Goal: Task Accomplishment & Management: Manage account settings

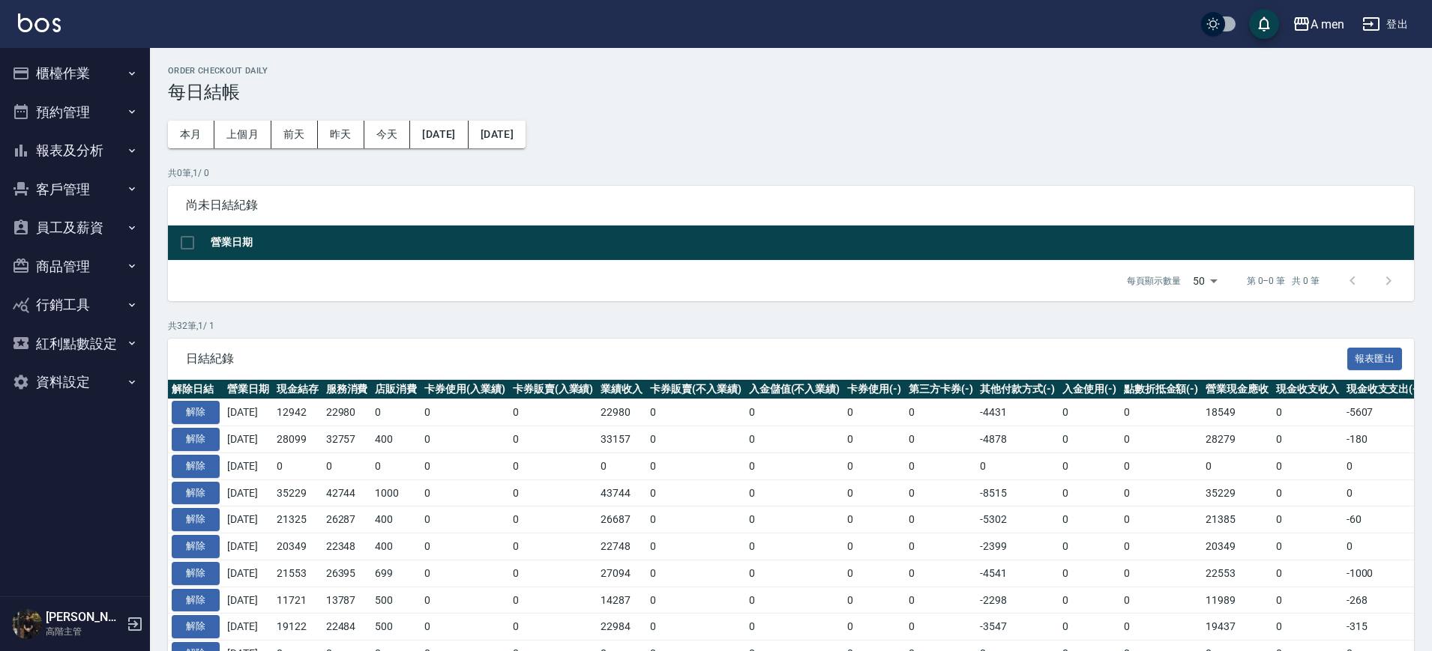
click at [589, 24] on div "A men 登出" at bounding box center [716, 24] width 1432 height 48
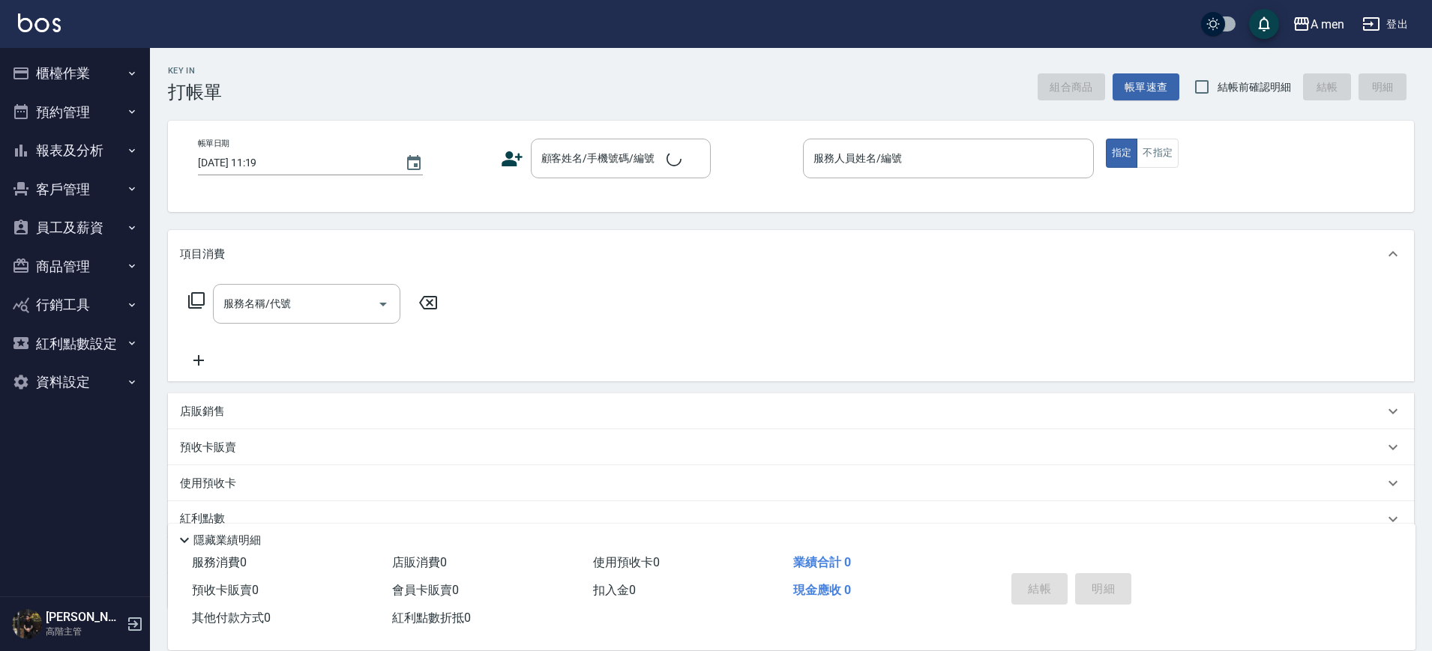
click at [355, 345] on div "服務名稱/代號 服務名稱/代號" at bounding box center [313, 326] width 267 height 85
click at [94, 103] on button "預約管理" at bounding box center [75, 112] width 138 height 39
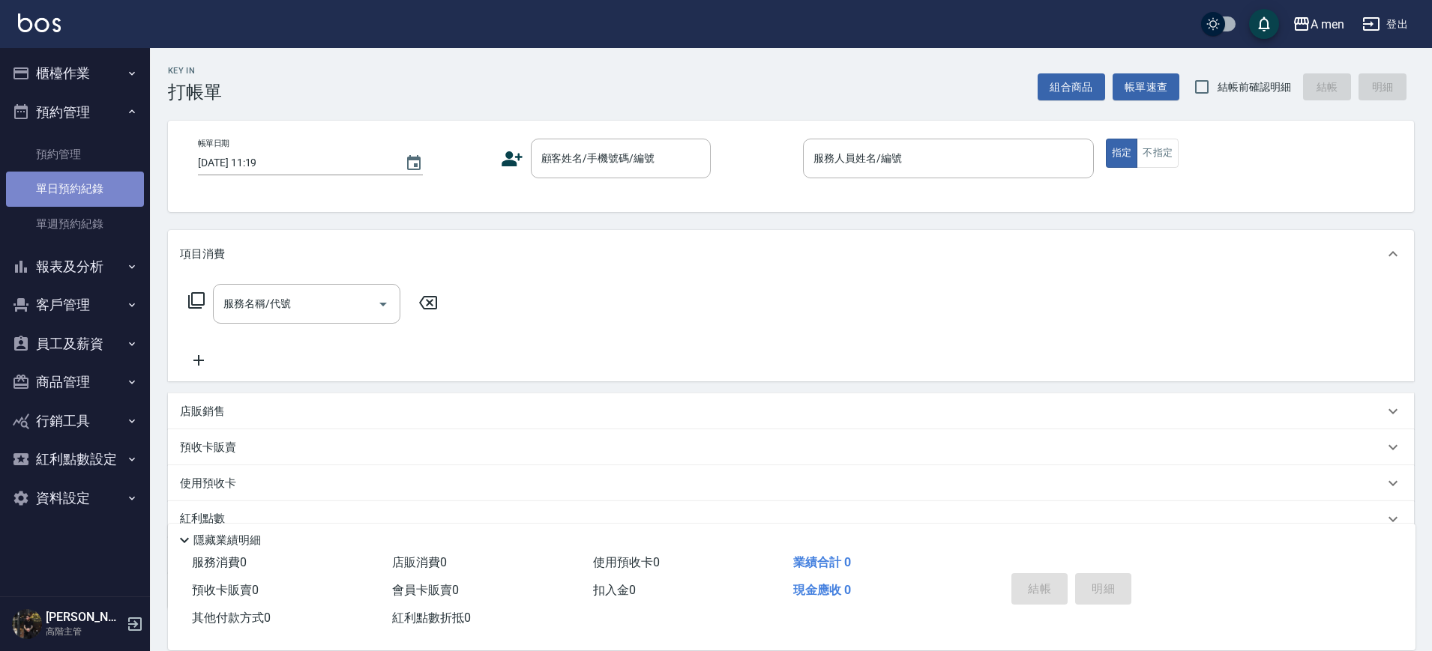
click at [97, 178] on link "單日預約紀錄" at bounding box center [75, 189] width 138 height 34
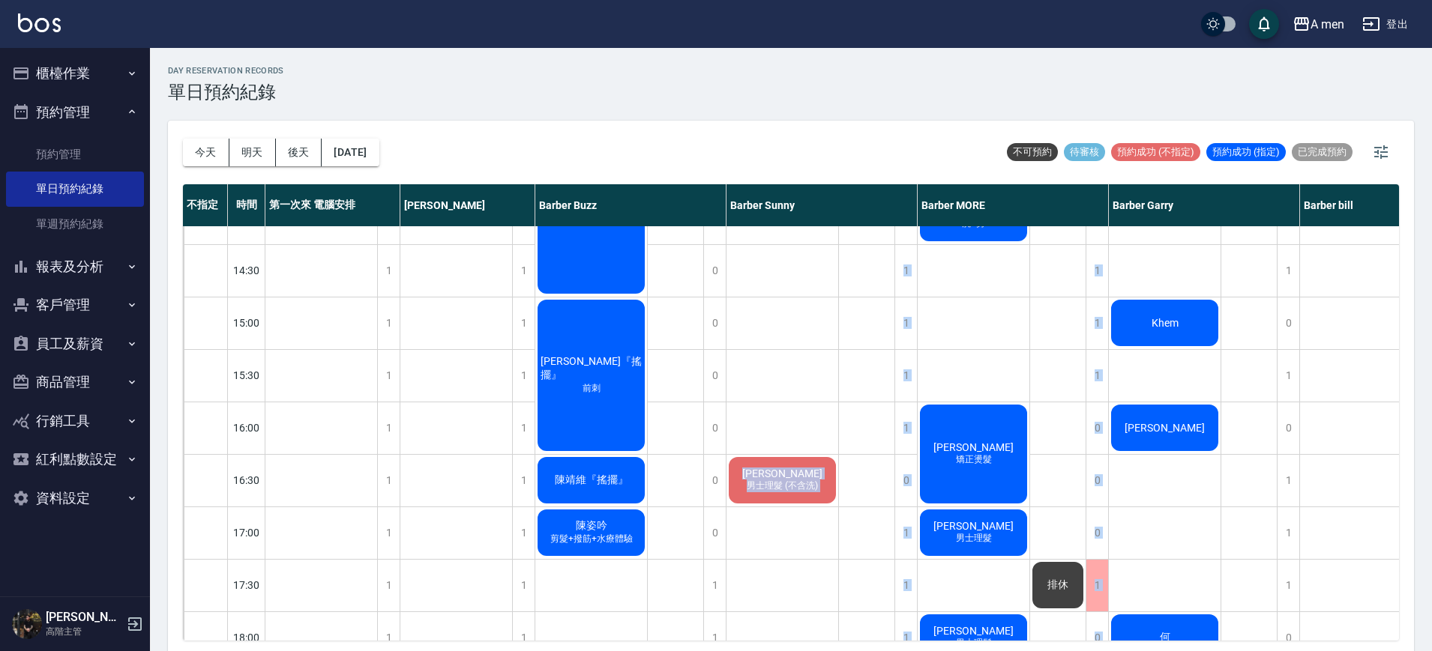
scroll to position [618, 0]
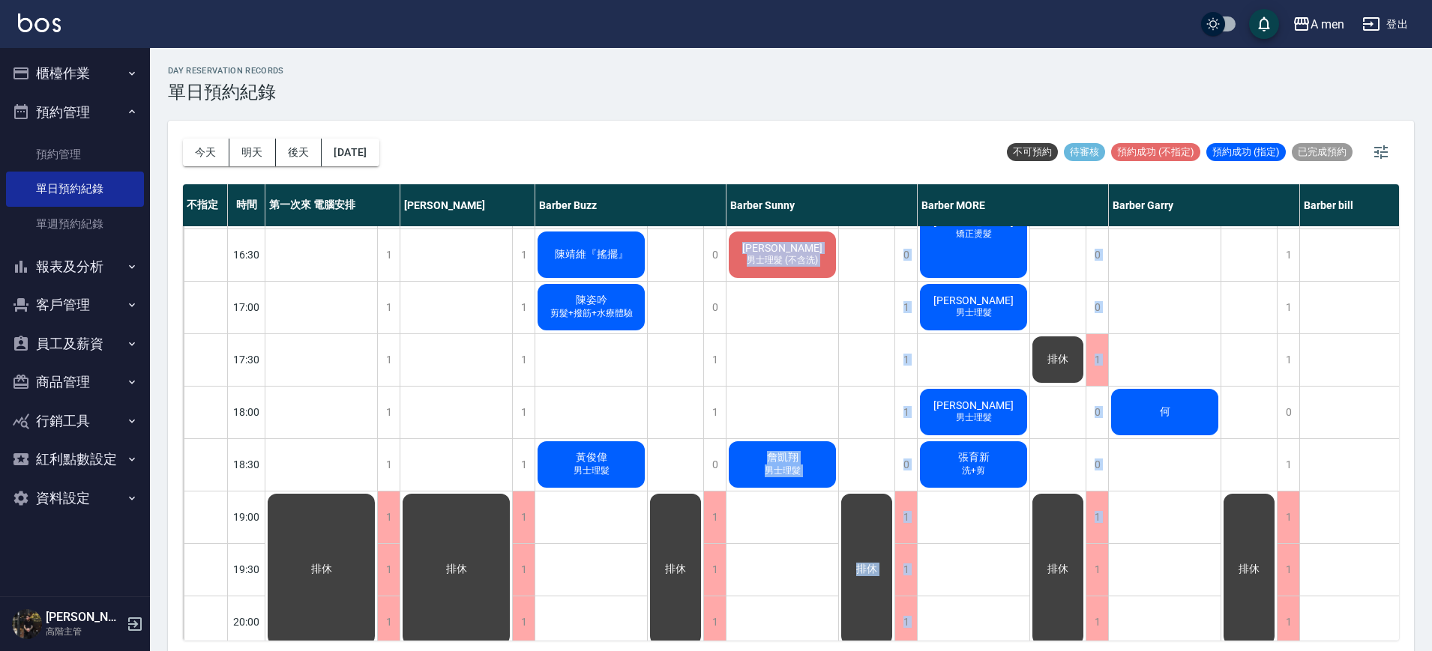
drag, startPoint x: 863, startPoint y: 641, endPoint x: 967, endPoint y: 639, distance: 104.2
click at [967, 639] on div "今天 明天 後天 2025/09/24 不可預約 待審核 預約成功 (不指定) 預約成功 (指定) 已完成預約 不指定 時間 第一次來 電腦安排 小陳 Bar…" at bounding box center [791, 388] width 1246 height 535
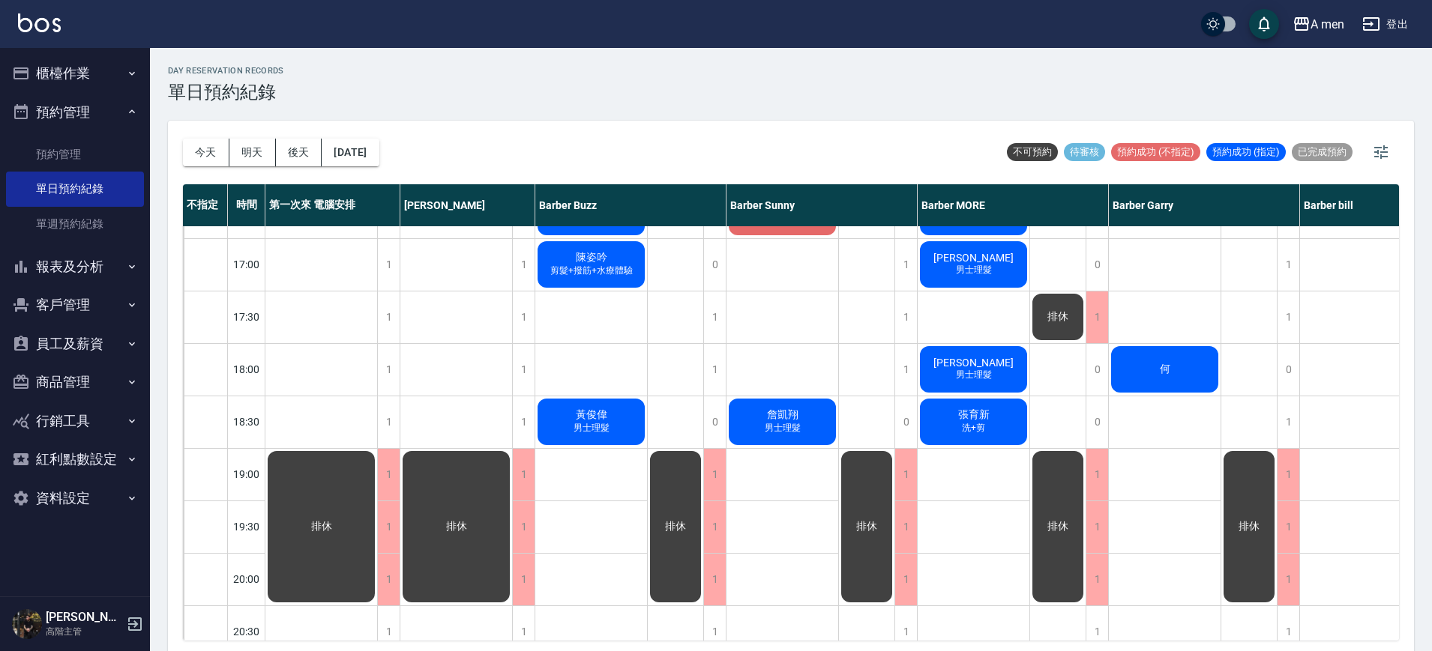
click at [953, 573] on div "方翔 Carter 洗+剪 Victor Huang 矯正燙髮 Stanley Lu 男士理髮 Caleb Yu 余寬 男士理髮 張育新 洗+剪" at bounding box center [974, 265] width 112 height 1312
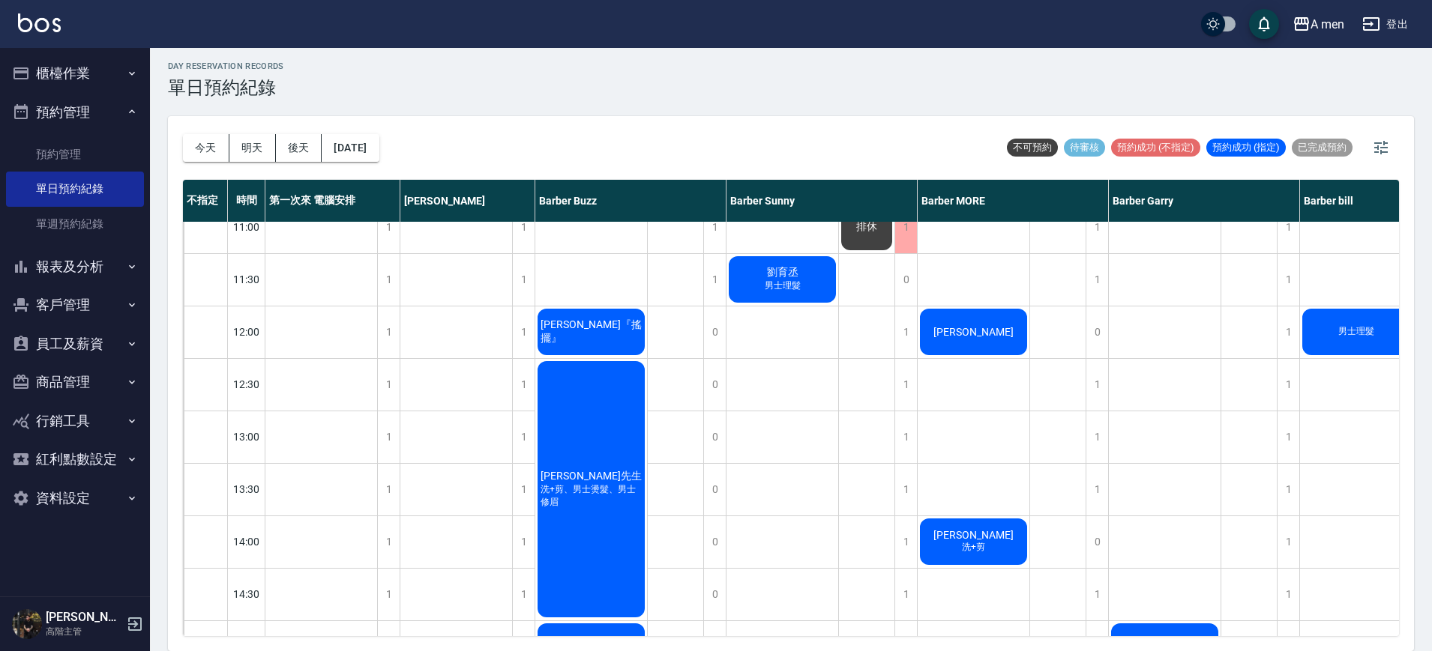
scroll to position [0, 0]
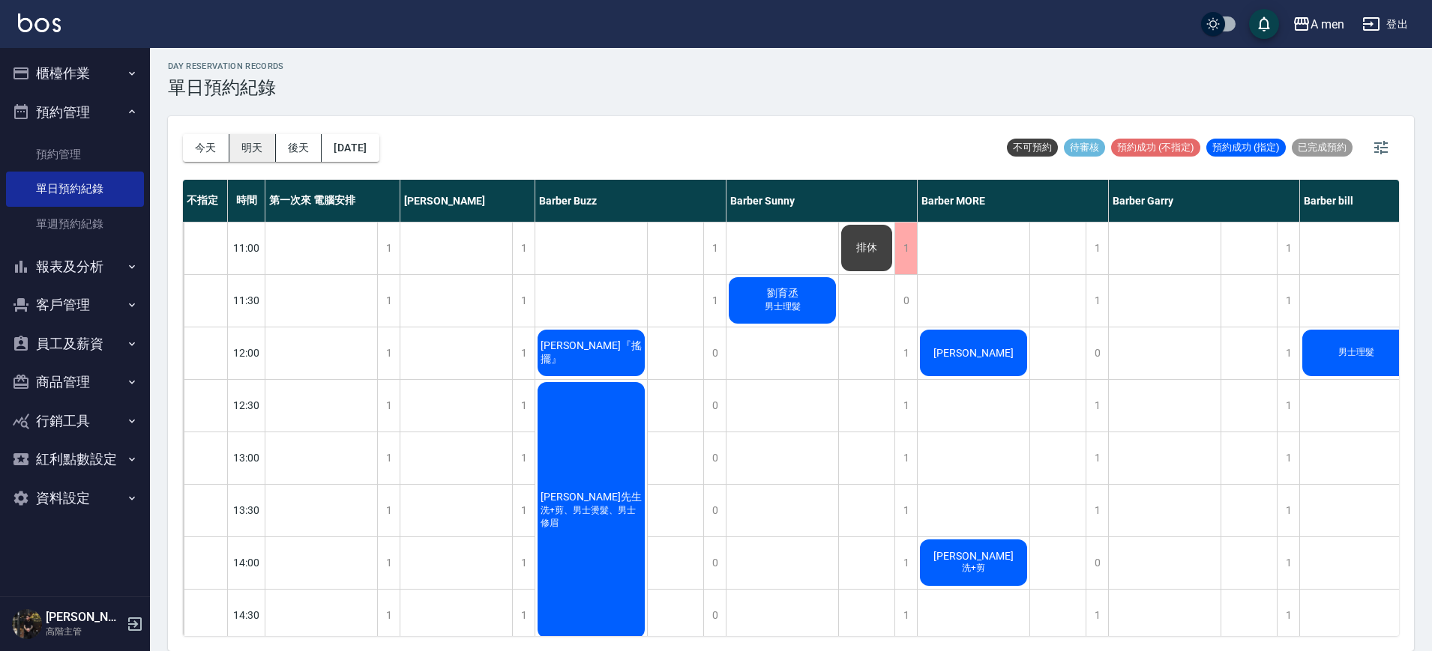
click at [251, 144] on button "明天" at bounding box center [252, 148] width 46 height 28
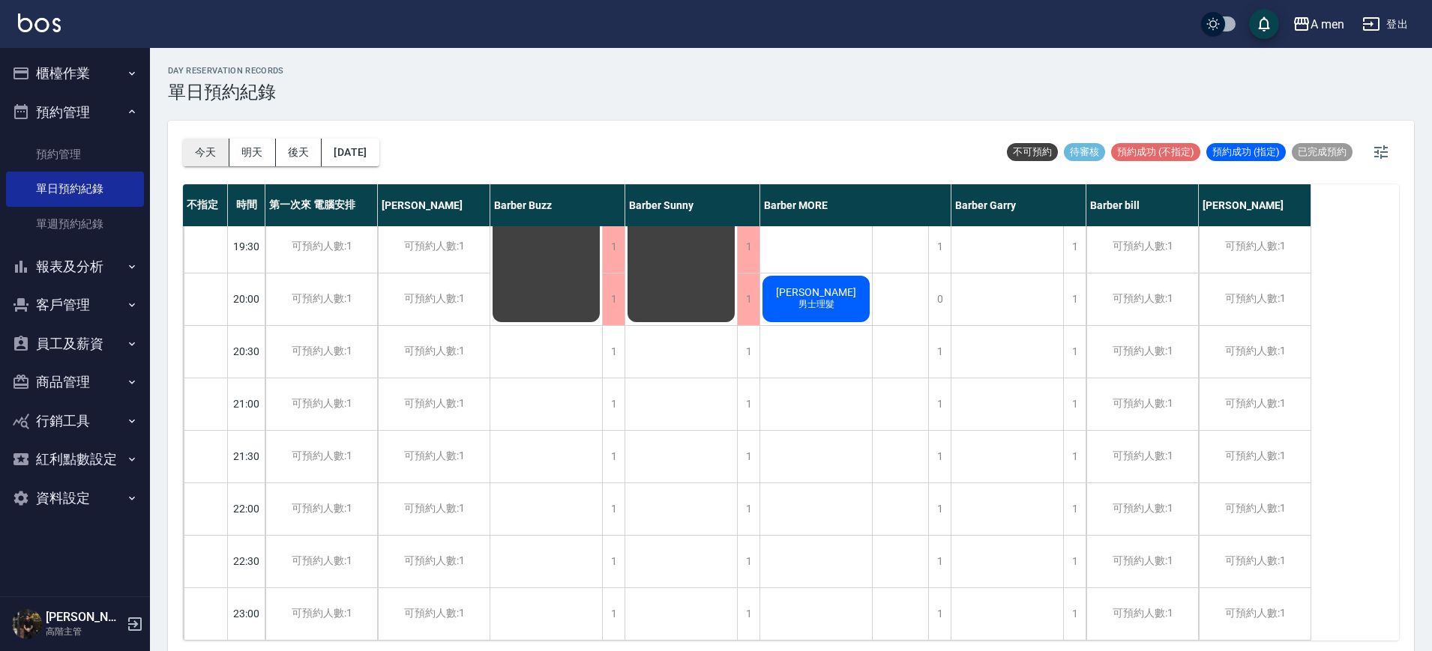
click at [198, 141] on button "今天" at bounding box center [206, 153] width 46 height 28
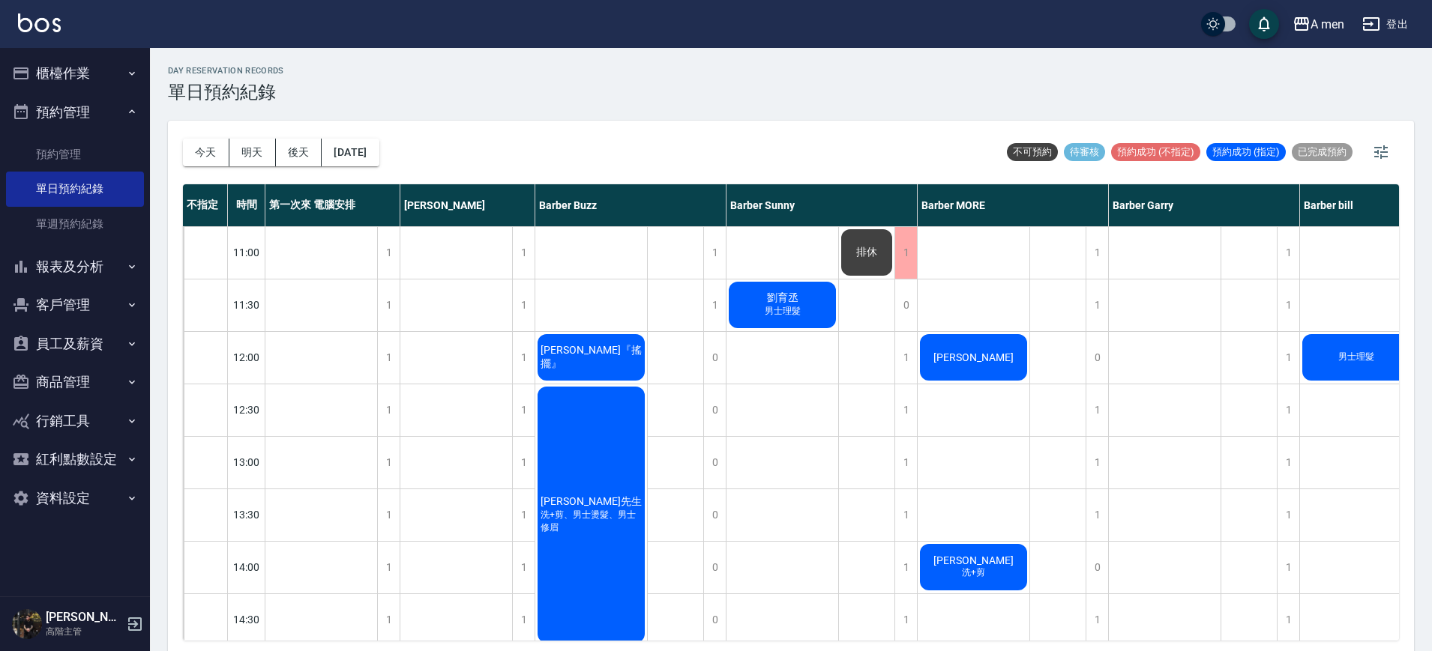
scroll to position [4, 0]
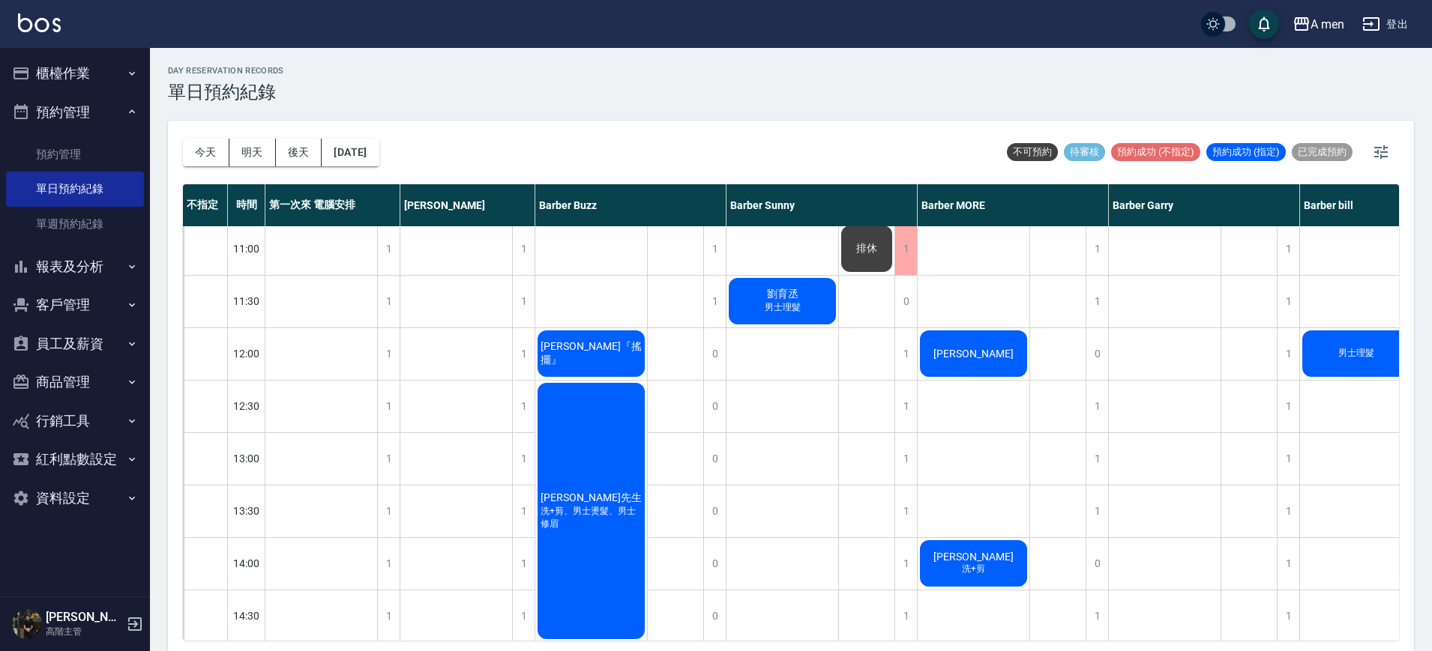
click at [298, 1] on div "A men 登出" at bounding box center [716, 24] width 1432 height 48
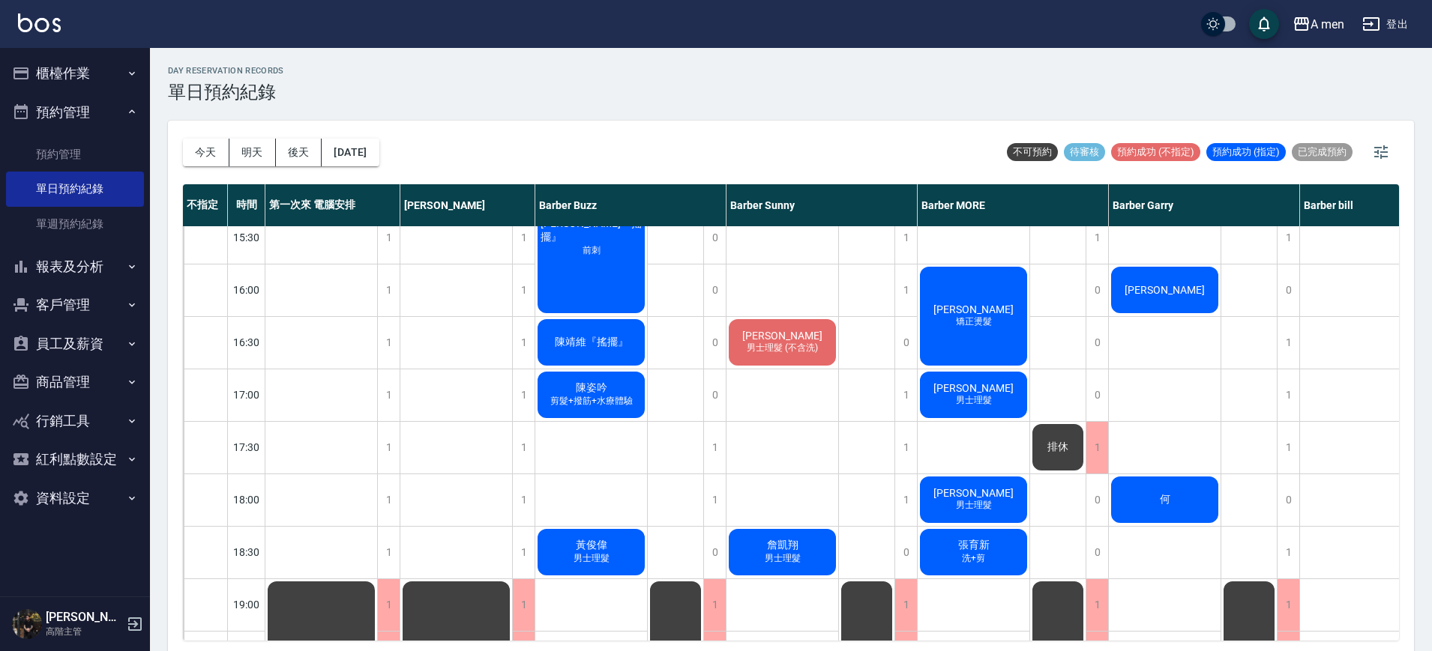
scroll to position [0, 0]
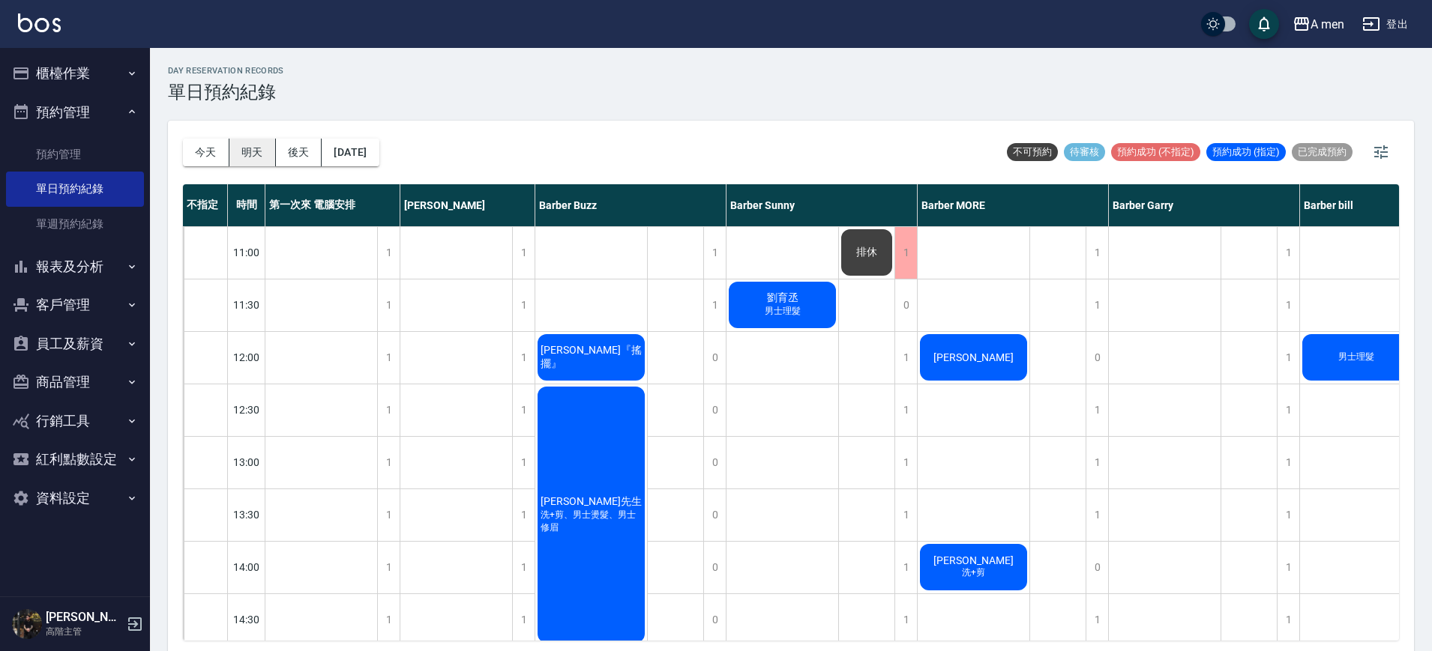
click at [250, 154] on button "明天" at bounding box center [252, 153] width 46 height 28
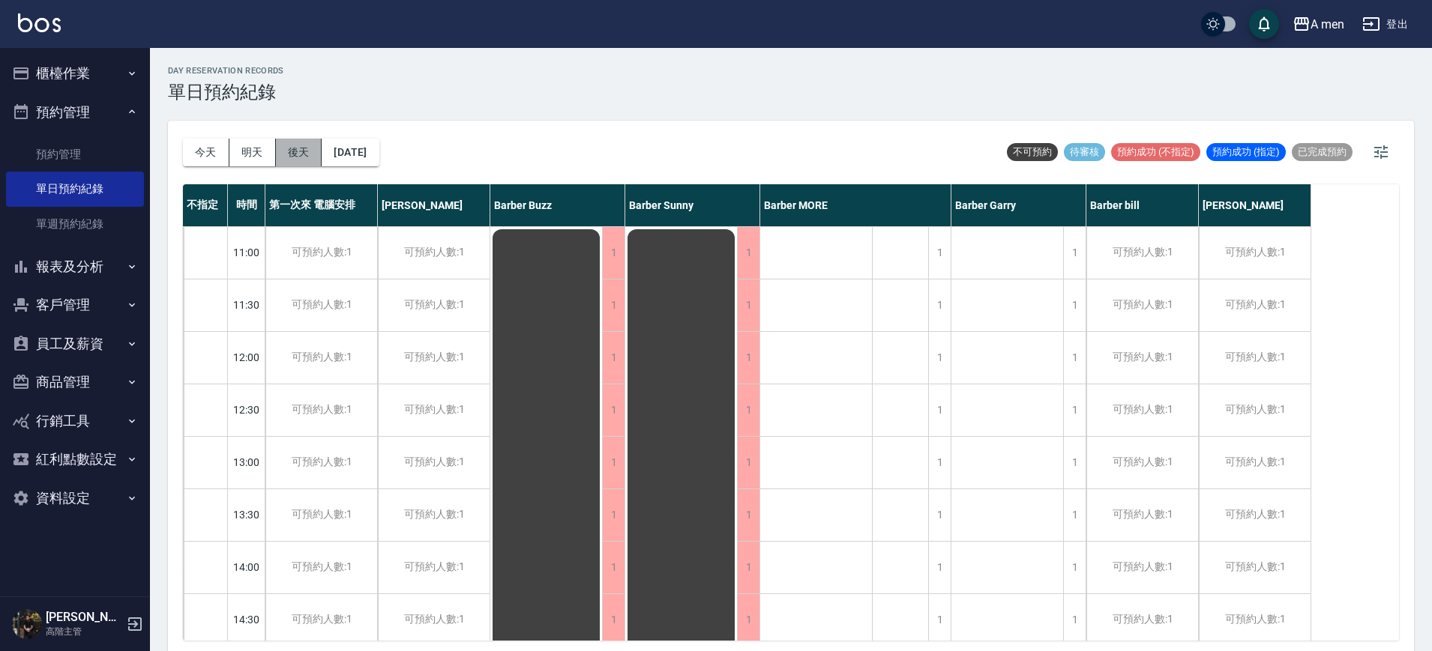
click at [297, 145] on button "後天" at bounding box center [299, 153] width 46 height 28
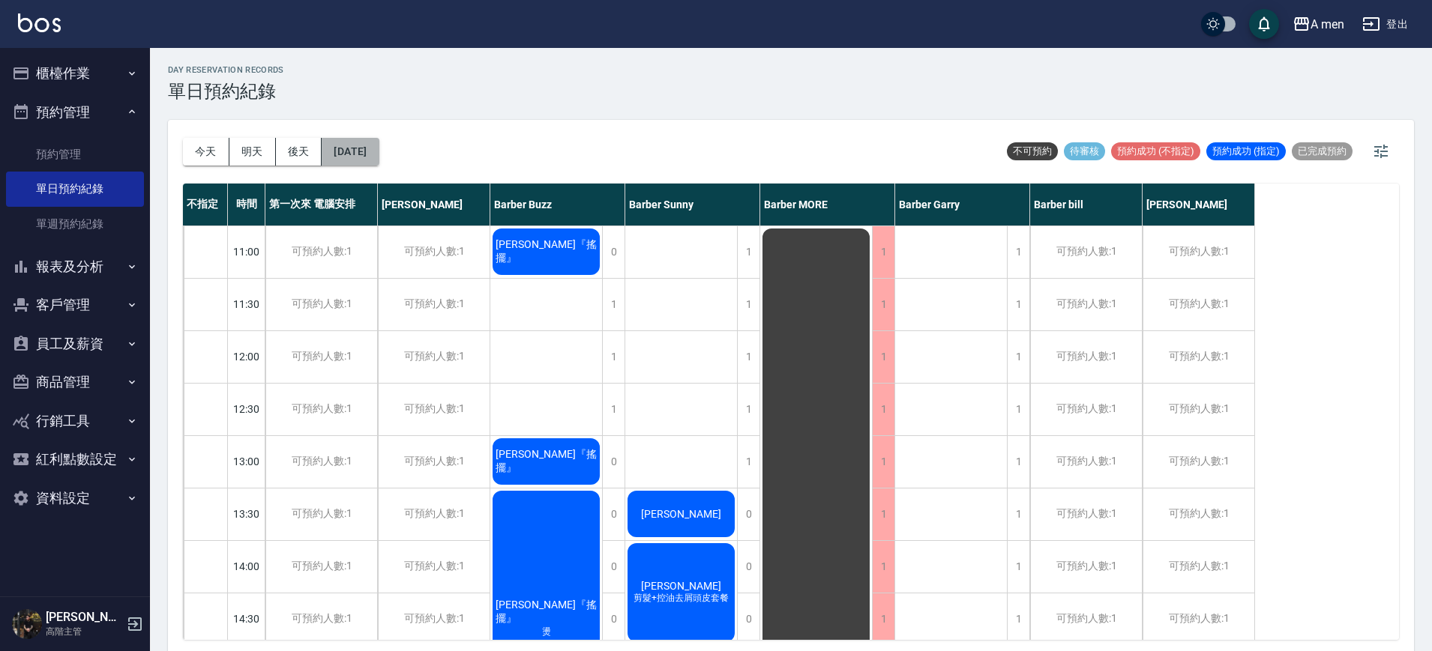
click at [376, 163] on button "2025/09/26" at bounding box center [350, 152] width 57 height 28
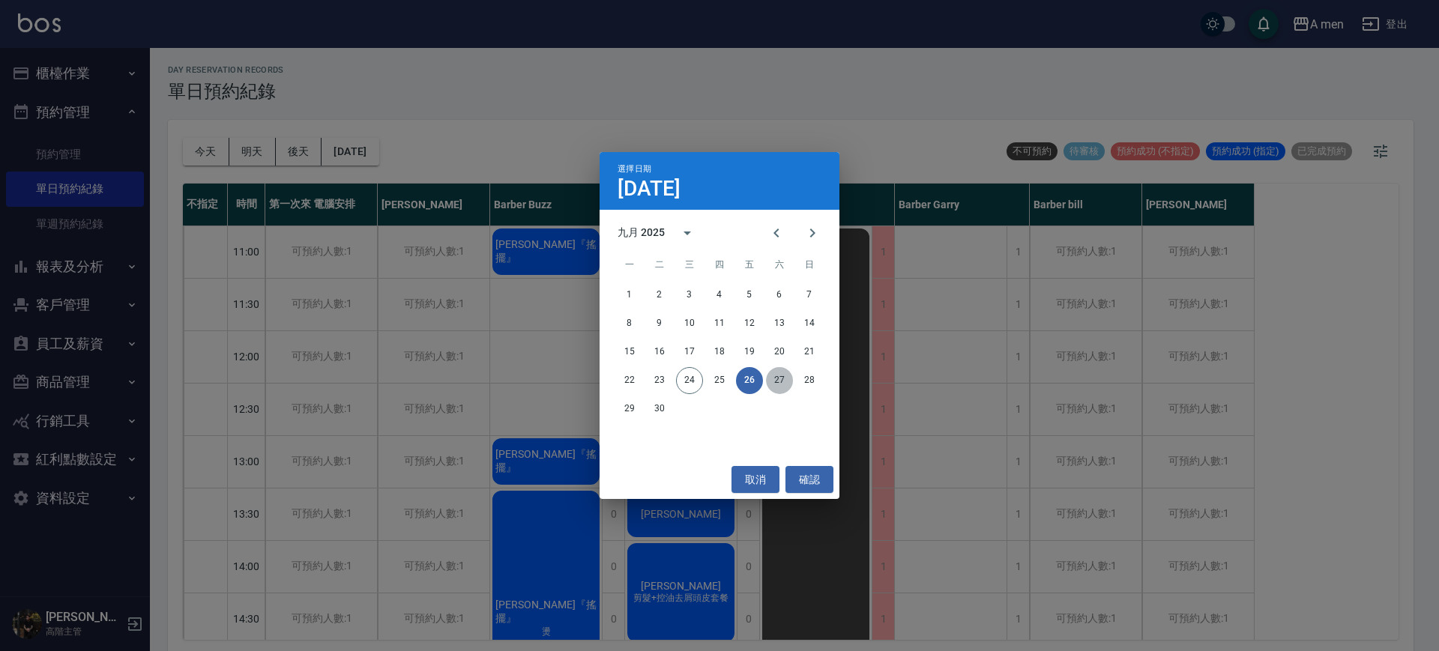
click at [781, 382] on button "27" at bounding box center [779, 380] width 27 height 27
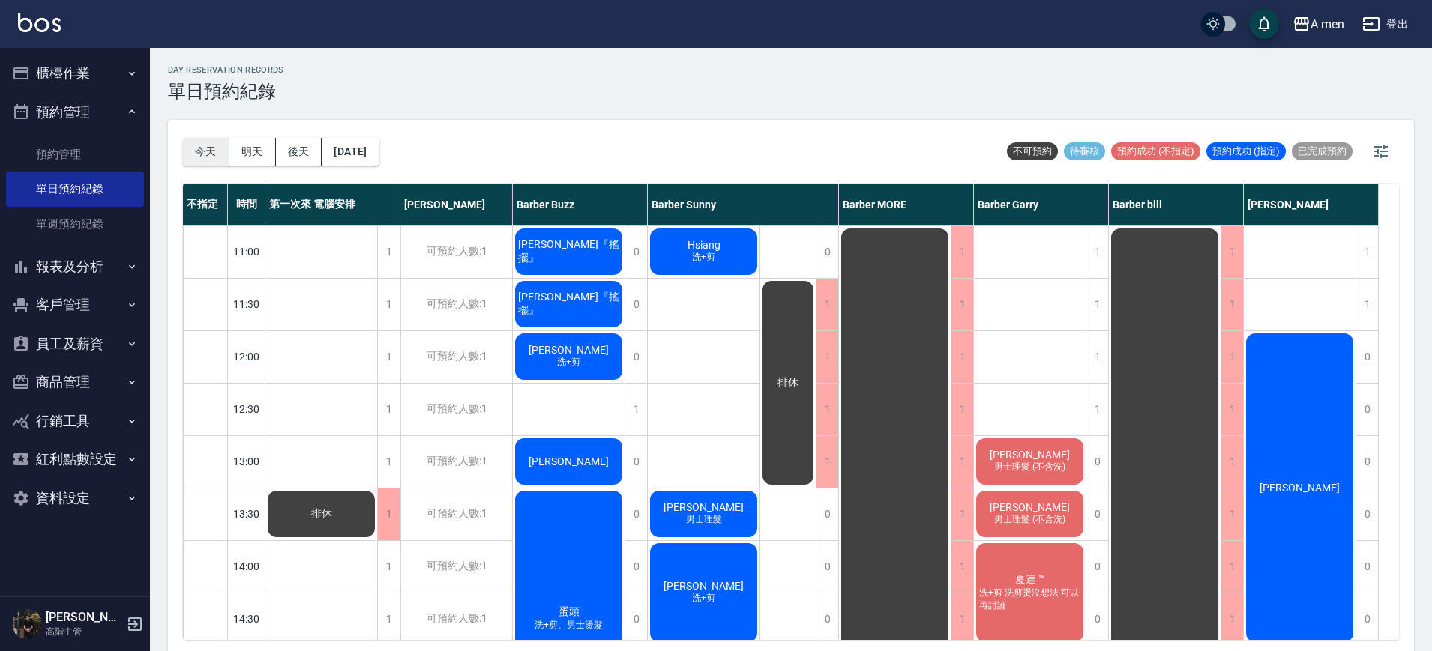
click at [208, 152] on button "今天" at bounding box center [206, 152] width 46 height 28
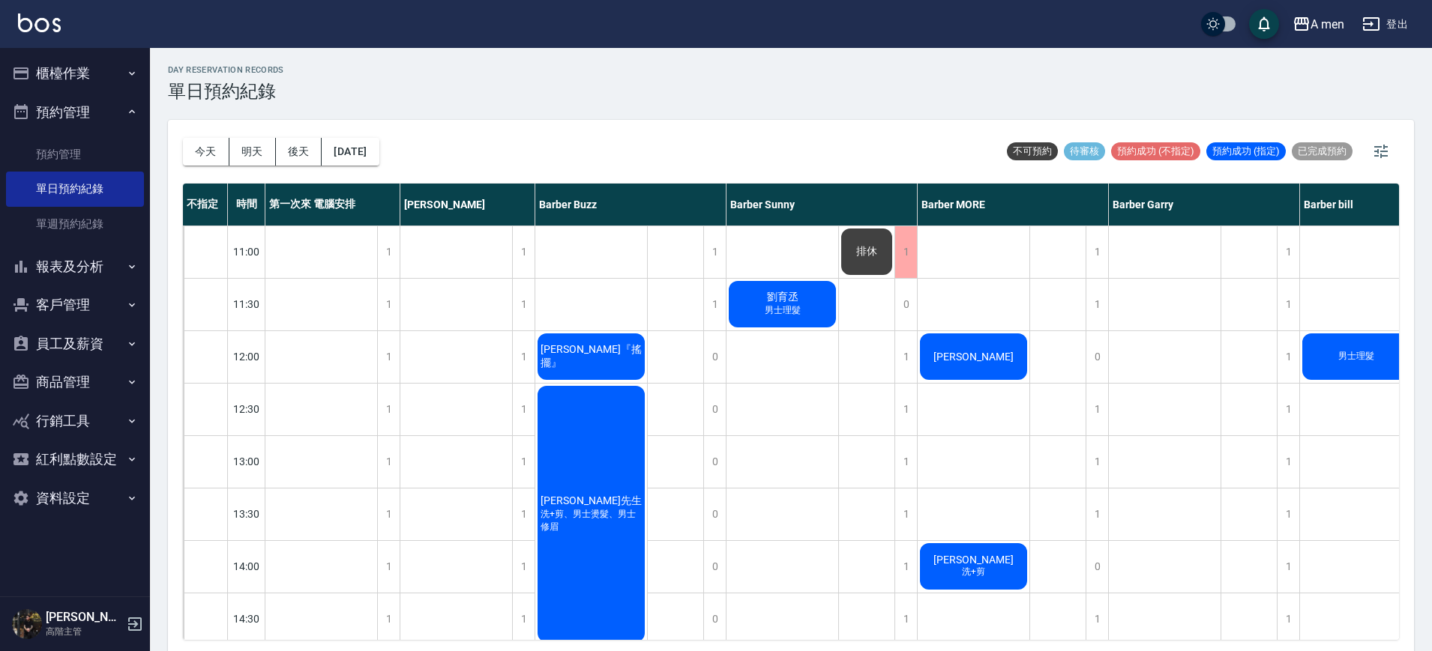
click at [630, 418] on div "吳先生 洗+剪、男士燙髮、男士修眉" at bounding box center [591, 514] width 112 height 261
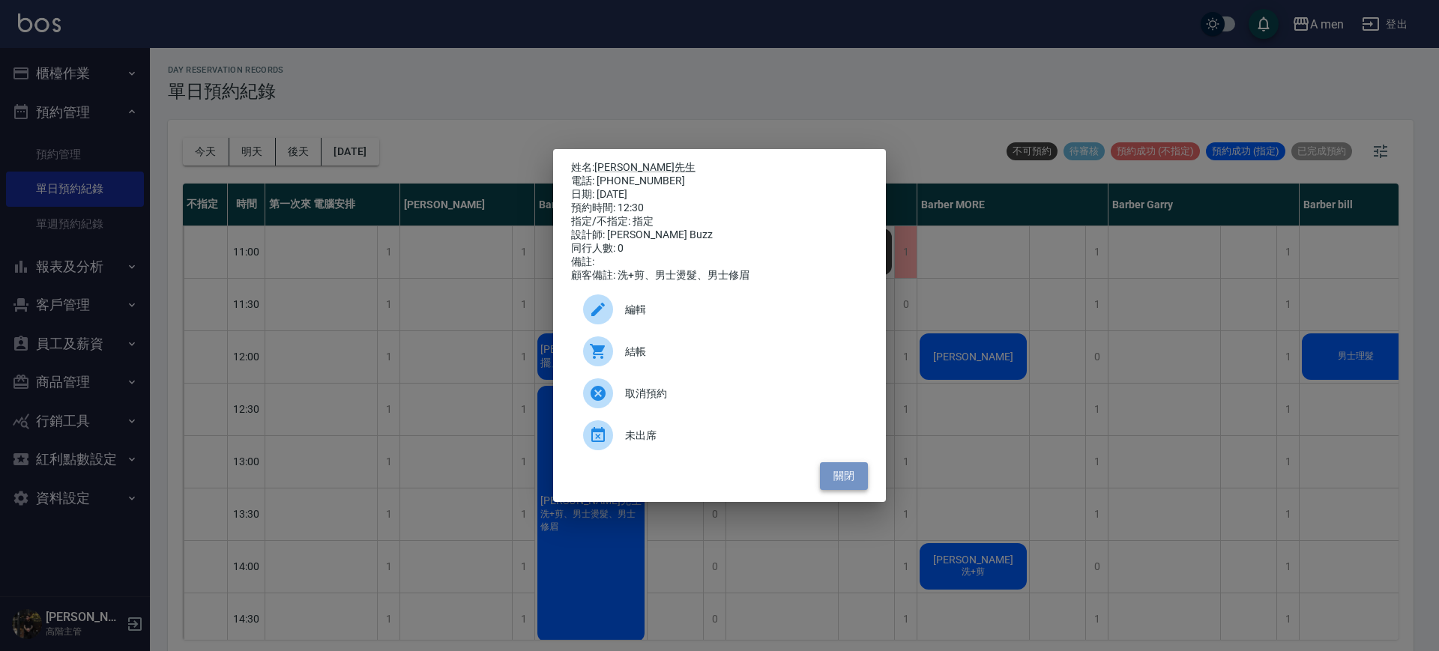
click at [840, 487] on button "關閉" at bounding box center [844, 477] width 48 height 28
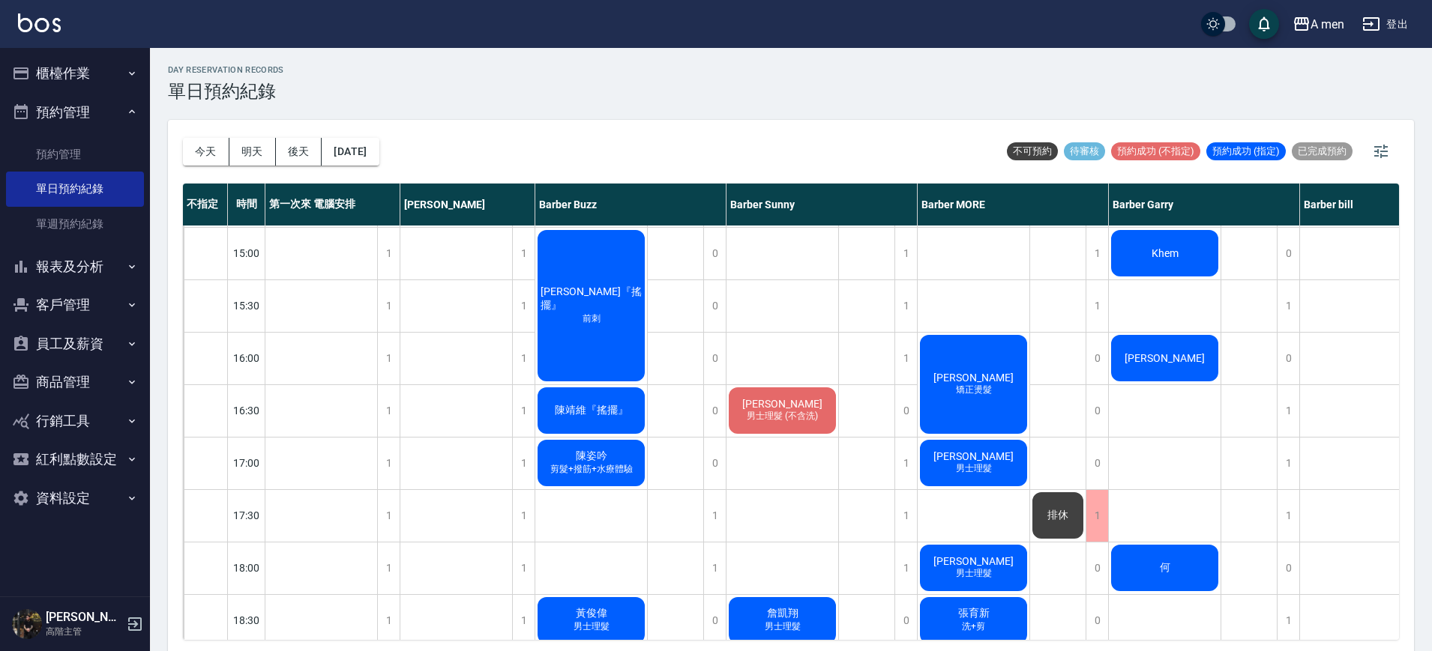
scroll to position [417, 0]
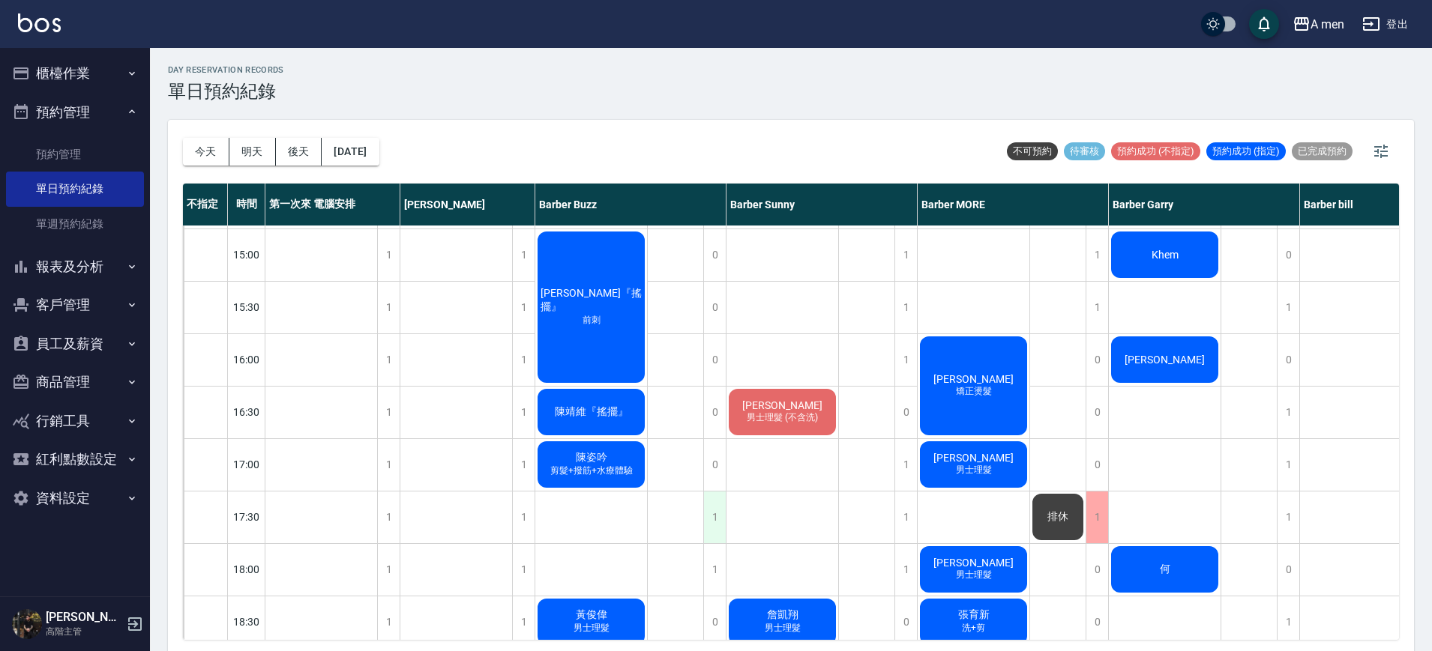
click at [717, 514] on div "1" at bounding box center [714, 518] width 22 height 52
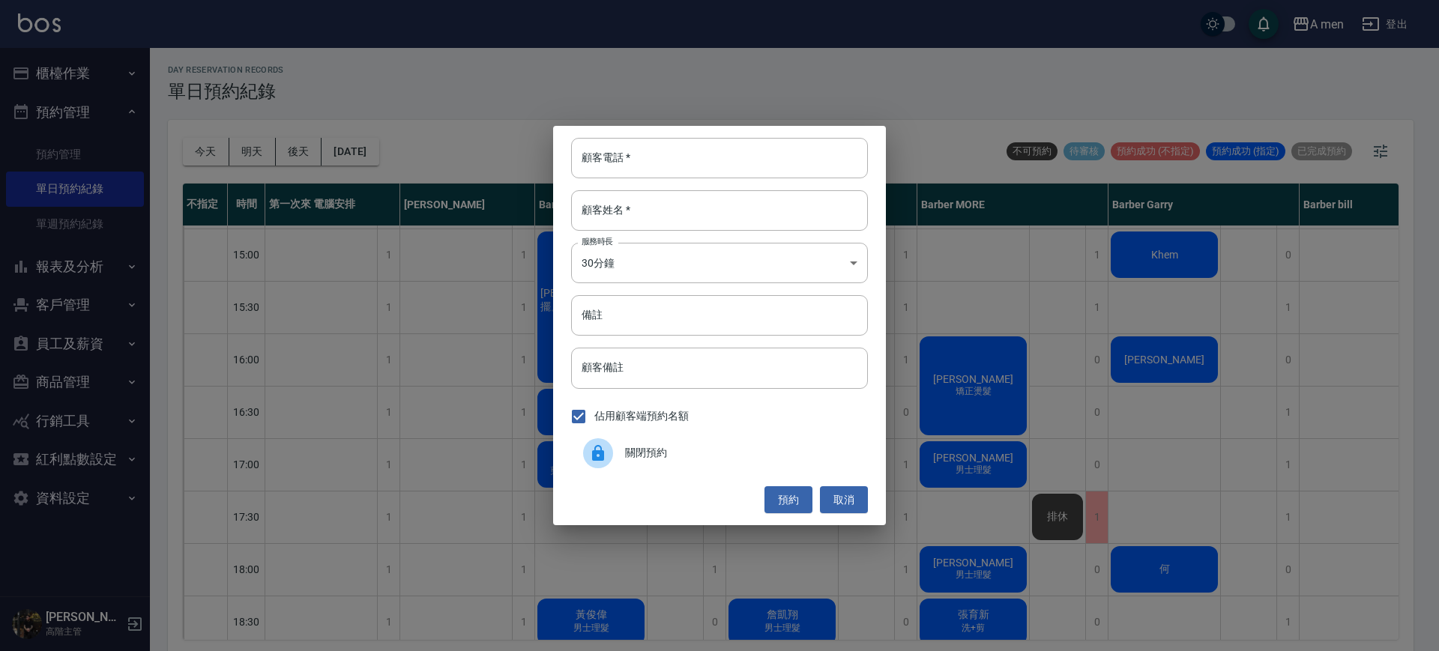
click at [678, 450] on span "關閉預約" at bounding box center [740, 453] width 231 height 16
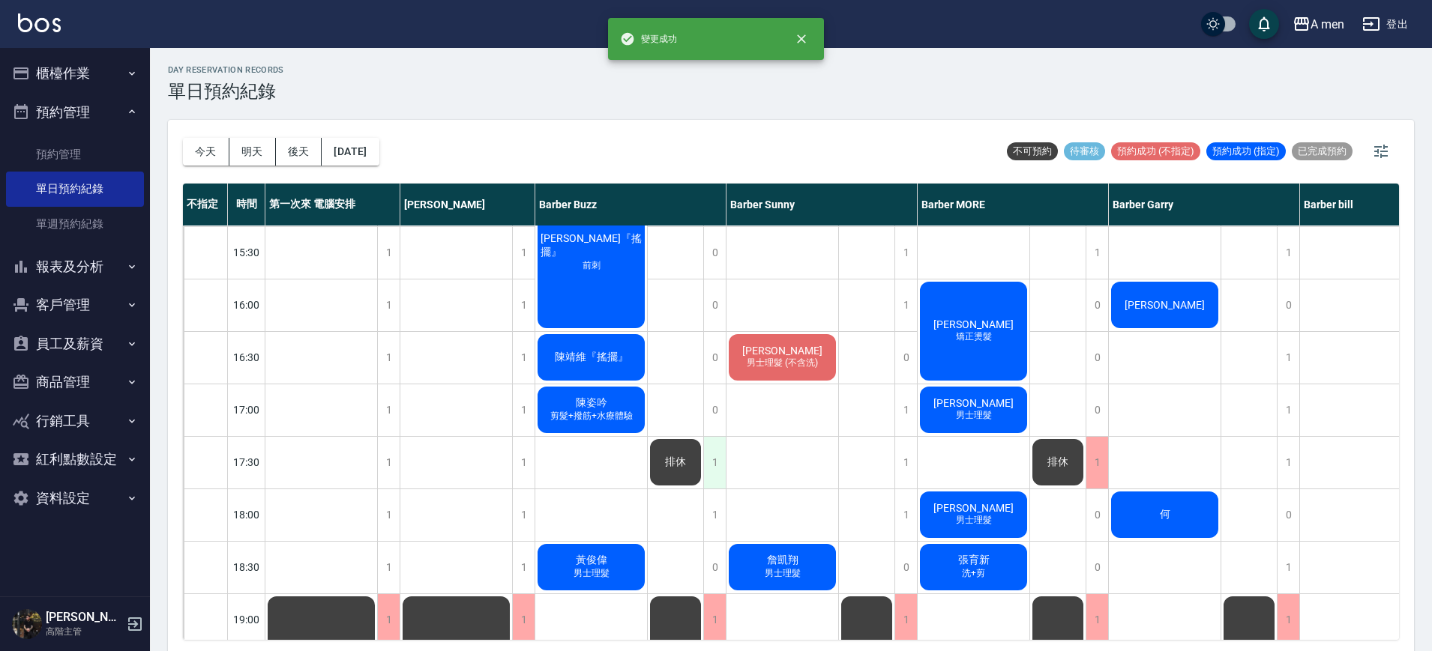
scroll to position [472, 0]
click at [719, 478] on div "1" at bounding box center [714, 463] width 22 height 52
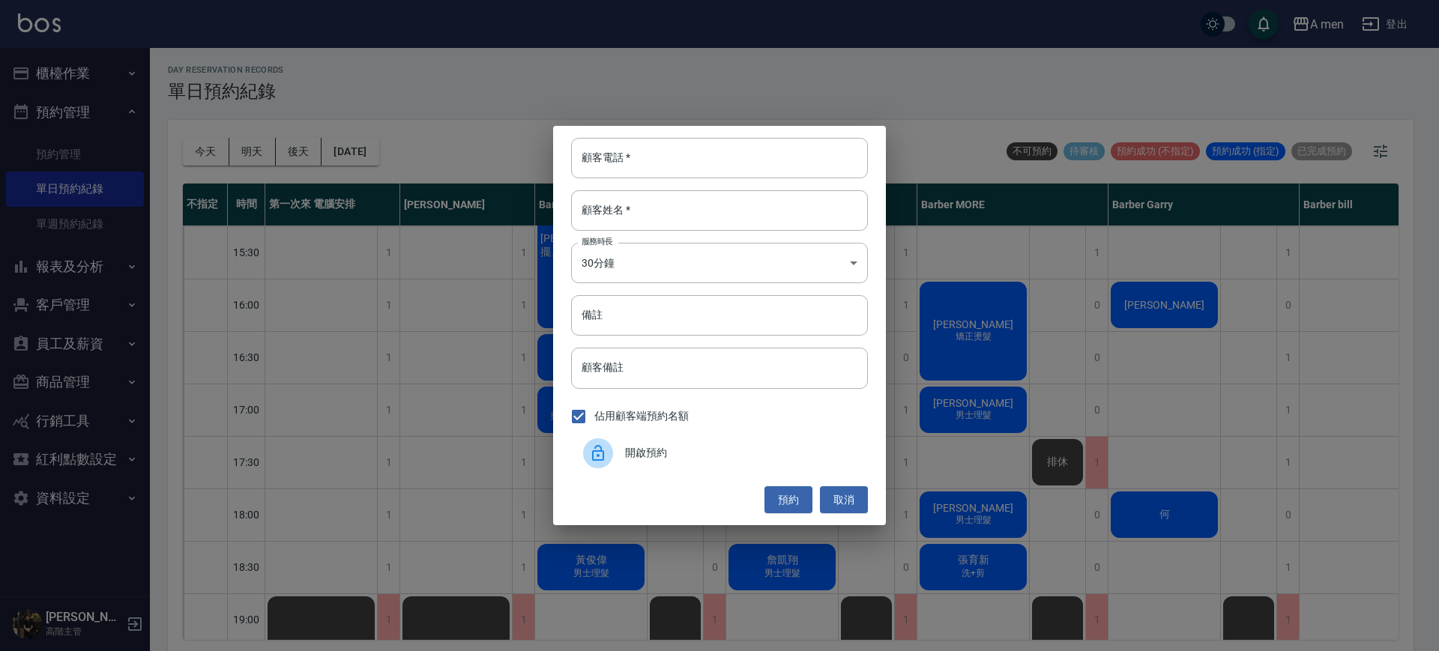
click at [712, 466] on div "開啟預約" at bounding box center [719, 454] width 297 height 42
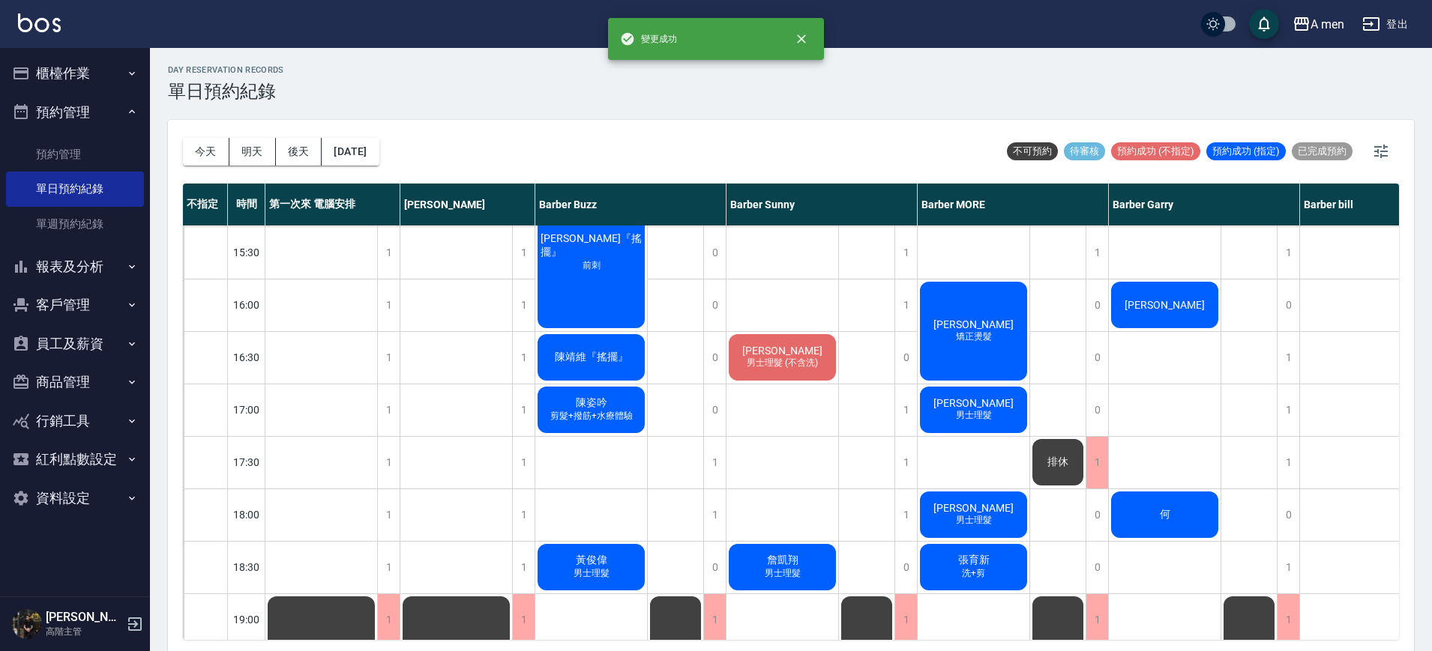
click at [620, 409] on div "陳姿吟 剪髮+撥筋+水療體驗" at bounding box center [591, 410] width 112 height 51
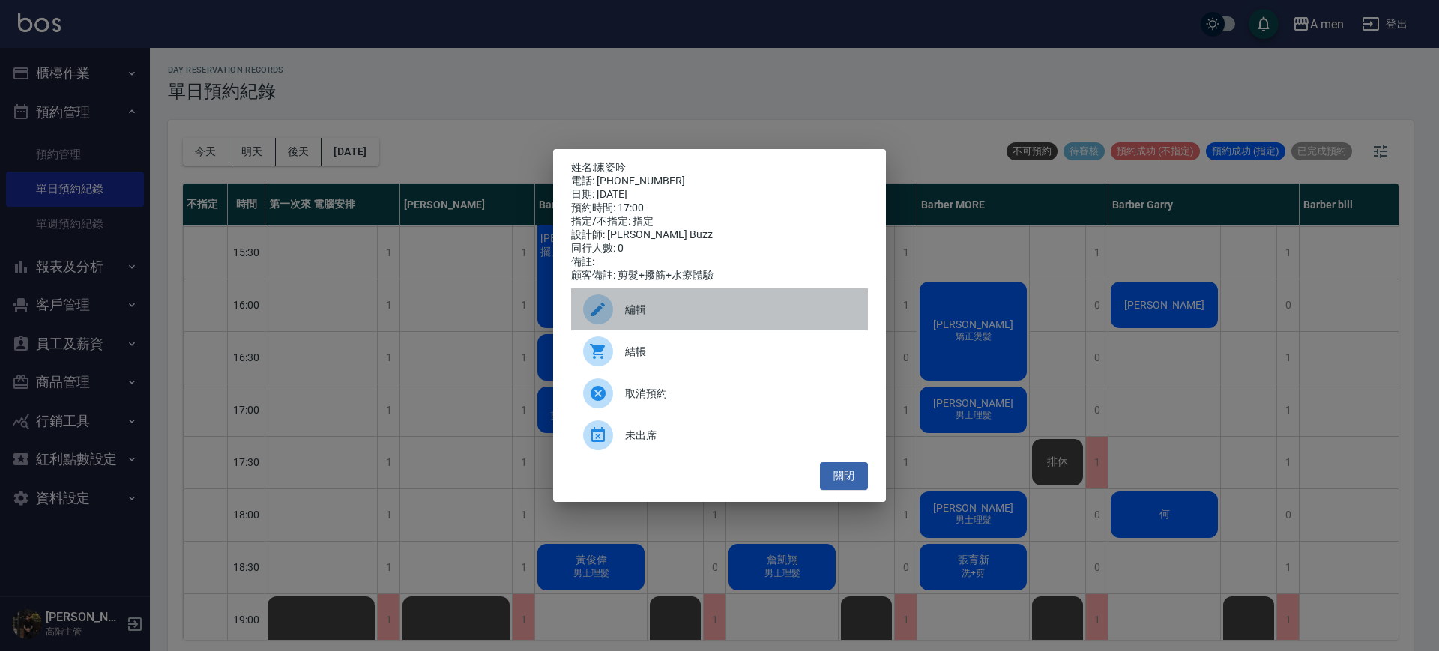
click at [657, 317] on span "編輯" at bounding box center [740, 310] width 231 height 16
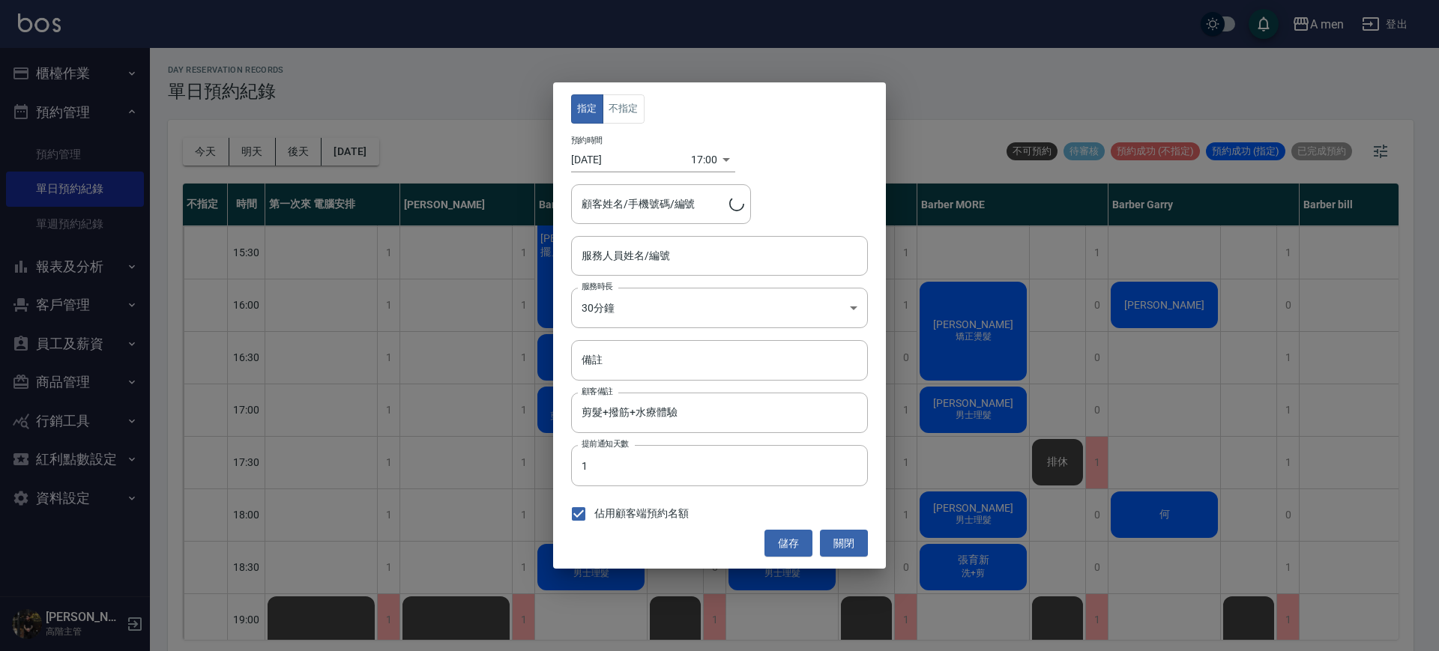
type input "Barber Buzz-004"
type input "陳姿吟/0922189930"
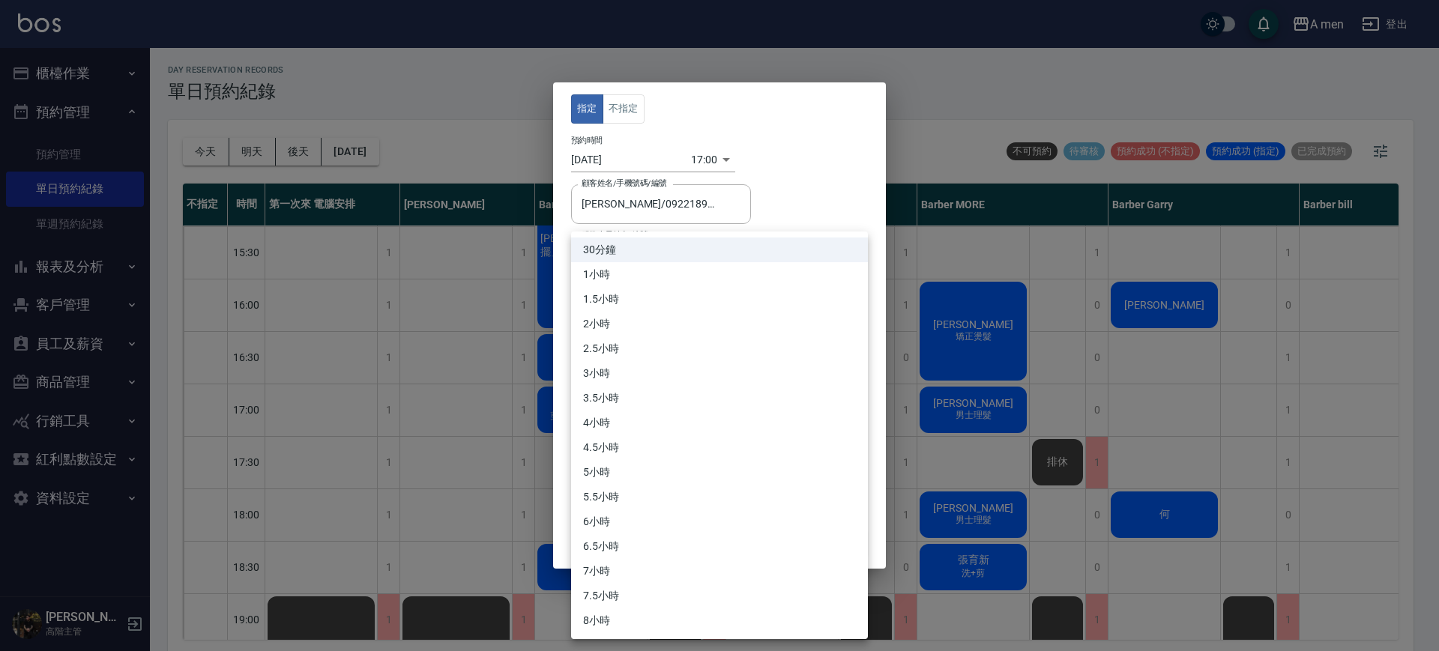
click at [633, 317] on body "A men 登出 櫃檯作業 打帳單 帳單列表 營業儀表板 現金收支登錄 高階收支登錄 材料自購登錄 每日結帳 排班表 現場電腦打卡 掃碼打卡 預約管理 預約管…" at bounding box center [719, 327] width 1439 height 656
click at [611, 277] on li "1小時" at bounding box center [719, 274] width 297 height 25
type input "2"
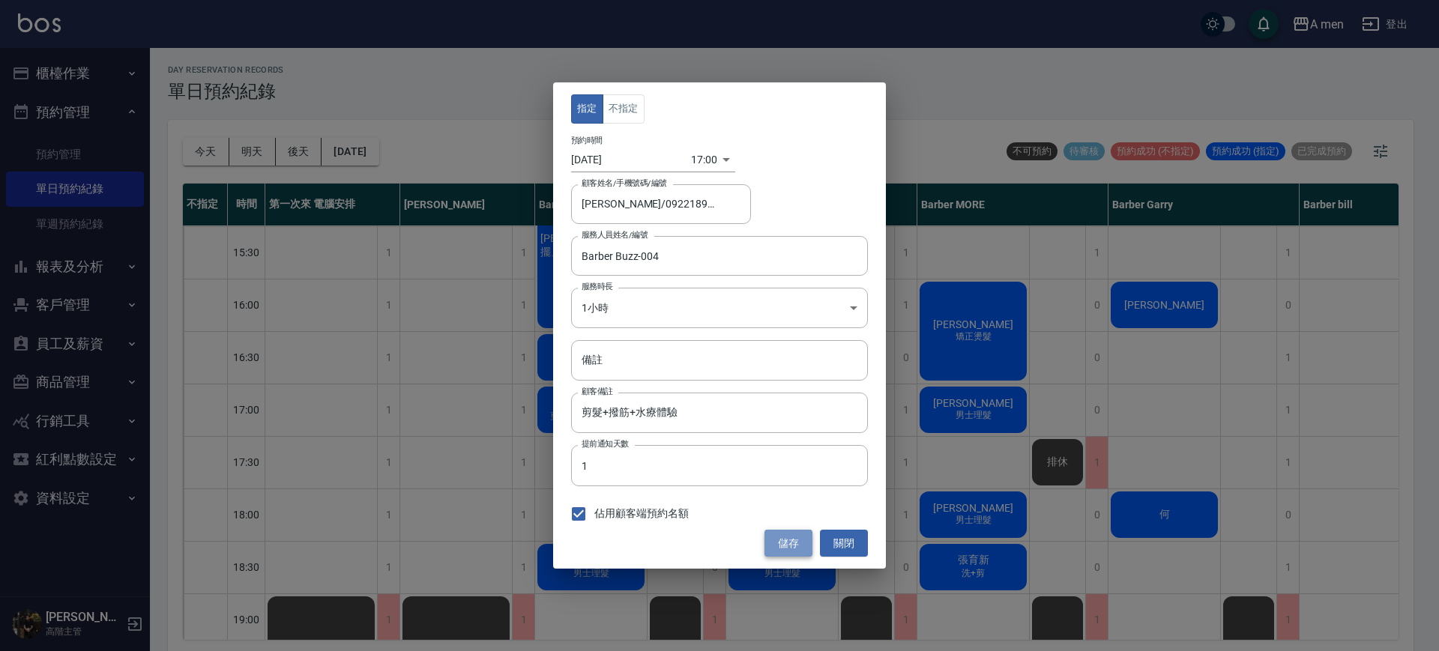
click at [780, 554] on button "儲存" at bounding box center [789, 544] width 48 height 28
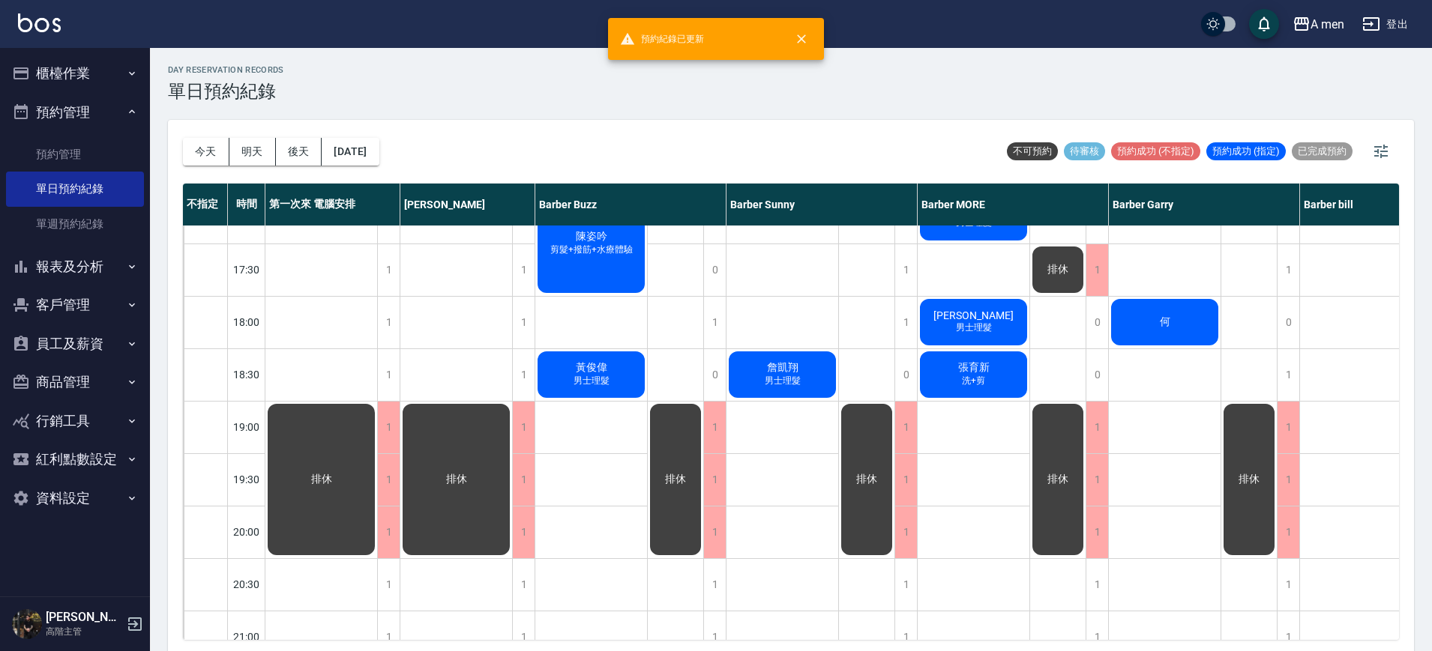
scroll to position [0, 0]
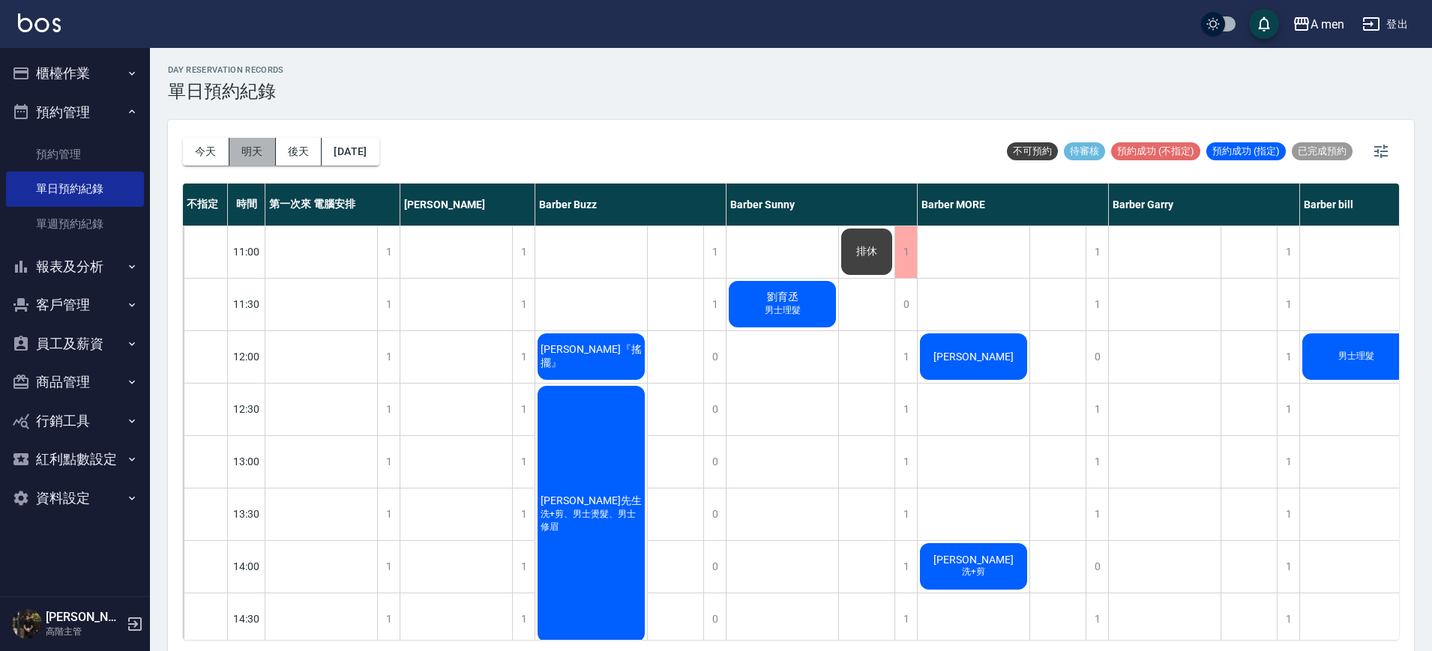
click at [259, 159] on button "明天" at bounding box center [252, 152] width 46 height 28
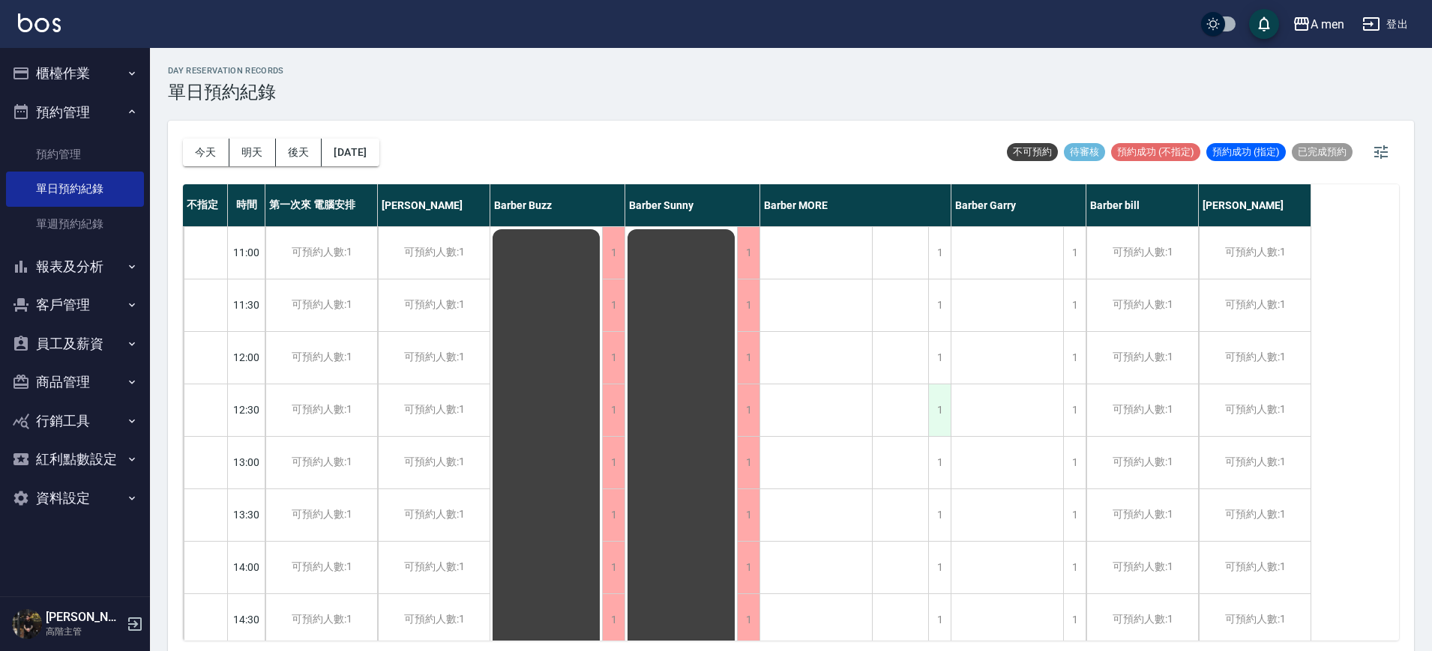
click at [937, 421] on div "1" at bounding box center [939, 411] width 22 height 52
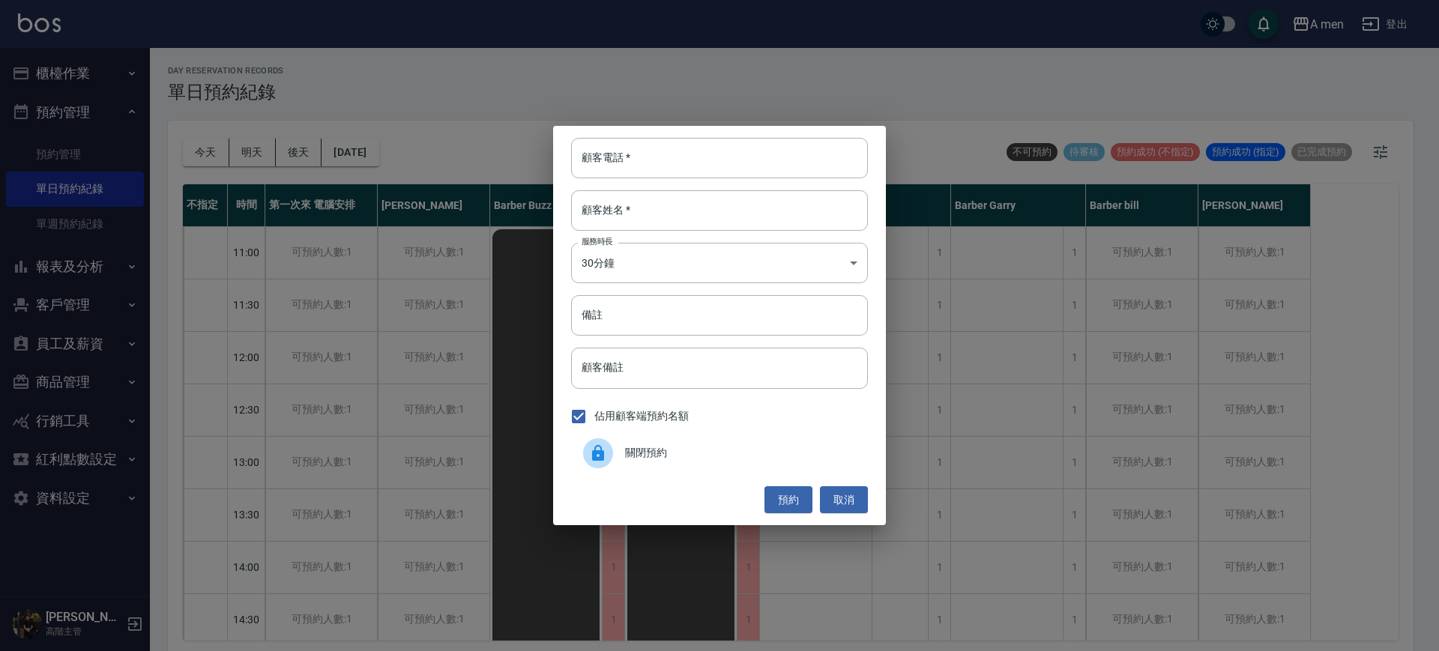
click at [792, 179] on div "顧客電話   * 顧客電話   * 顧客姓名   * 顧客姓名   * 服務時長 30分鐘 1 服務時長 備註 備註 顧客備註 顧客備註 佔用顧客端預約名額 …" at bounding box center [719, 326] width 333 height 400
click at [791, 165] on input "顧客電話   *" at bounding box center [719, 158] width 297 height 40
type input "0"
click at [768, 213] on input "顧客姓名   *" at bounding box center [719, 210] width 297 height 40
type input "E"
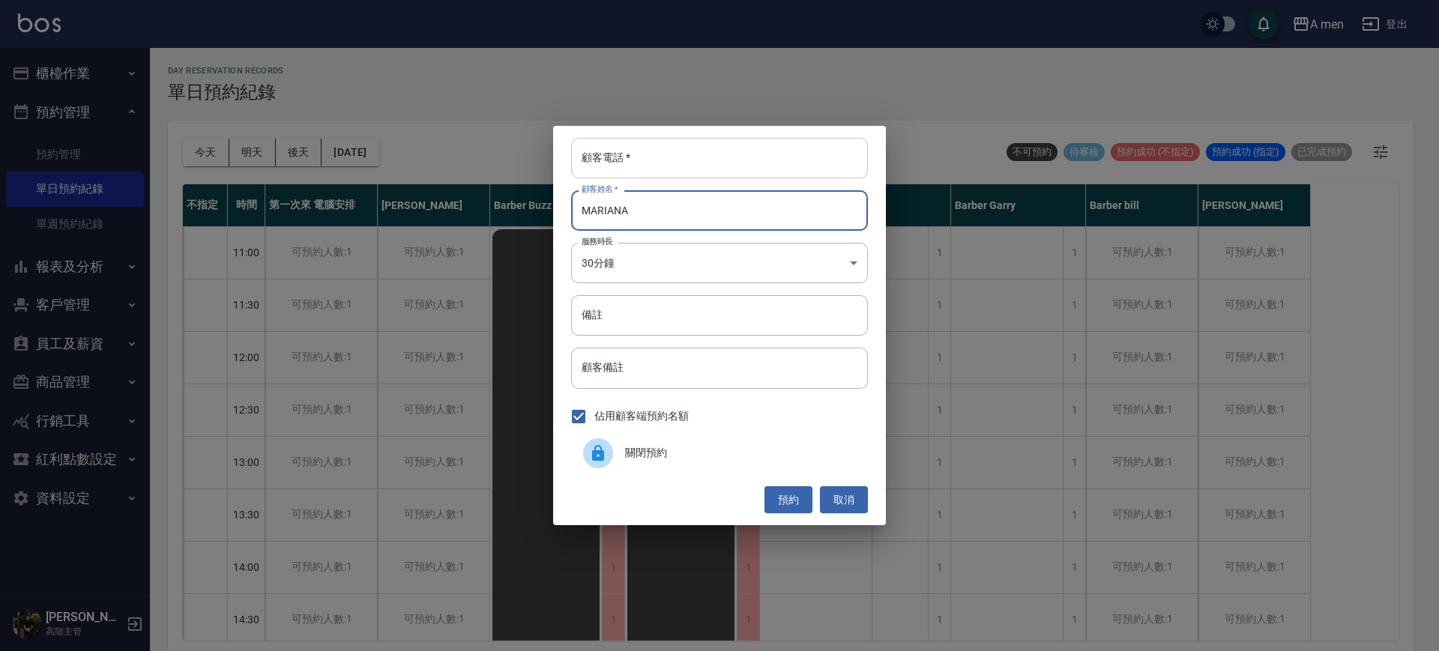
type input "MARIANA"
click at [761, 169] on input "顧客電話   *" at bounding box center [719, 158] width 297 height 40
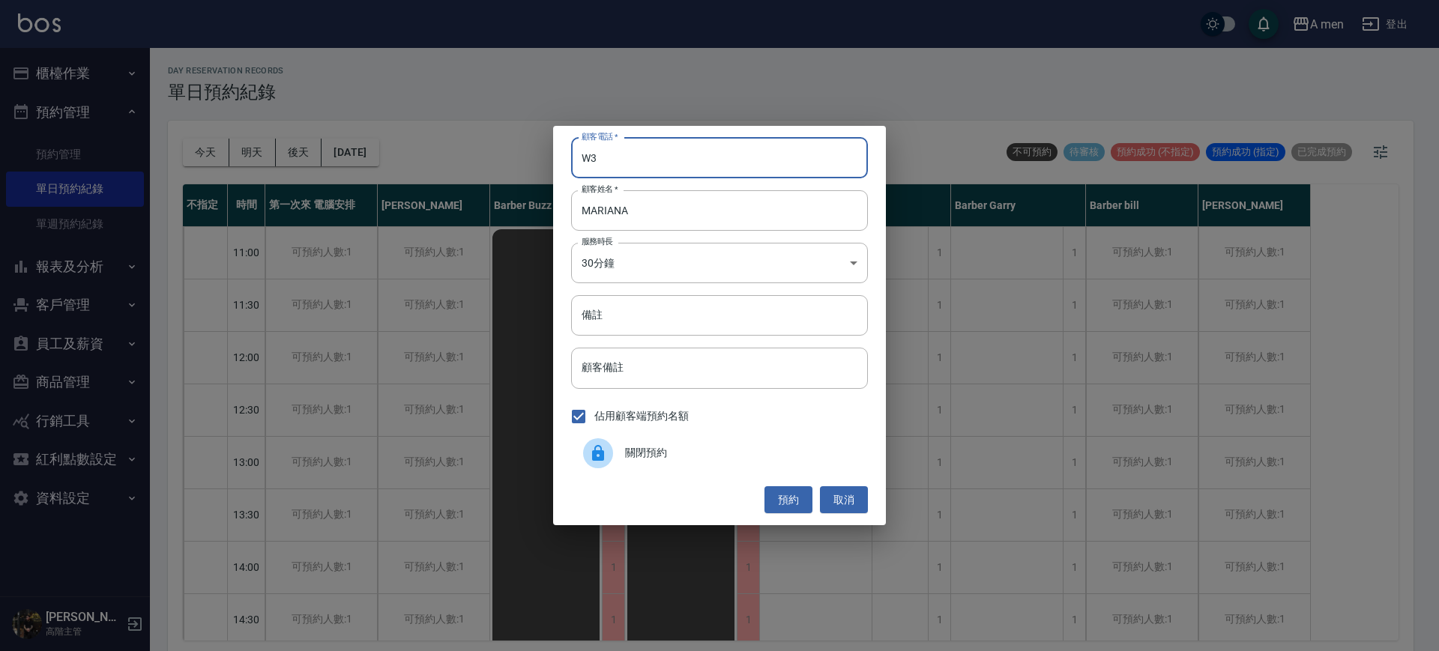
type input "W"
type input "2384791-"
click at [795, 497] on button "預約" at bounding box center [789, 501] width 48 height 28
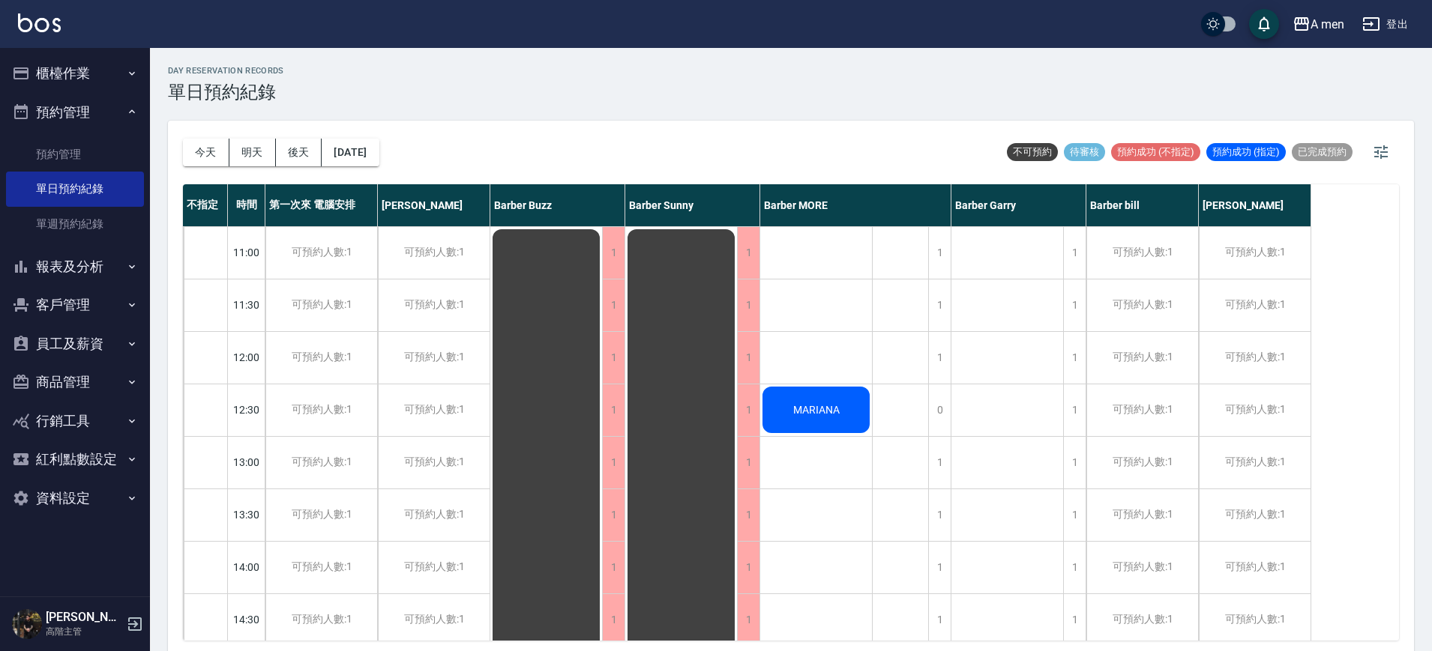
click at [794, 418] on div "MARIANA" at bounding box center [816, 410] width 112 height 51
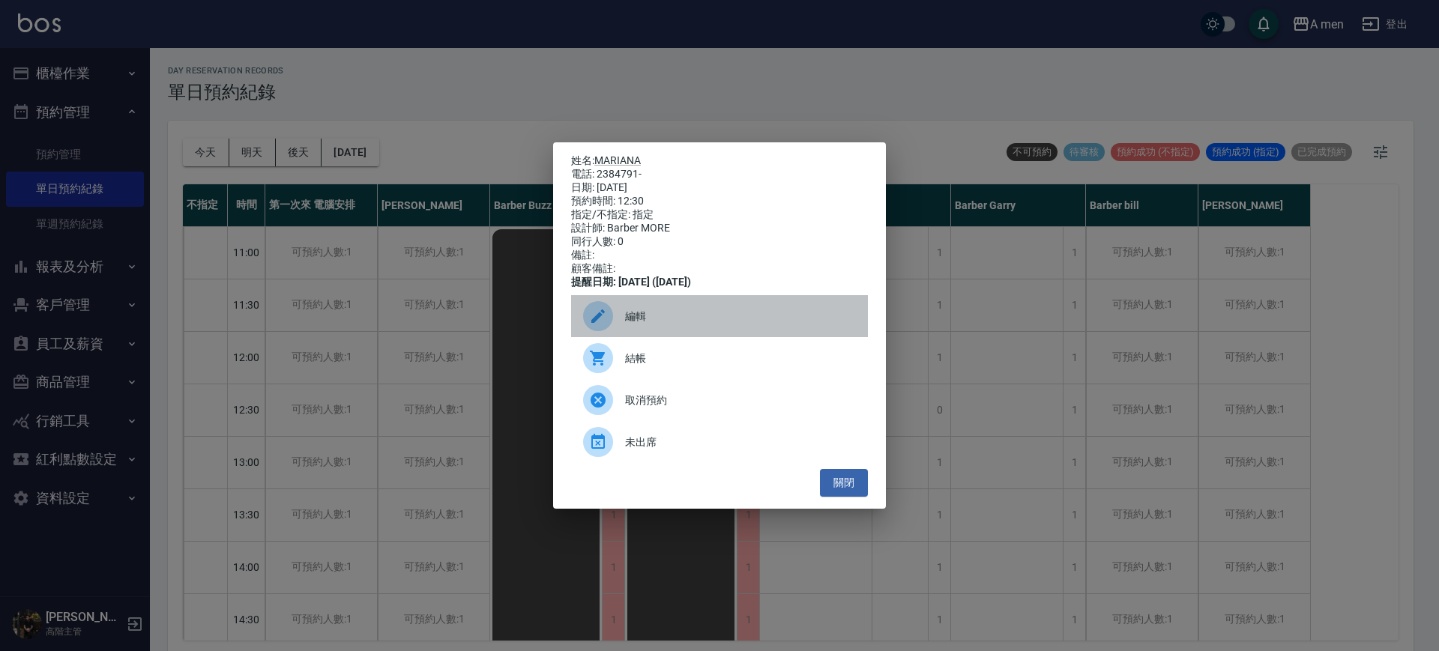
click at [684, 331] on div "編輯" at bounding box center [719, 316] width 297 height 42
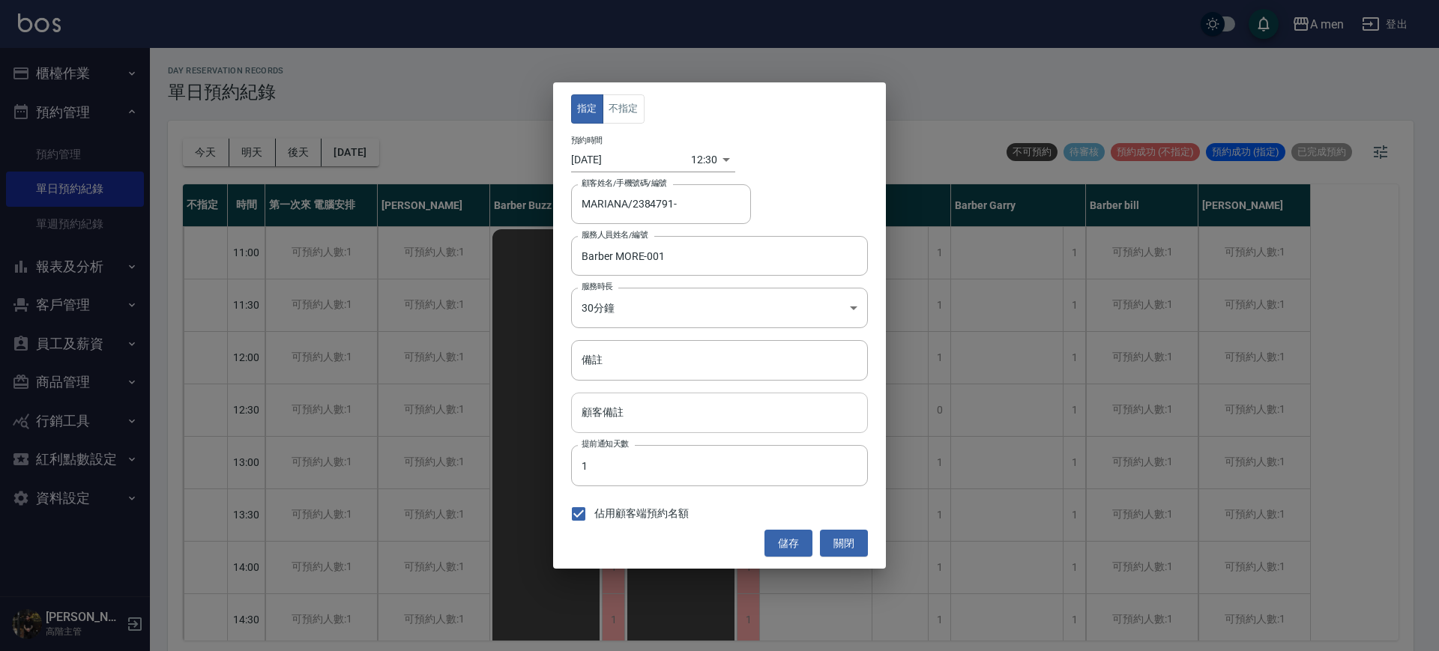
click at [629, 421] on input "顧客備註" at bounding box center [719, 413] width 297 height 40
click at [657, 362] on input "備註" at bounding box center [719, 360] width 297 height 40
type input "1"
type input "n"
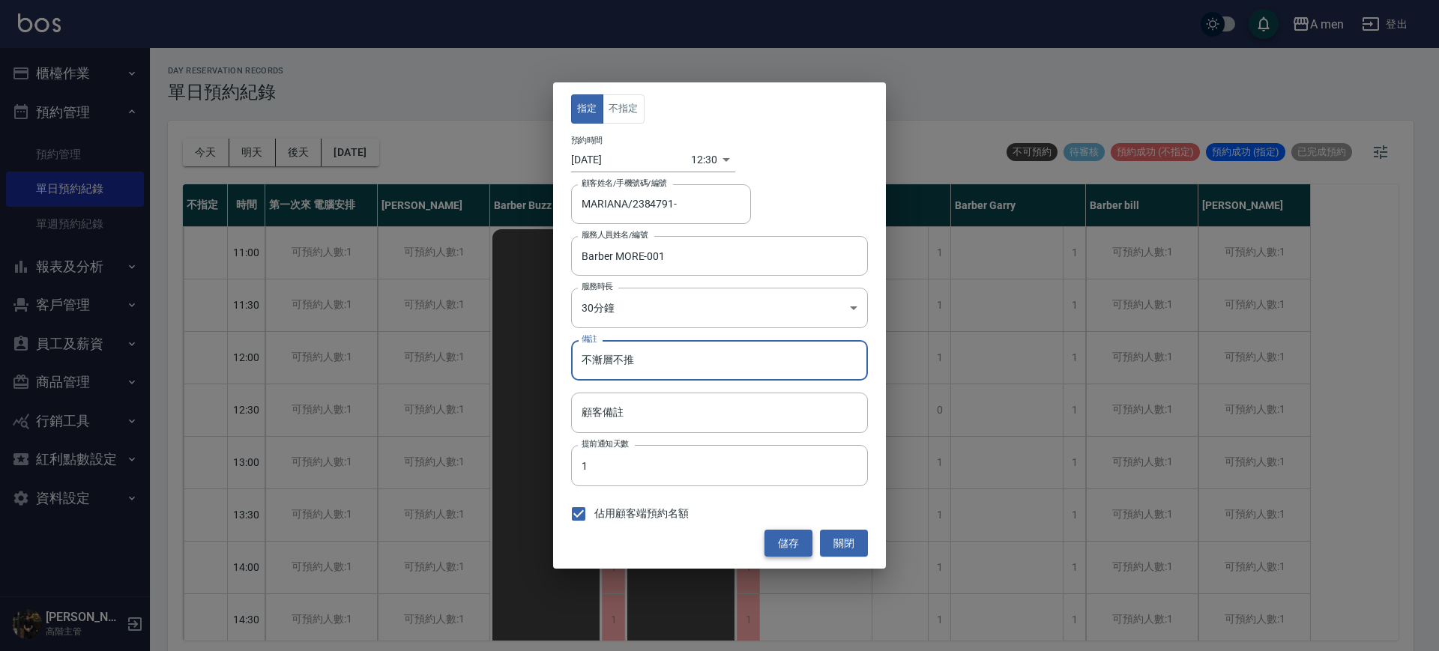
type input "不漸層不推"
click at [801, 536] on button "儲存" at bounding box center [789, 544] width 48 height 28
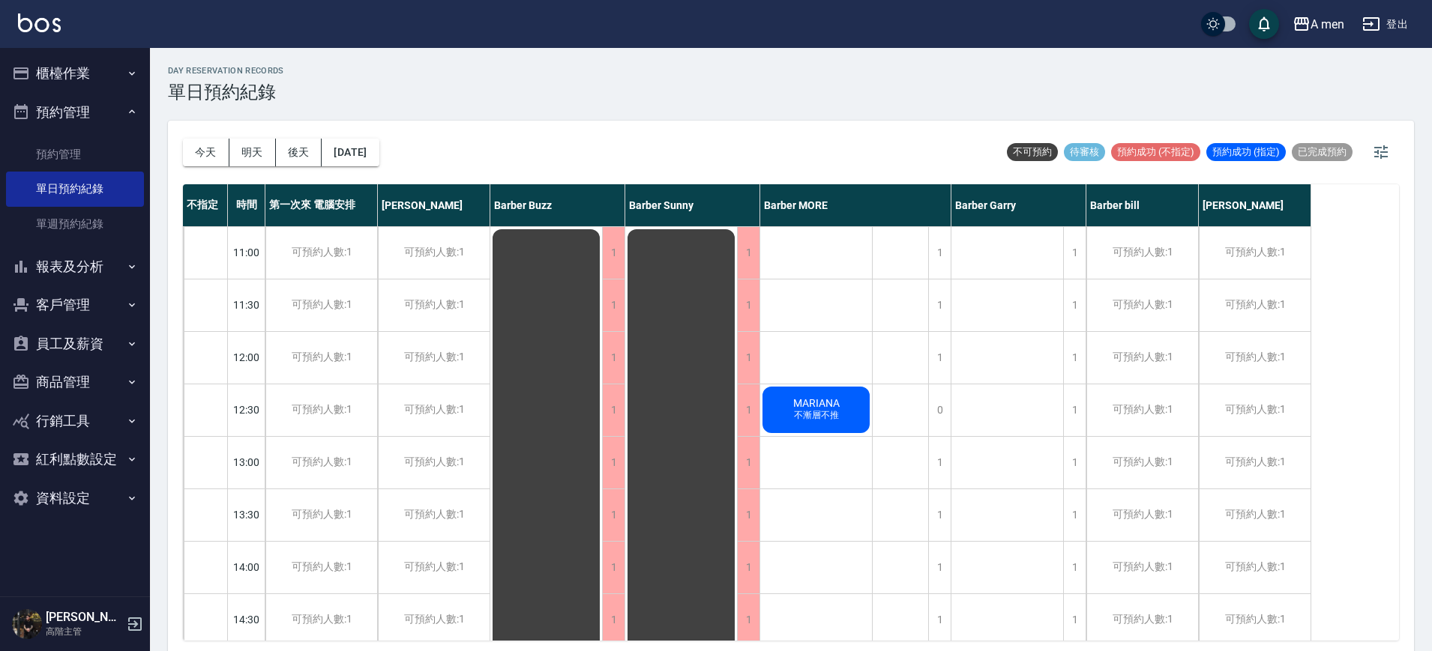
click at [821, 408] on span "MARIANA" at bounding box center [816, 403] width 52 height 12
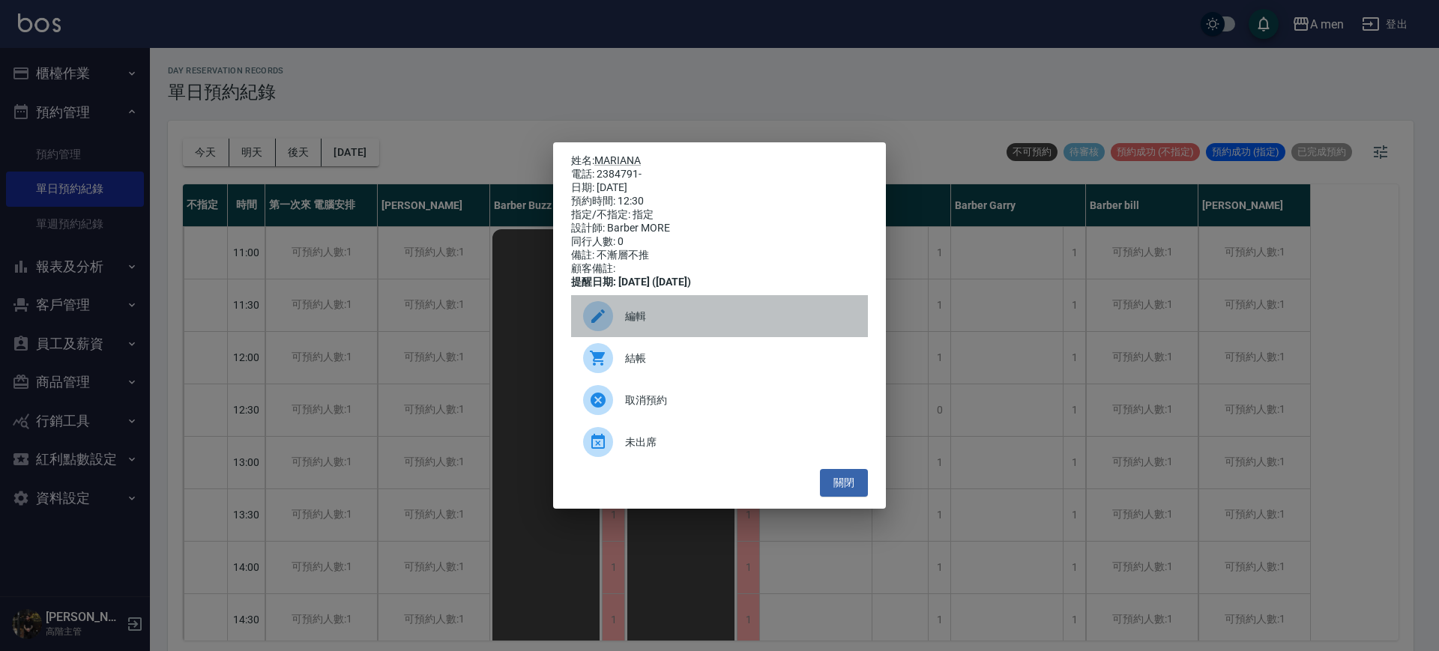
click at [681, 337] on div "編輯" at bounding box center [719, 316] width 297 height 42
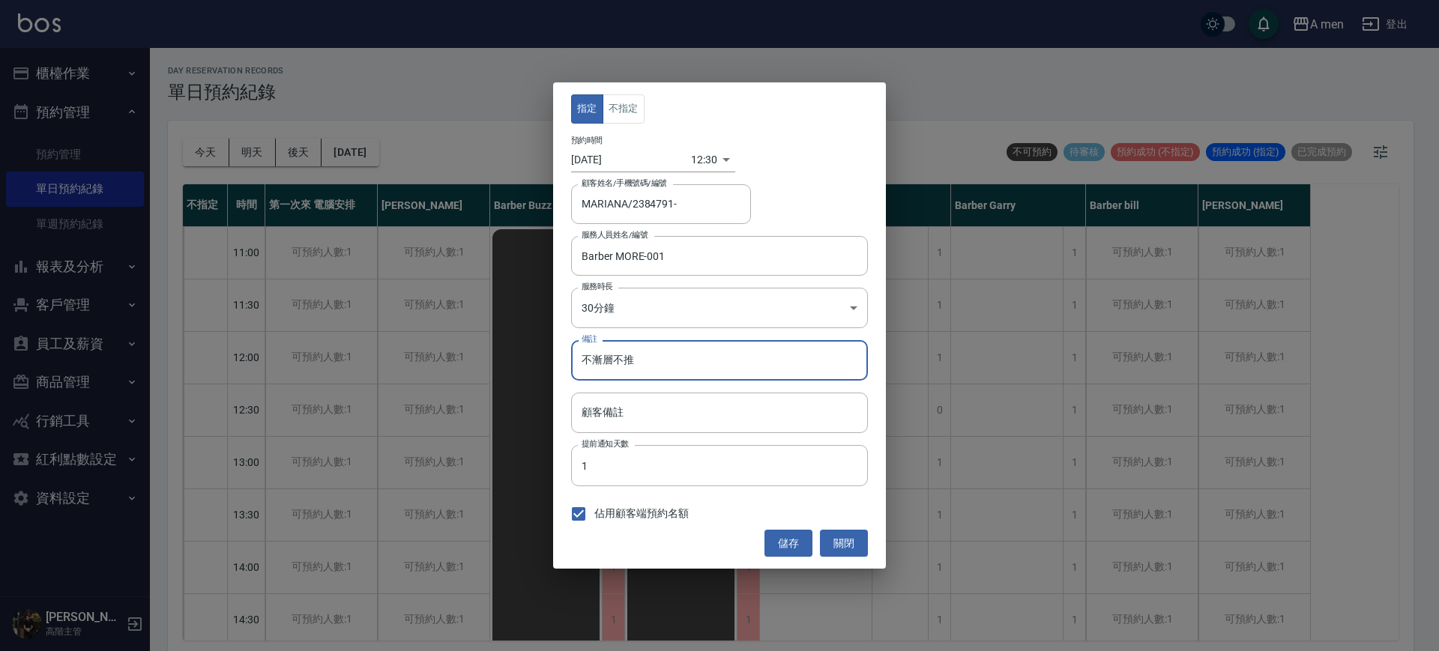
click at [655, 367] on input "不漸層不推" at bounding box center [719, 360] width 297 height 40
type input "不漸層不推頭髮比較長"
click at [783, 540] on button "儲存" at bounding box center [789, 544] width 48 height 28
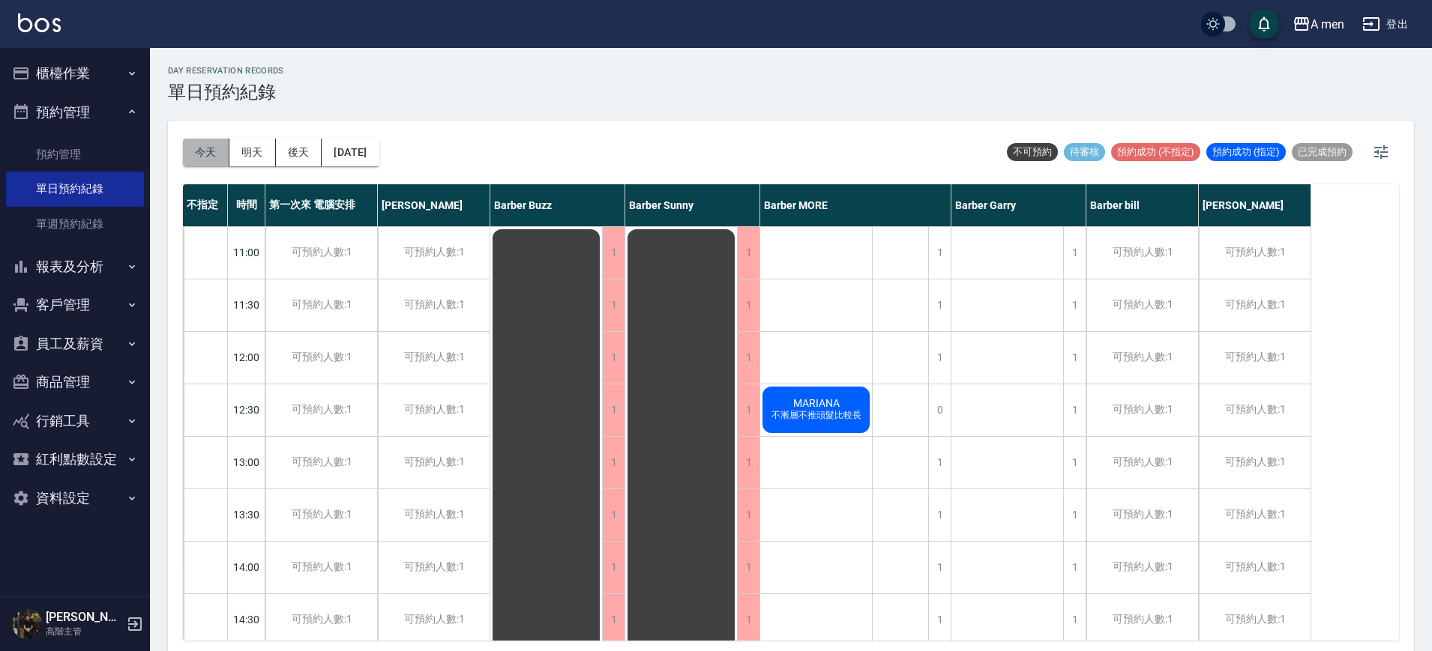
click at [210, 139] on button "今天" at bounding box center [206, 153] width 46 height 28
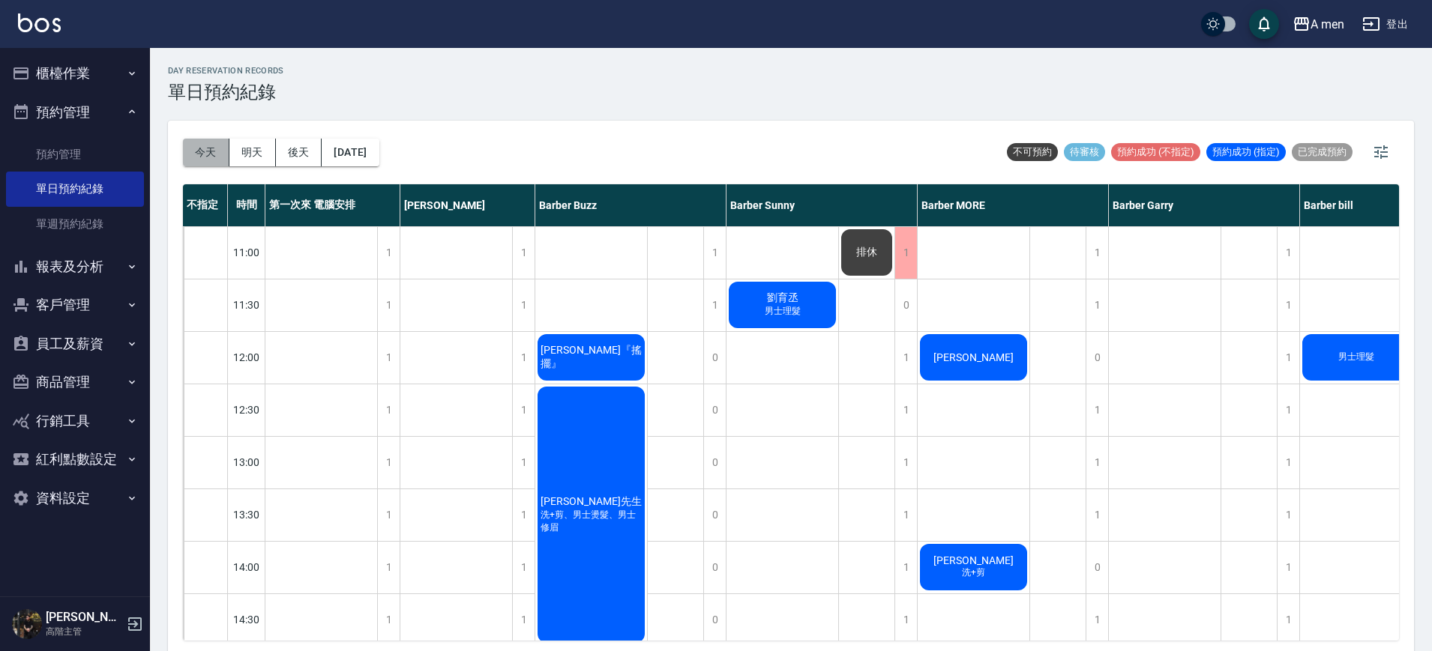
click at [207, 149] on button "今天" at bounding box center [206, 153] width 46 height 28
click at [766, 319] on div "劉育丞 男士理髮" at bounding box center [782, 305] width 112 height 51
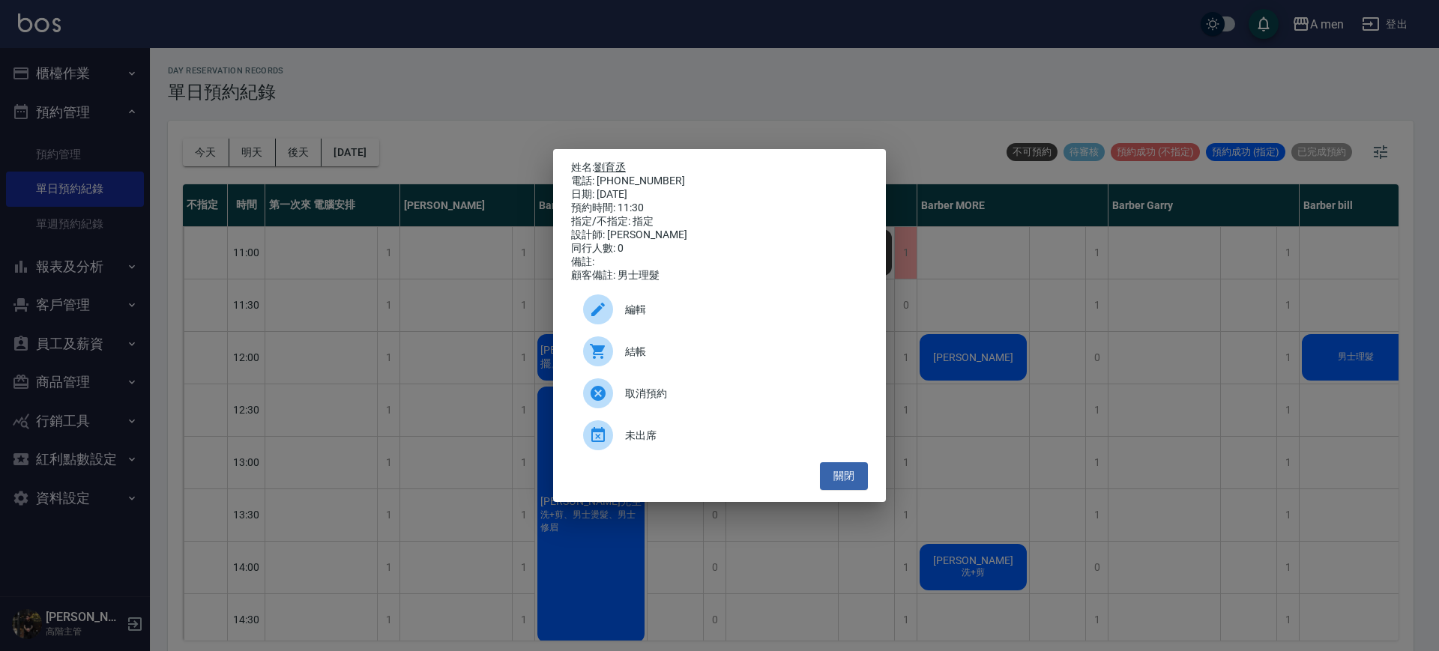
click at [604, 163] on link "劉育丞" at bounding box center [609, 167] width 31 height 12
click at [861, 479] on button "關閉" at bounding box center [844, 477] width 48 height 28
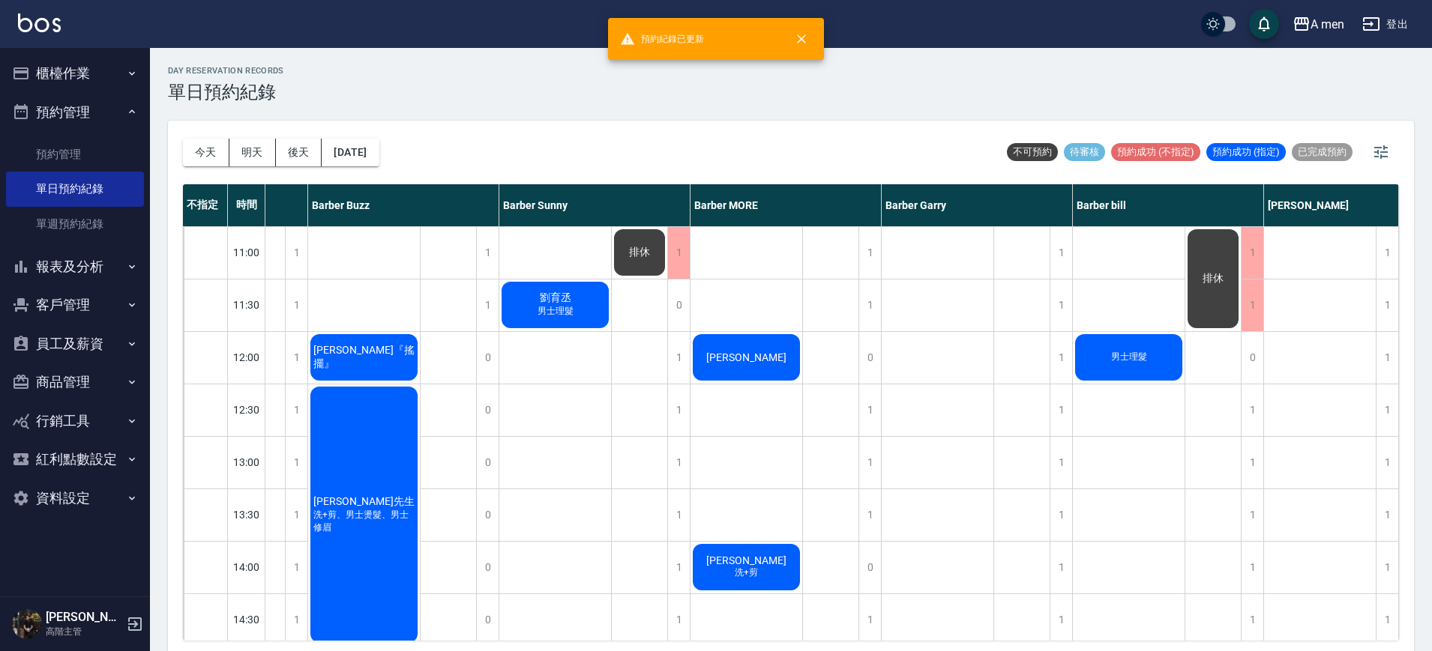
scroll to position [0, 235]
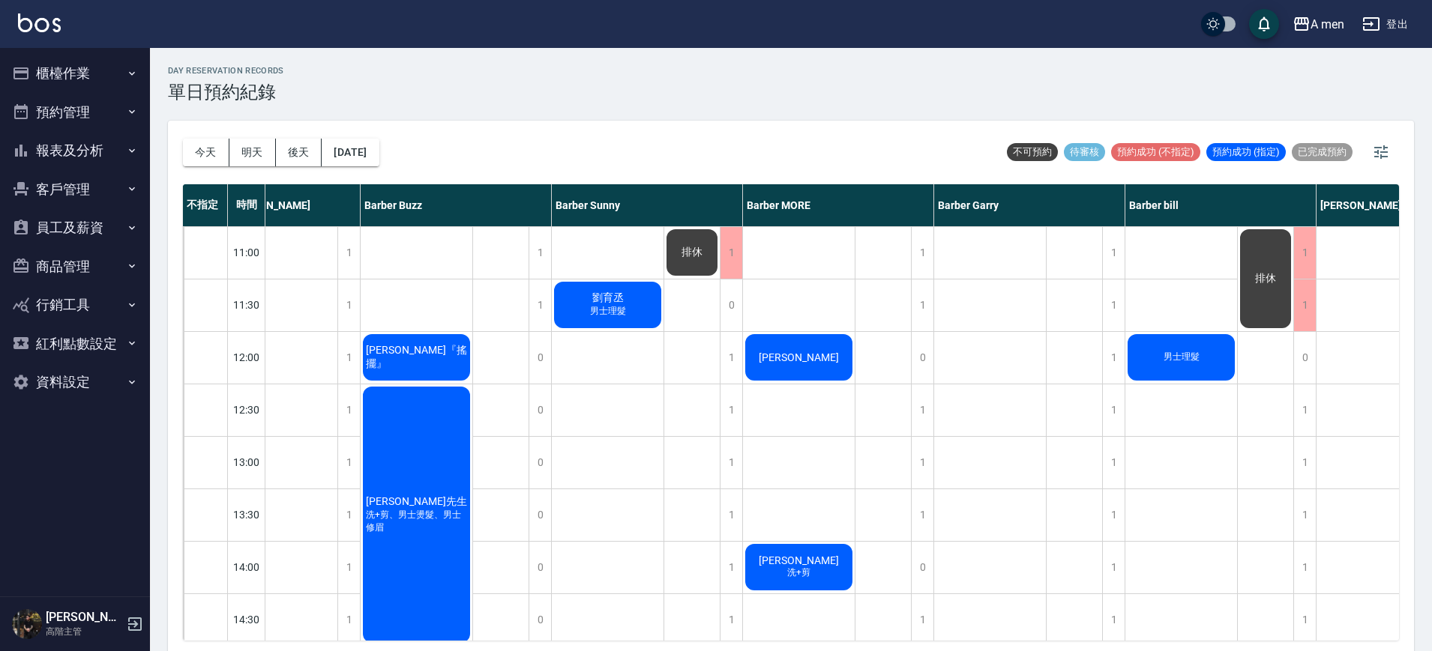
scroll to position [0, 175]
click at [720, 115] on div "day Reservation records 單日預約紀錄 今天 明天 後天 2025/09/24 不可預約 待審核 預約成功 (不指定) 預約成功 (指定…" at bounding box center [791, 352] width 1282 height 608
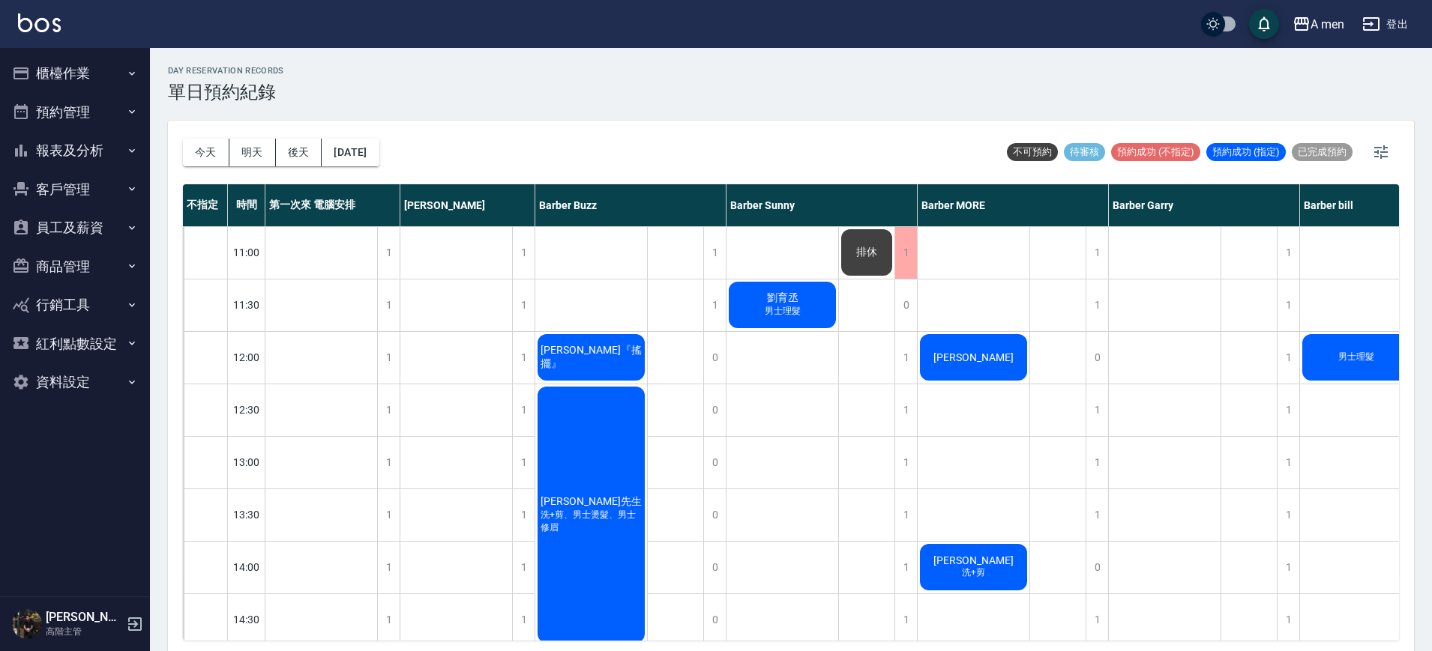
scroll to position [0, 235]
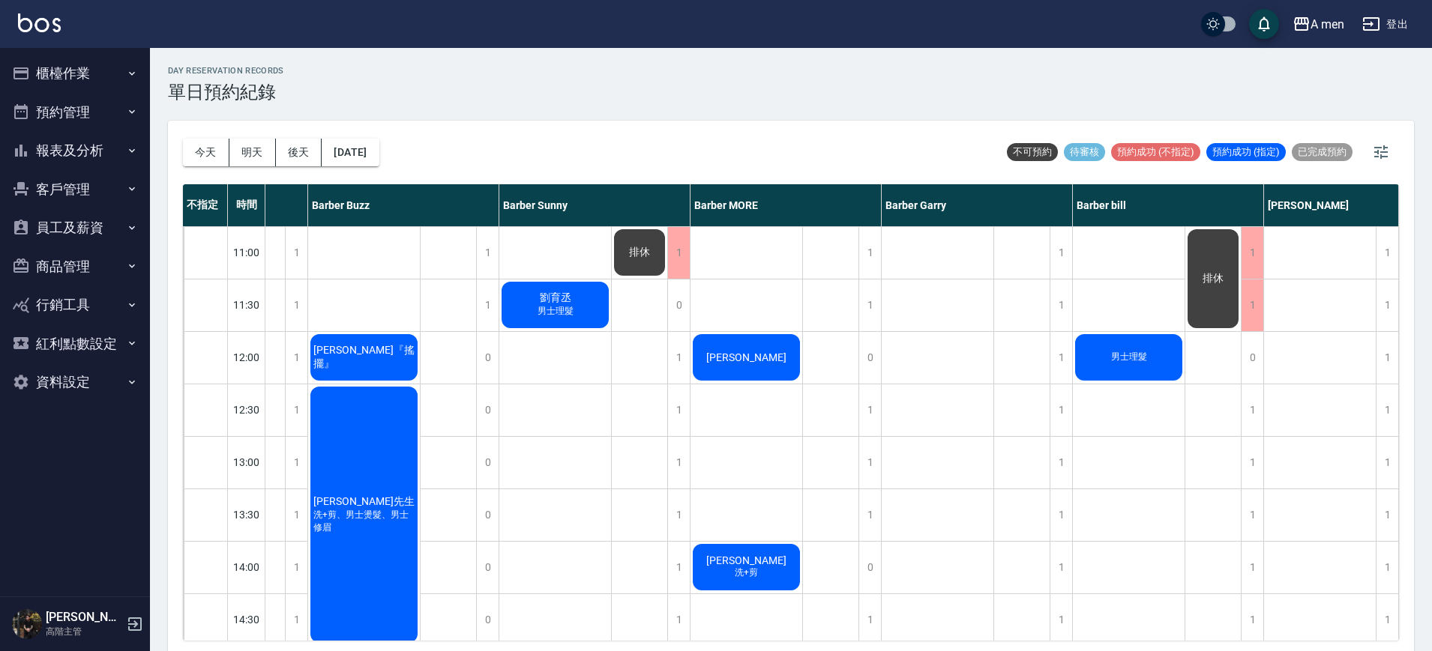
click at [1095, 366] on div "男士理髮" at bounding box center [1129, 357] width 112 height 51
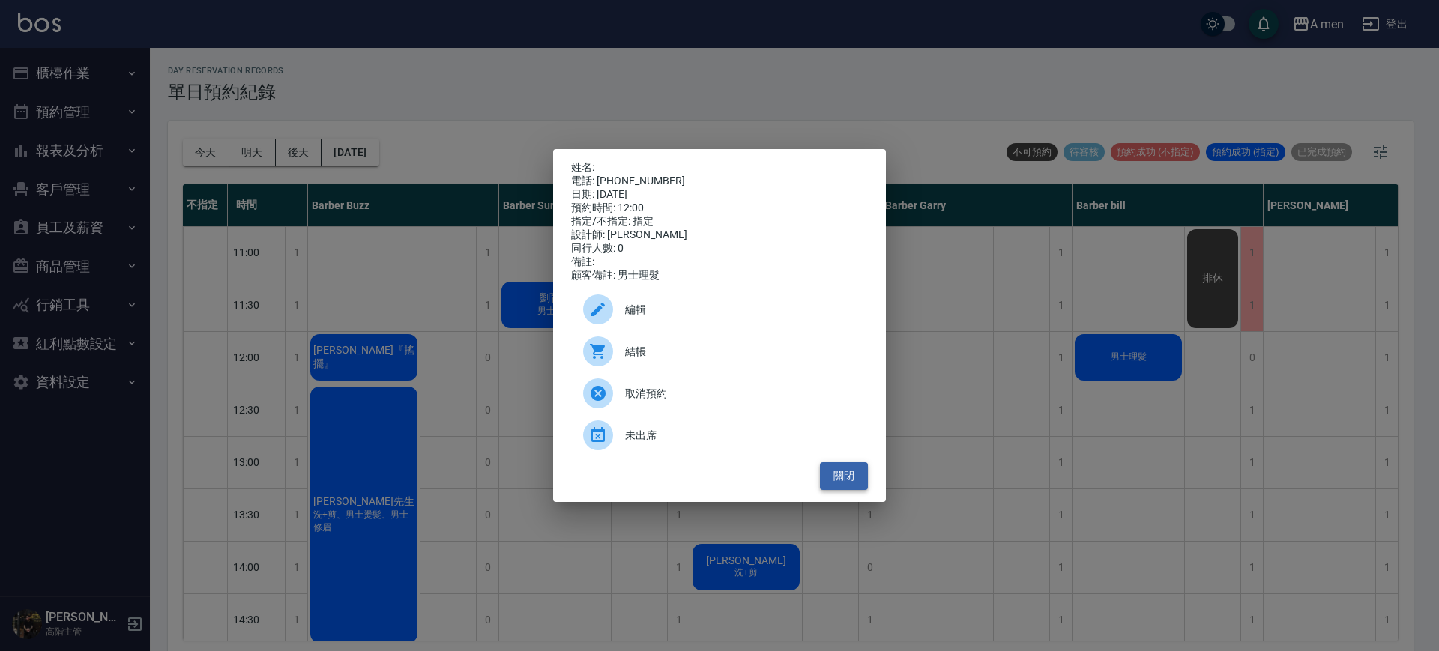
click at [847, 484] on button "關閉" at bounding box center [844, 477] width 48 height 28
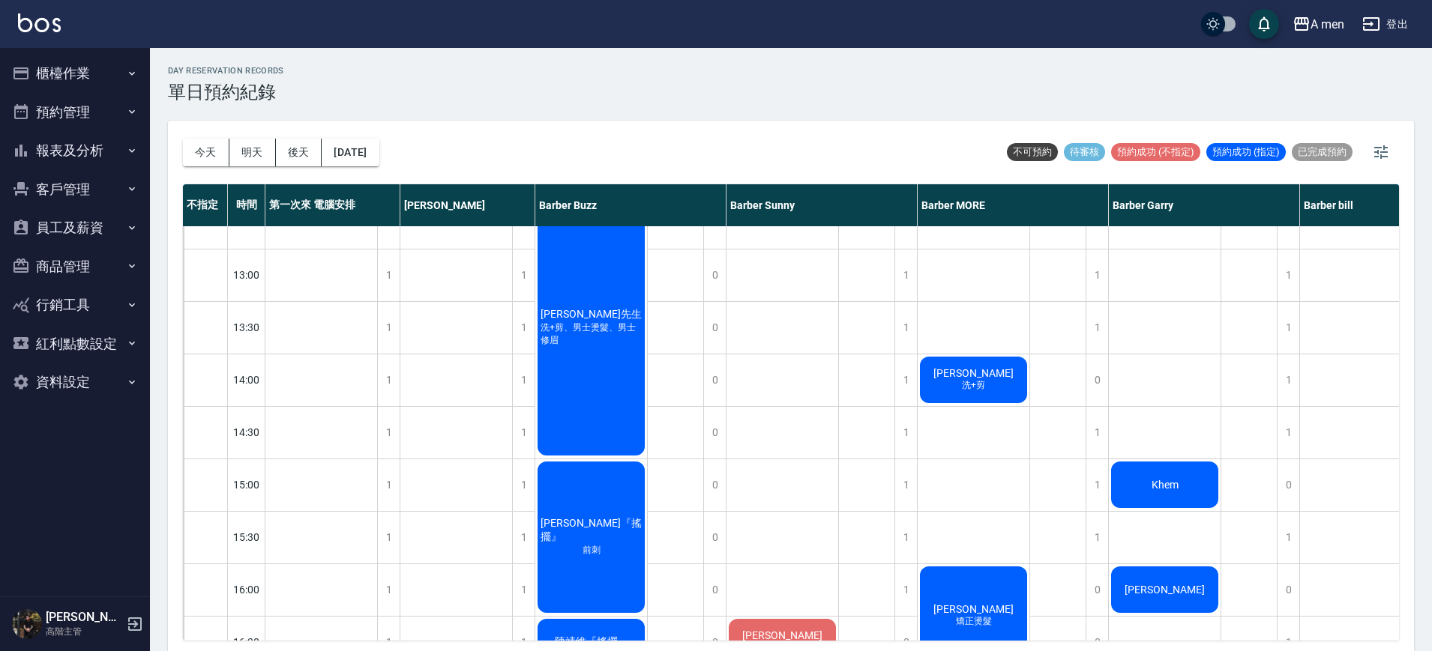
scroll to position [0, 0]
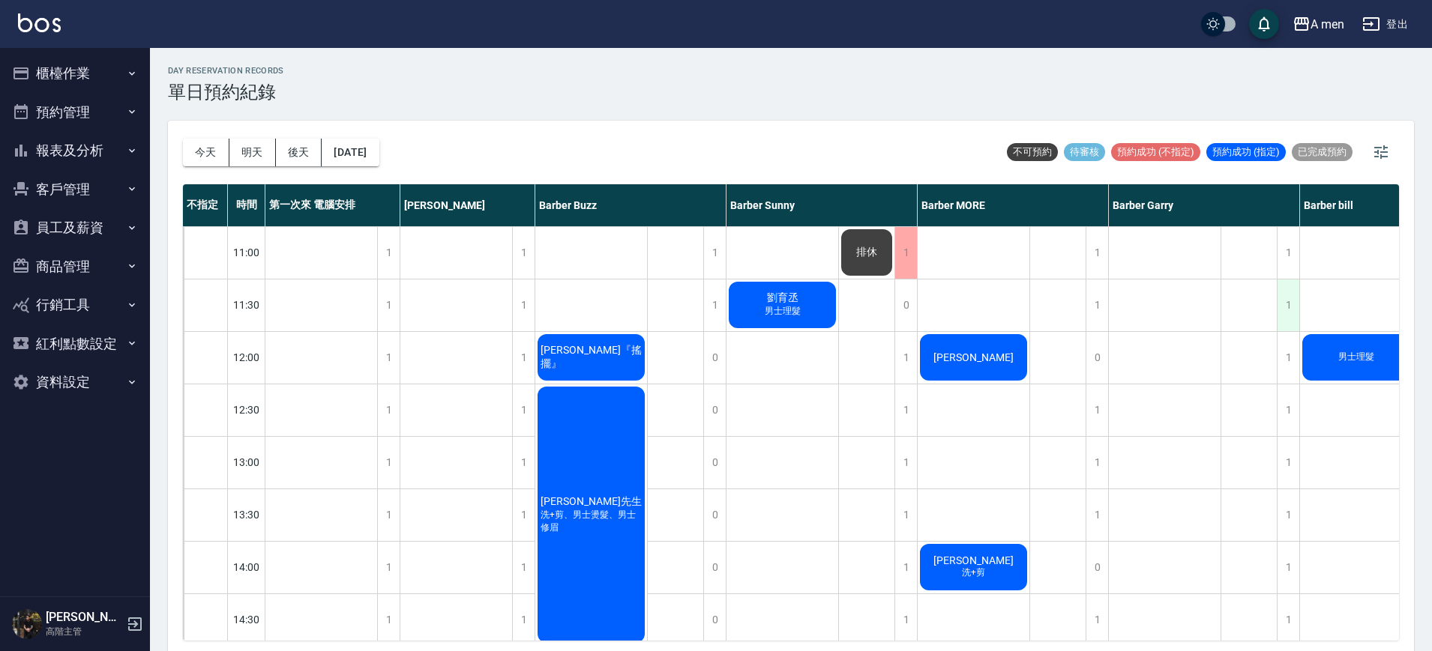
click at [1298, 280] on div "1" at bounding box center [1288, 306] width 22 height 52
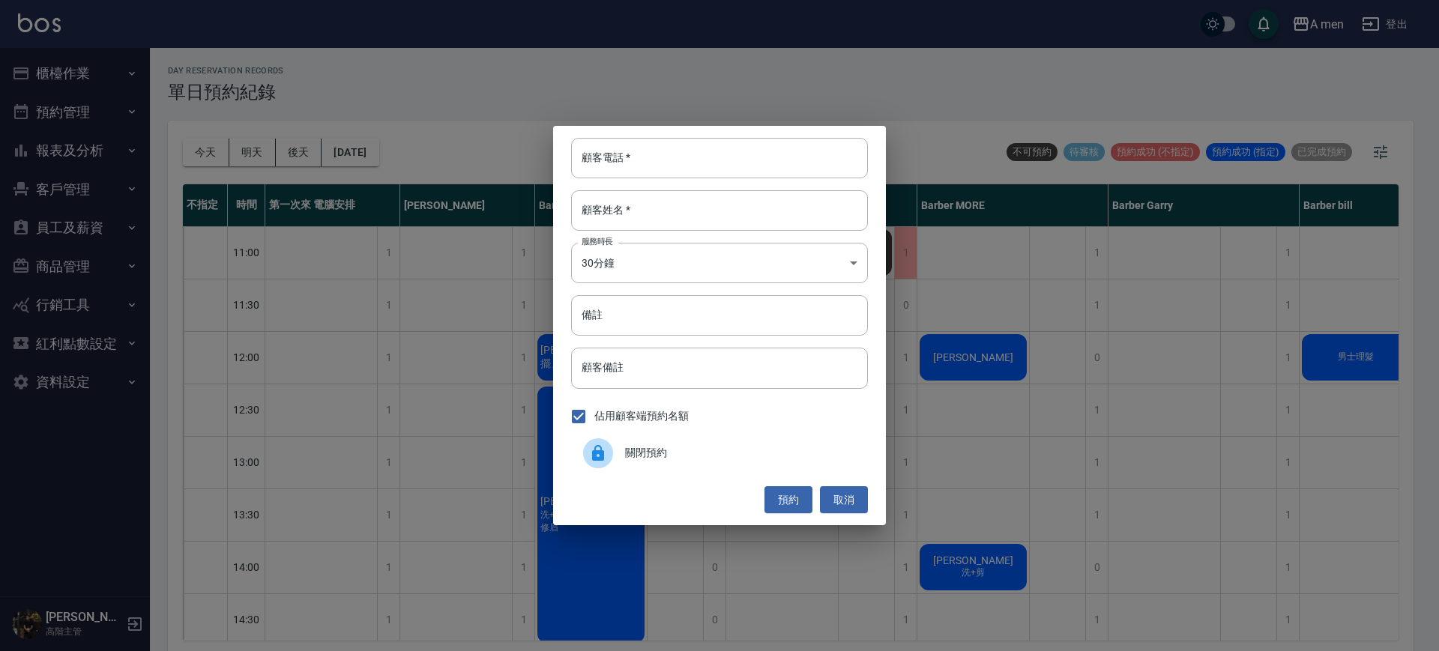
click at [843, 495] on button "取消" at bounding box center [844, 501] width 48 height 28
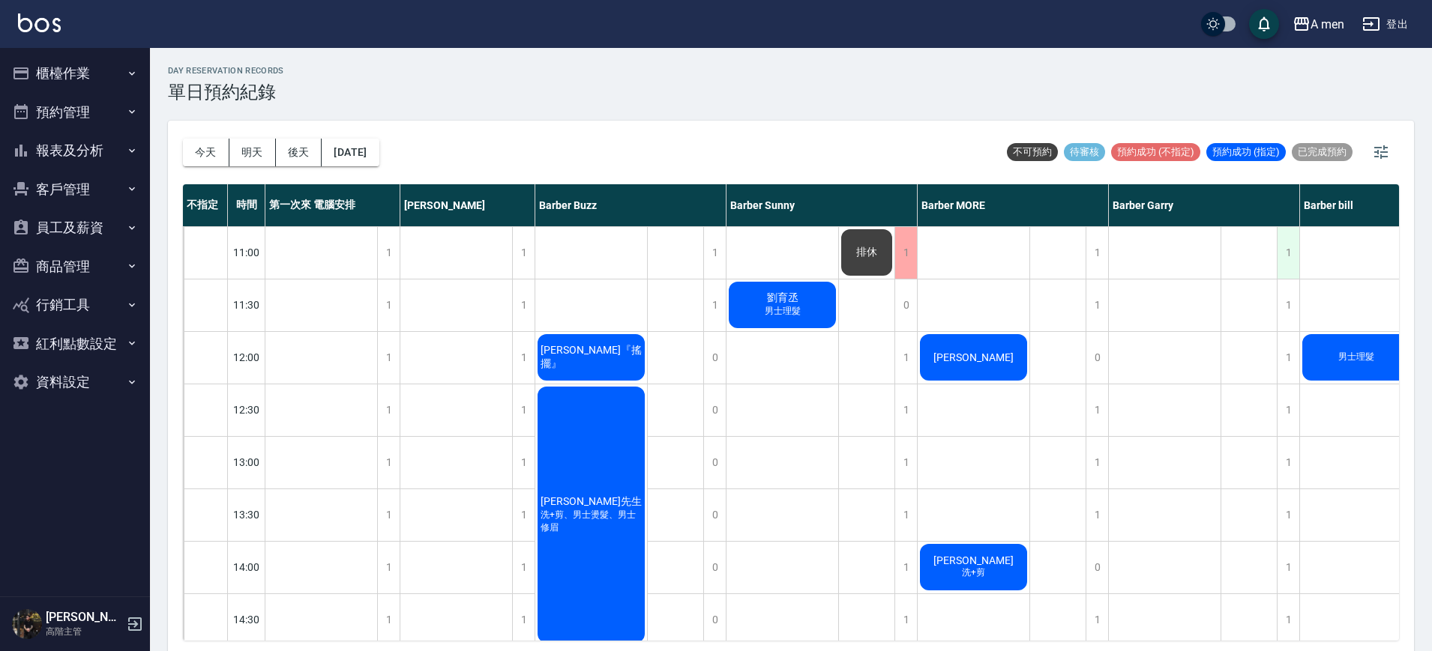
click at [1284, 262] on div "1" at bounding box center [1288, 253] width 22 height 52
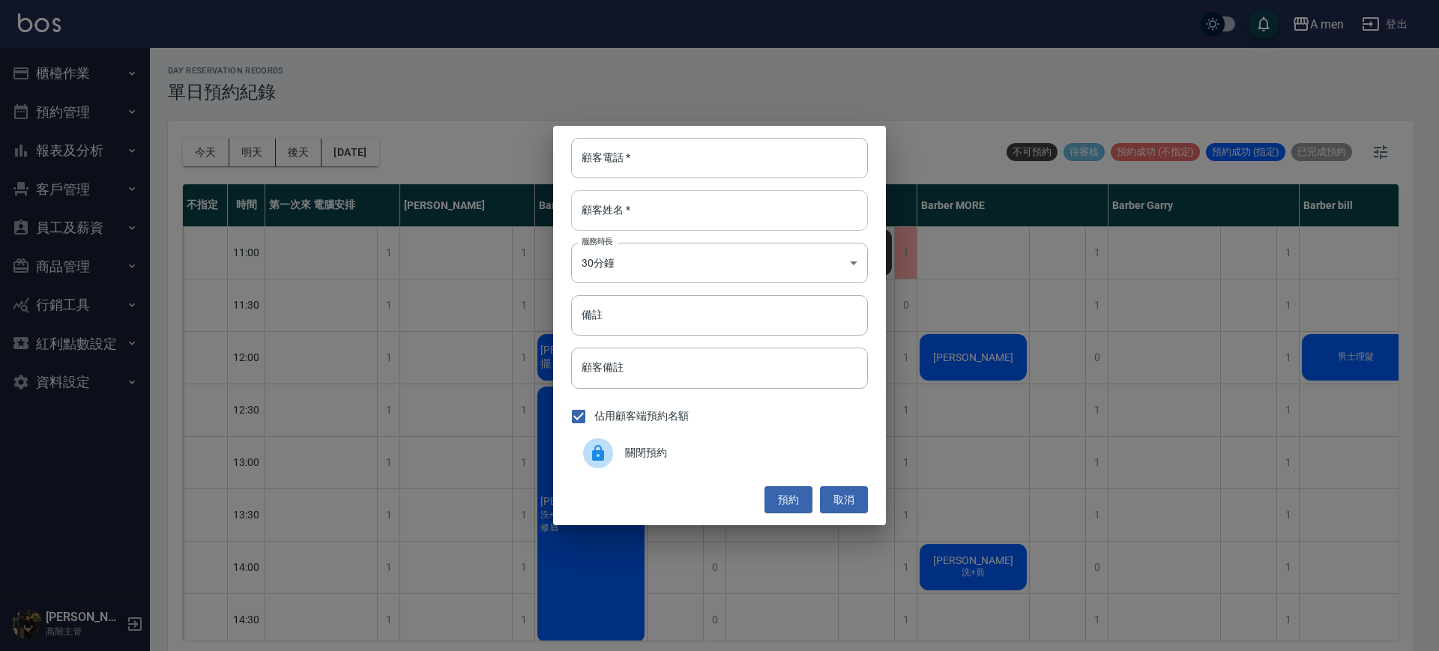
click at [654, 211] on input "顧客姓名   *" at bounding box center [719, 210] width 297 height 40
type input "[DEMOGRAPHIC_DATA]人"
click at [699, 160] on input "顧客電話   *" at bounding box center [719, 158] width 297 height 40
type input "38974-18"
click at [805, 499] on button "預約" at bounding box center [789, 501] width 48 height 28
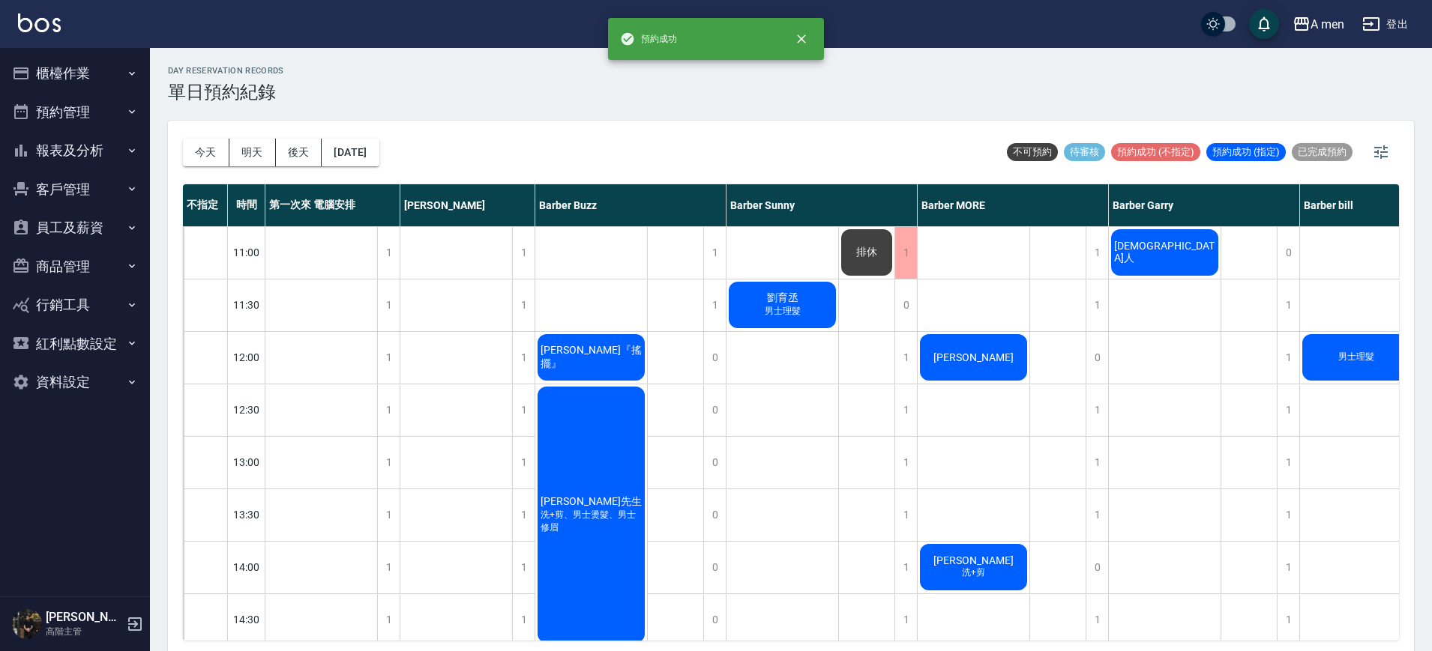
click at [1172, 256] on span "[DEMOGRAPHIC_DATA]人" at bounding box center [1164, 252] width 107 height 25
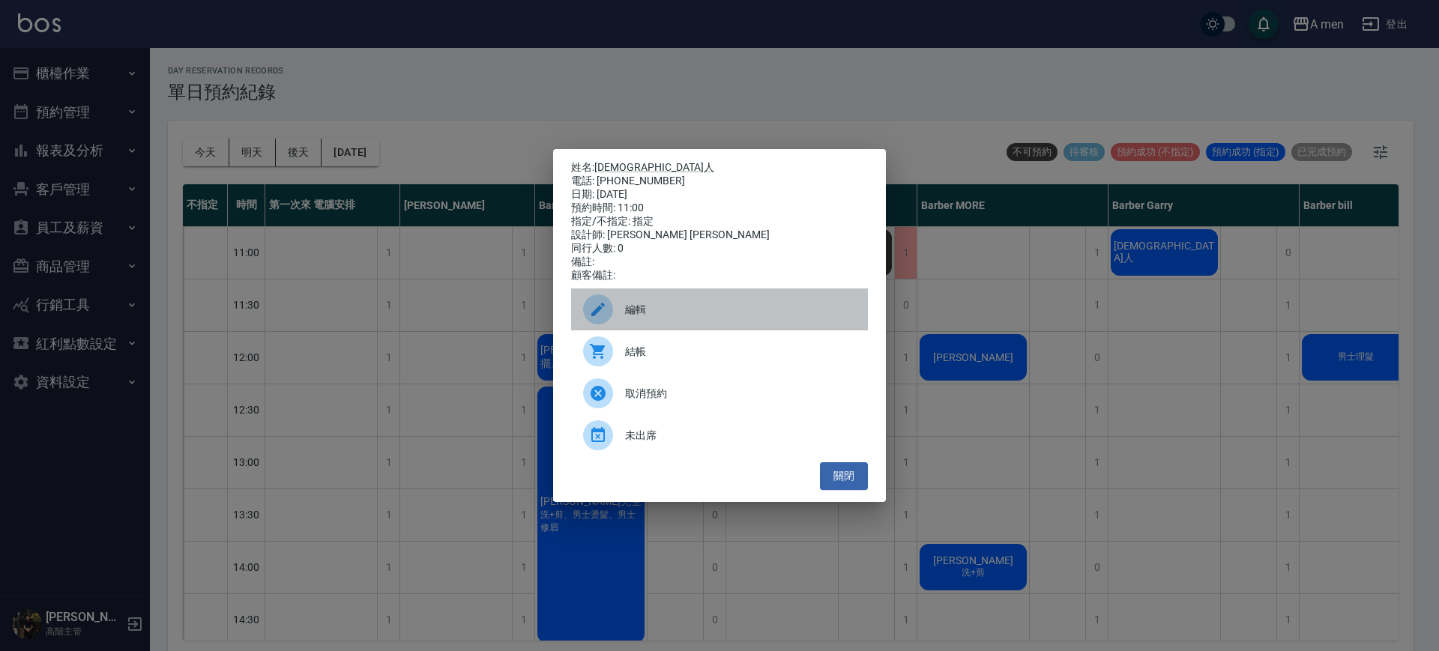
click at [654, 313] on span "編輯" at bounding box center [740, 310] width 231 height 16
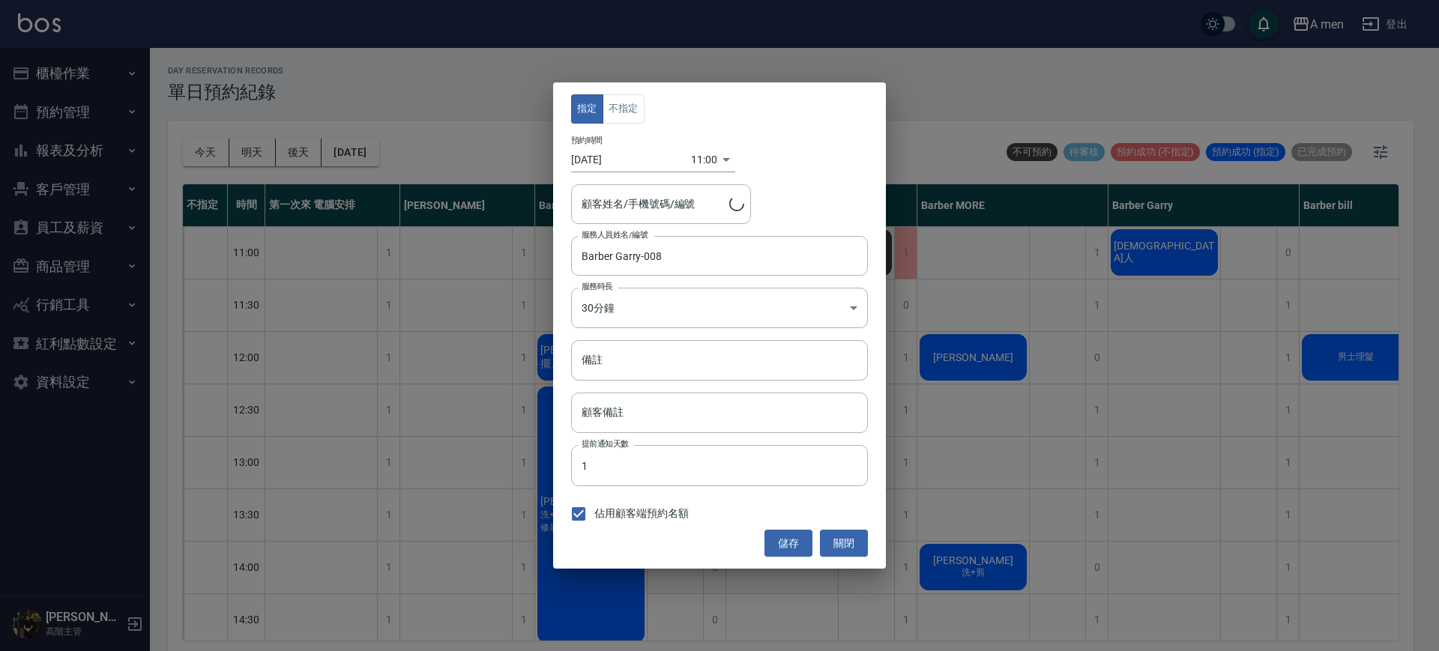
type input "外國人/38974-18"
click at [618, 112] on button "不指定" at bounding box center [624, 108] width 42 height 29
click at [789, 535] on button "儲存" at bounding box center [789, 544] width 48 height 28
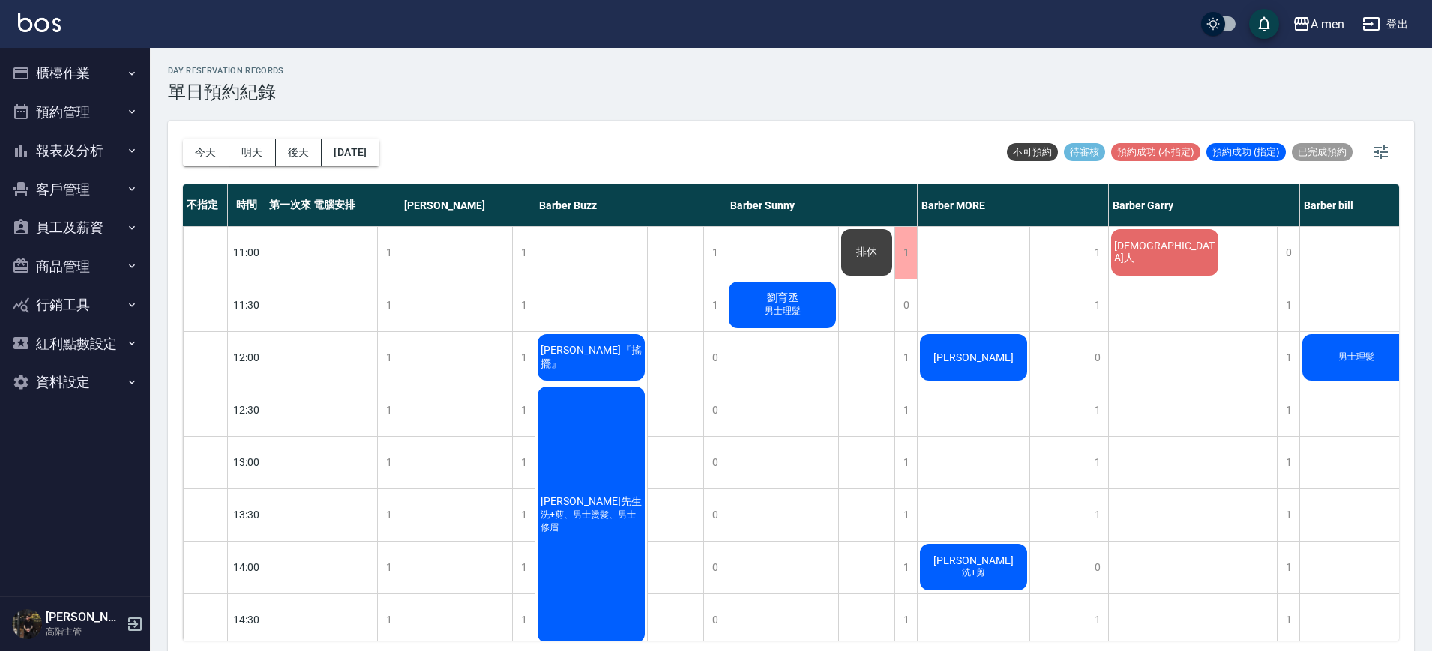
scroll to position [469, 0]
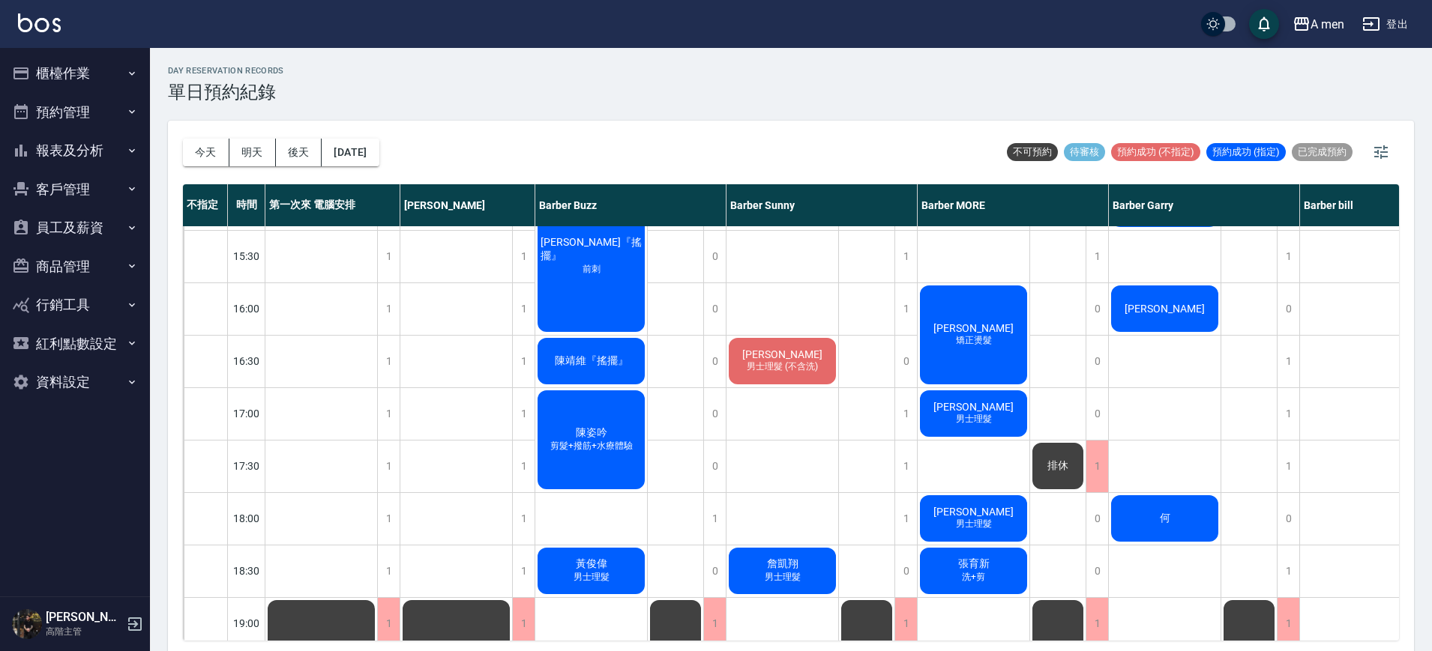
click at [800, 359] on span "[PERSON_NAME]" at bounding box center [782, 355] width 86 height 12
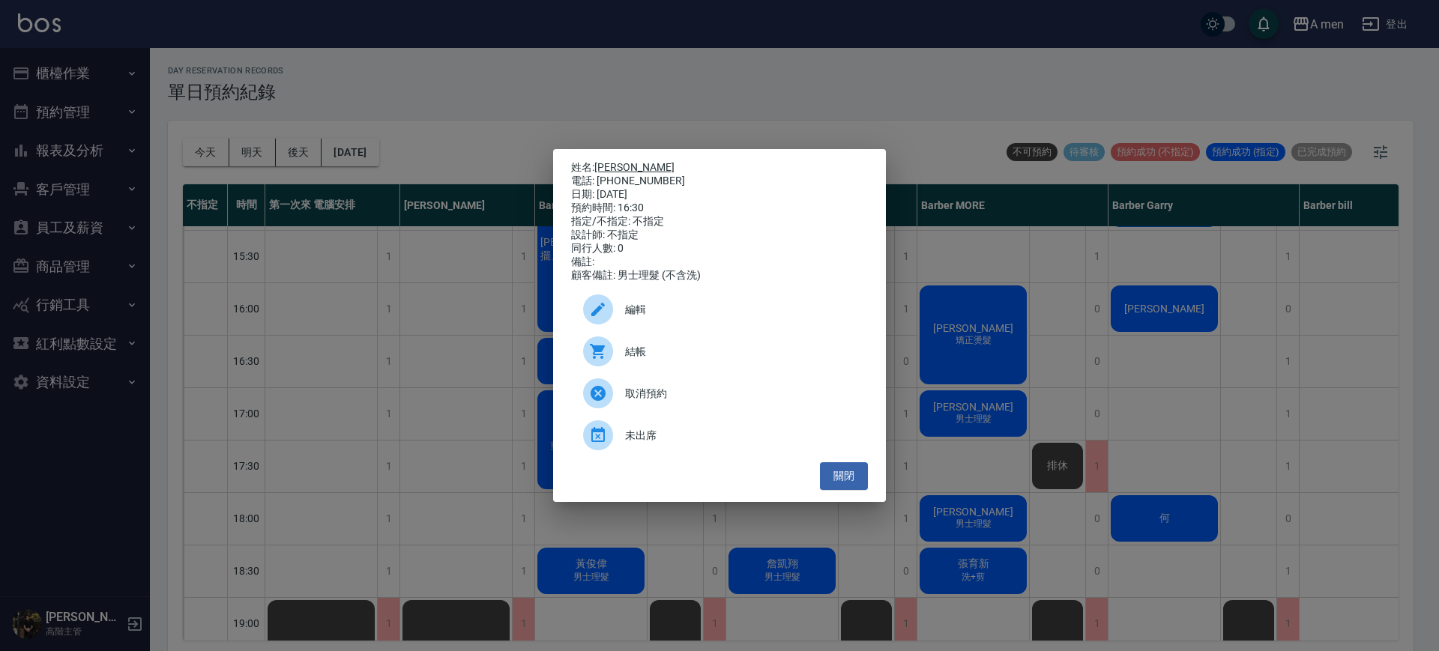
click at [654, 162] on link "[PERSON_NAME]" at bounding box center [634, 167] width 80 height 12
click at [863, 485] on button "關閉" at bounding box center [844, 477] width 48 height 28
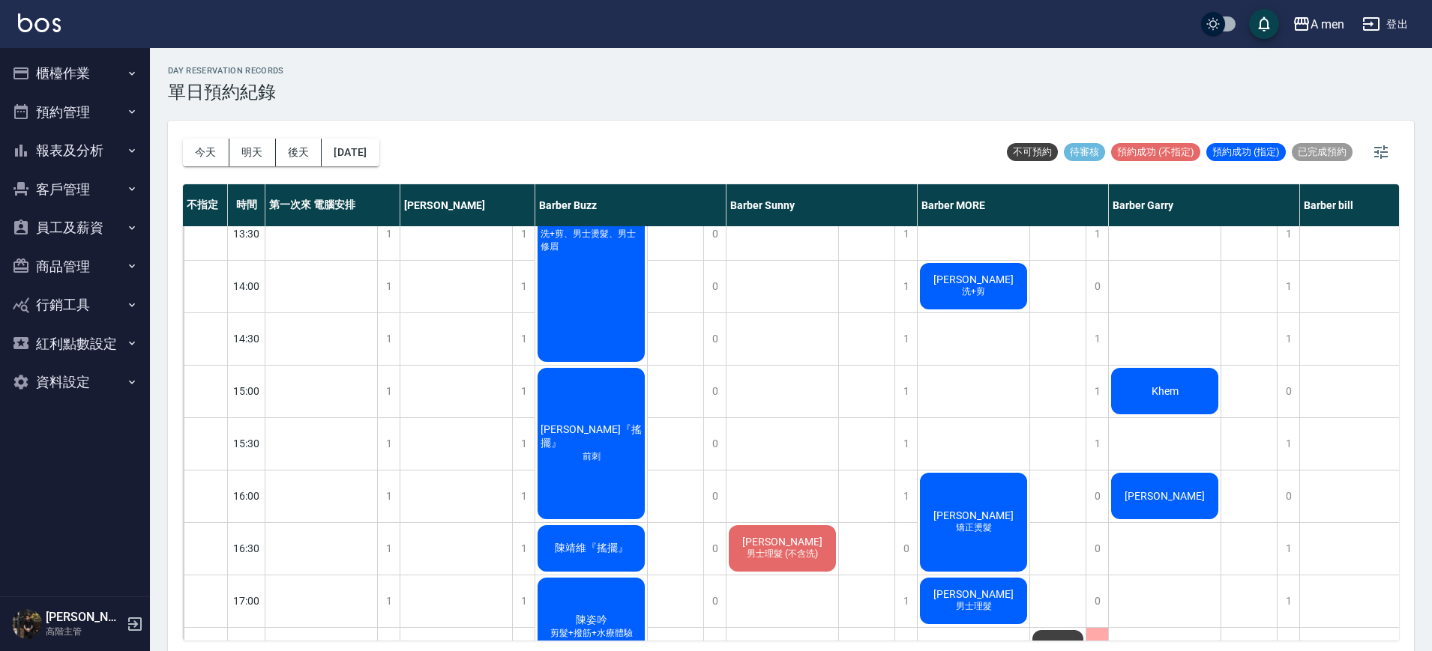
scroll to position [0, 0]
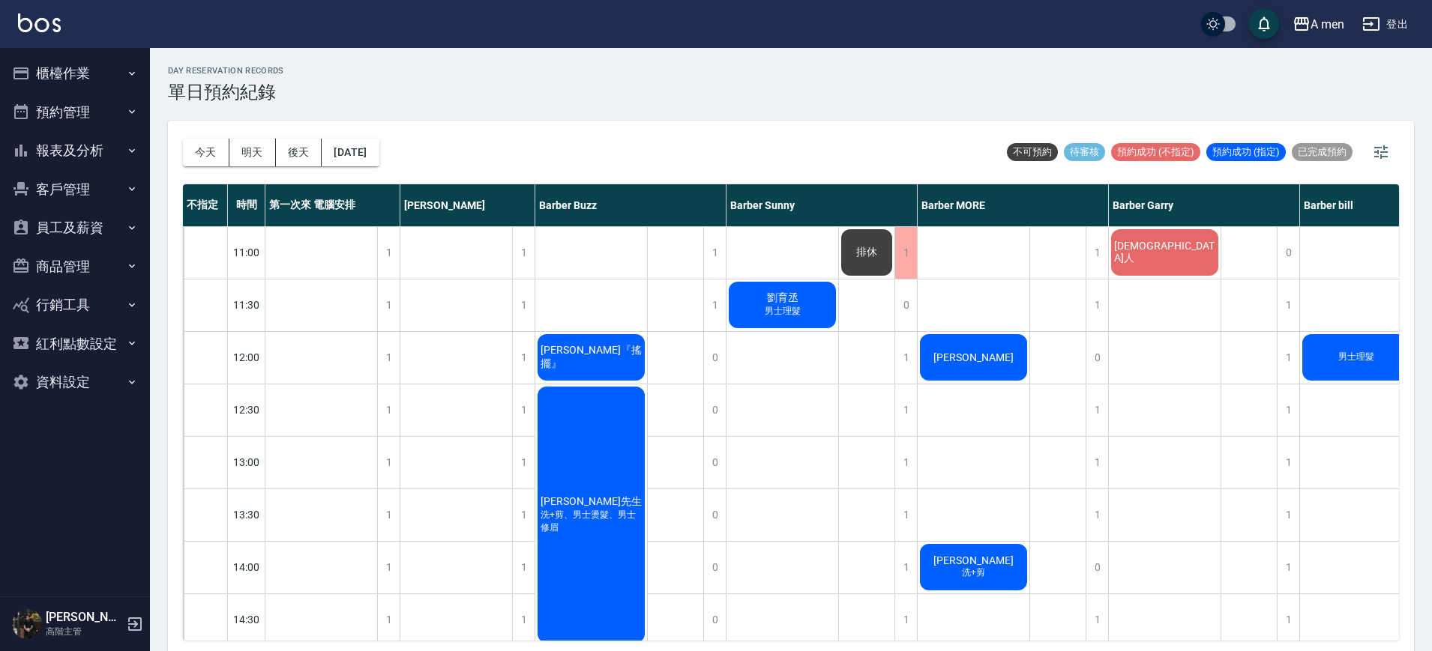
scroll to position [92, 0]
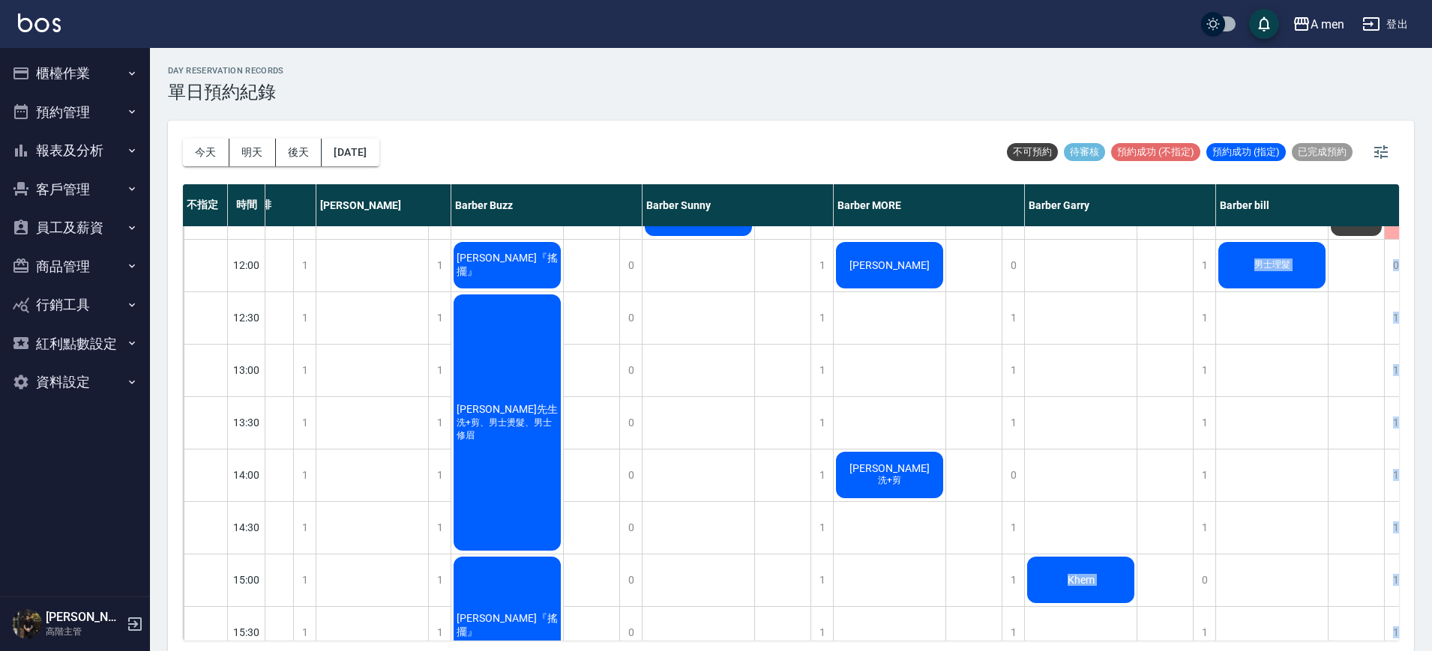
drag, startPoint x: 1175, startPoint y: 624, endPoint x: 1388, endPoint y: 592, distance: 216.1
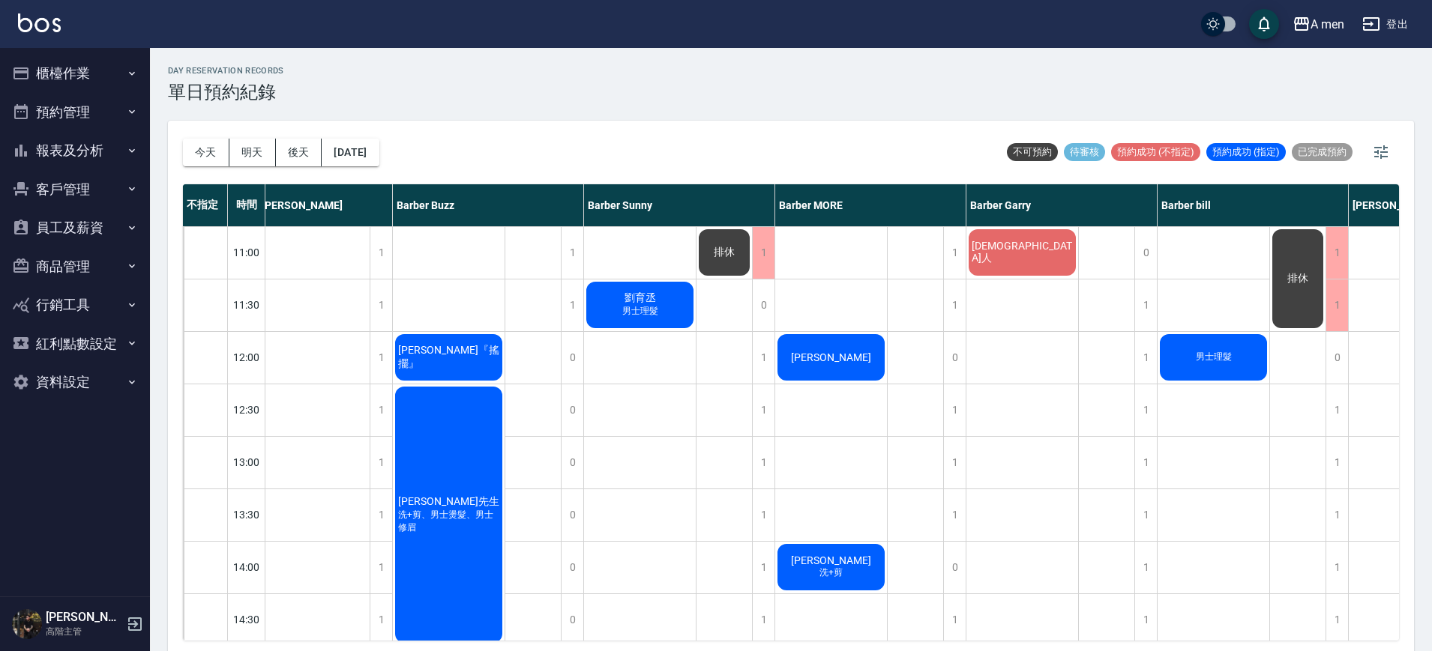
scroll to position [0, 139]
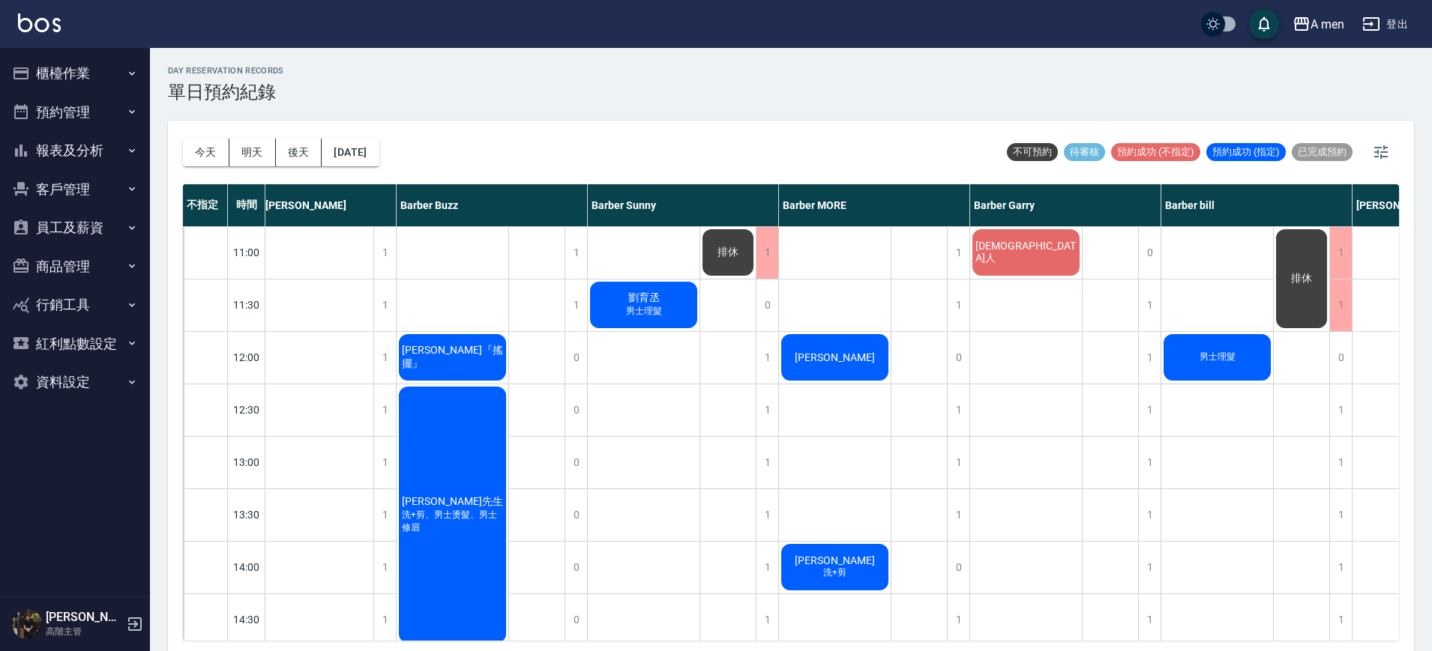
click at [1158, 417] on div "1" at bounding box center [1149, 411] width 22 height 52
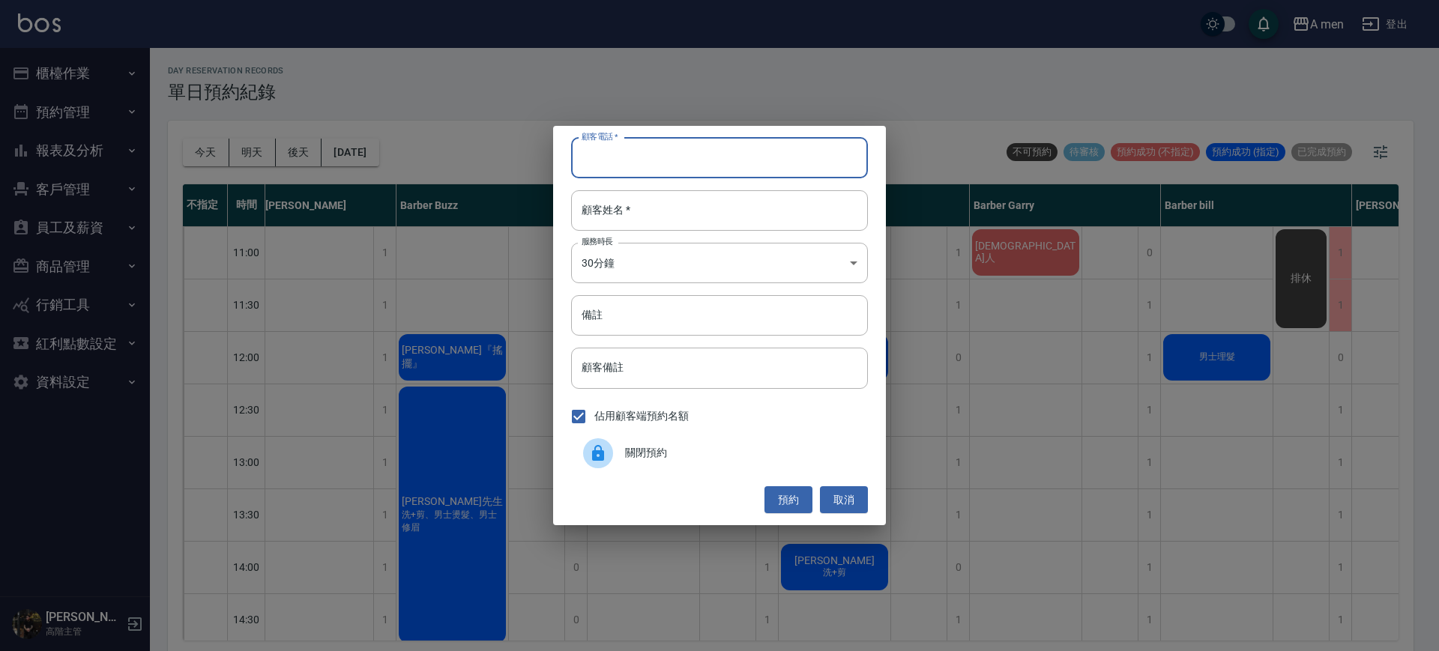
click at [777, 148] on input "顧客電話   *" at bounding box center [719, 158] width 297 height 40
type input "0958173493"
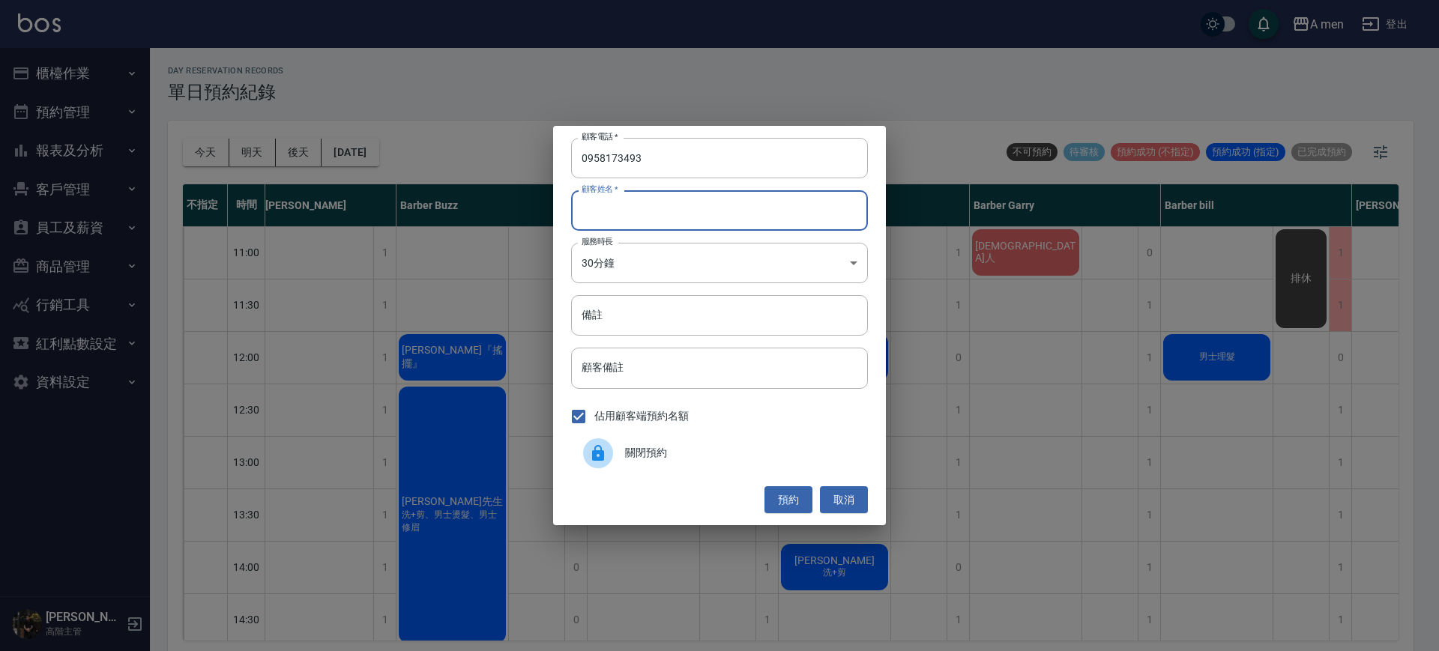
click at [795, 210] on input "顧客姓名   *" at bounding box center [719, 210] width 297 height 40
click at [794, 500] on button "預約" at bounding box center [789, 501] width 48 height 28
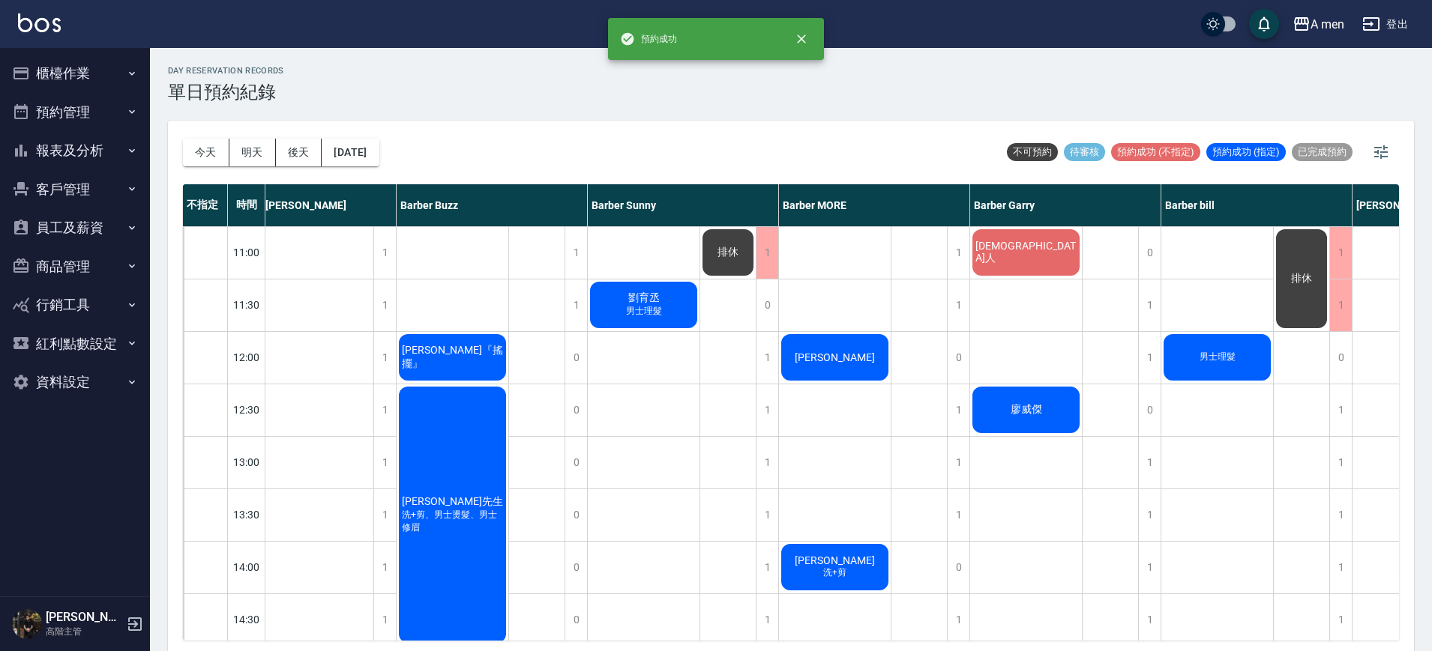
click at [1041, 412] on span "廖威傑" at bounding box center [1026, 409] width 37 height 13
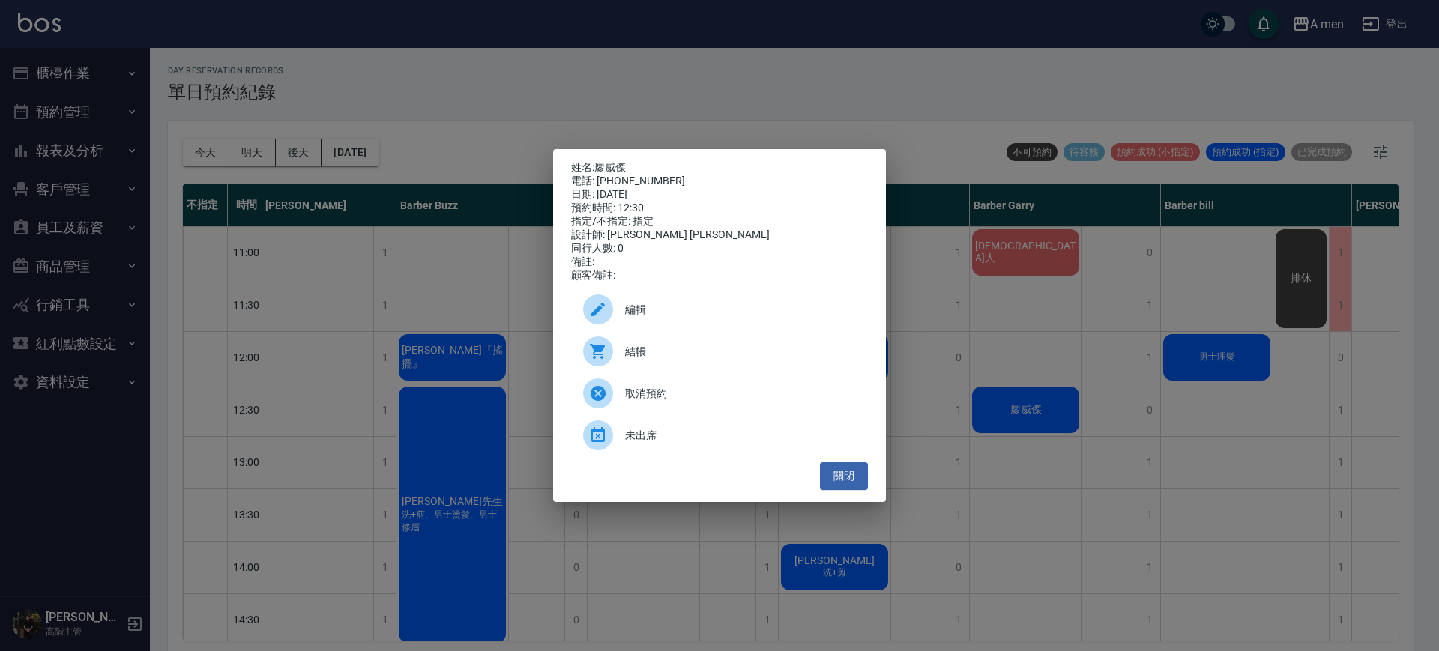
click at [612, 163] on link "廖威傑" at bounding box center [609, 167] width 31 height 12
click at [638, 318] on span "編輯" at bounding box center [740, 310] width 231 height 16
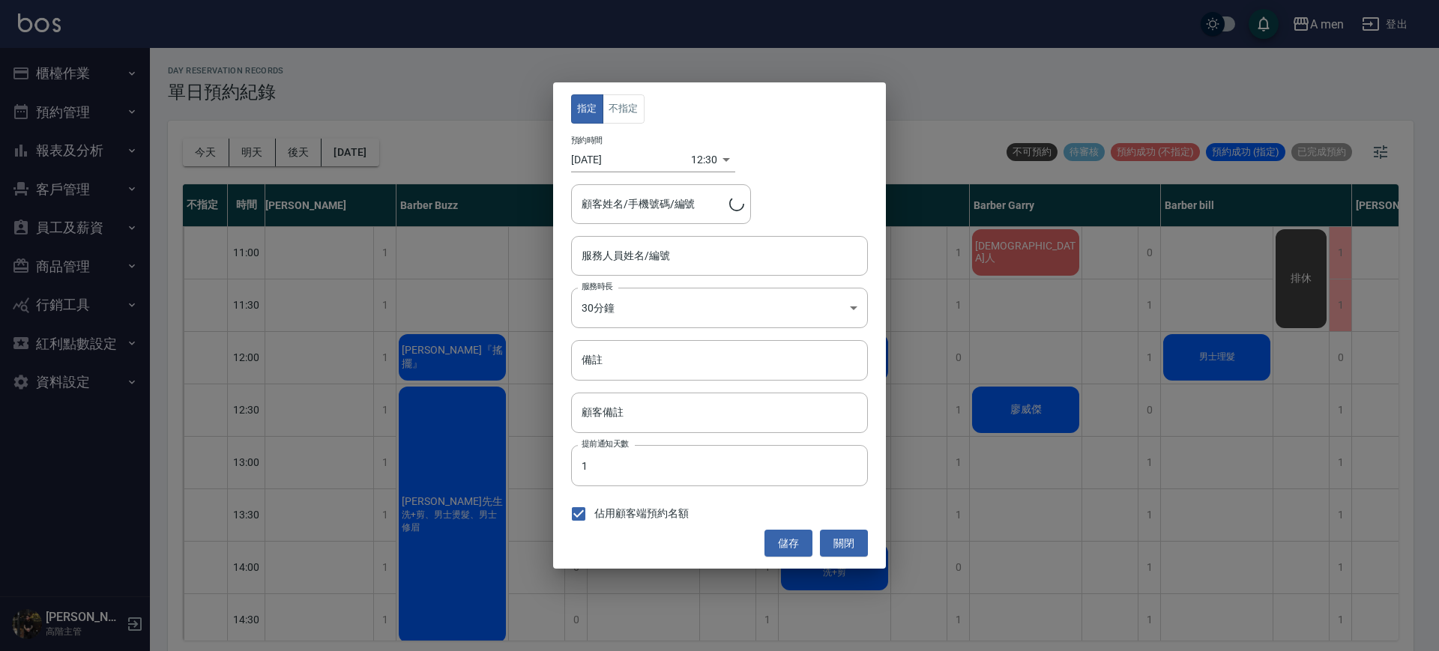
type input "Barber Garry-008"
type input "廖威傑/0958173493"
click at [626, 95] on button "不指定" at bounding box center [624, 108] width 42 height 29
click at [789, 542] on button "儲存" at bounding box center [789, 544] width 48 height 28
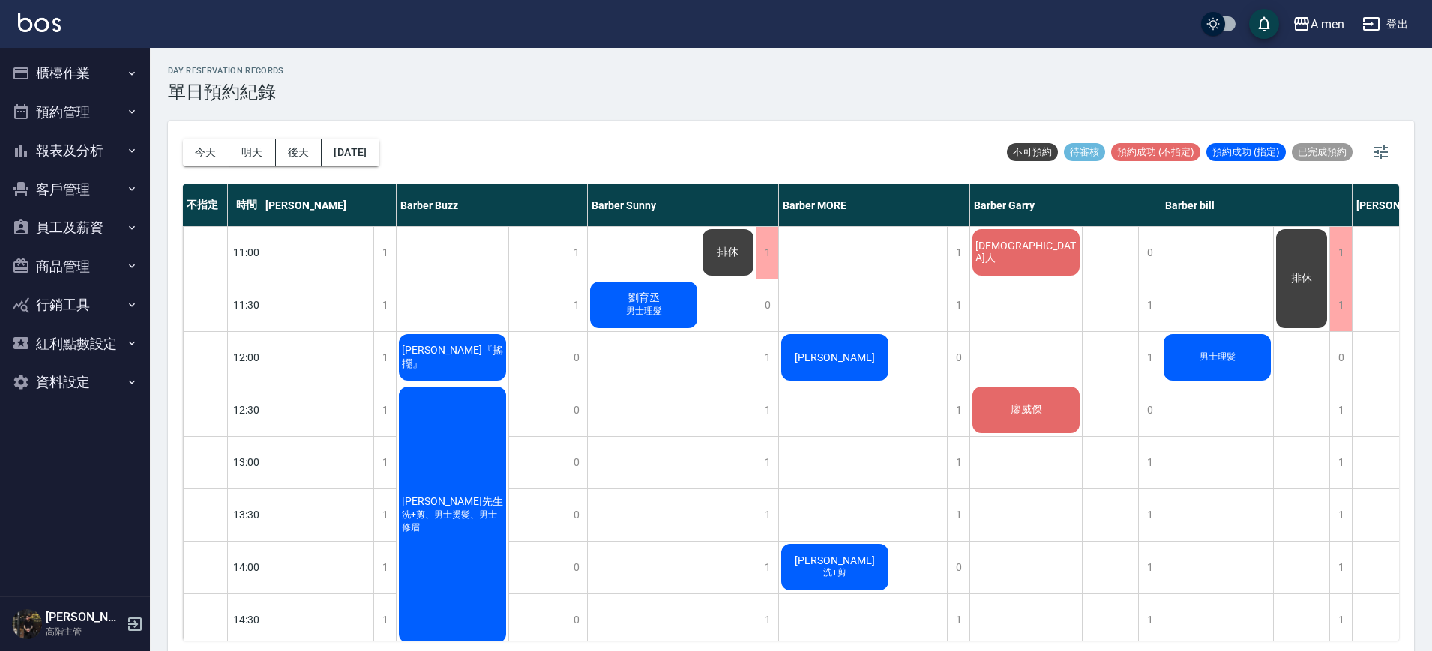
click at [1010, 245] on span "[DEMOGRAPHIC_DATA]人" at bounding box center [1025, 252] width 107 height 25
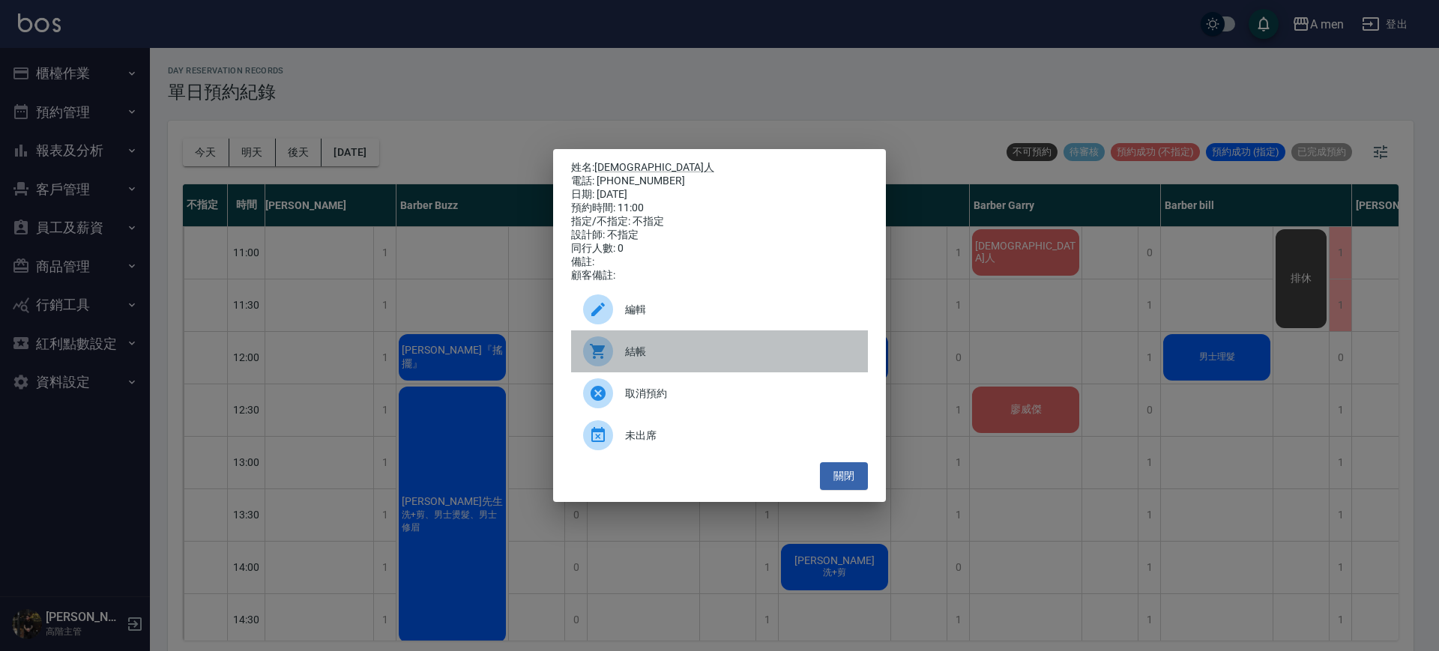
click at [645, 346] on div "結帳" at bounding box center [719, 352] width 297 height 42
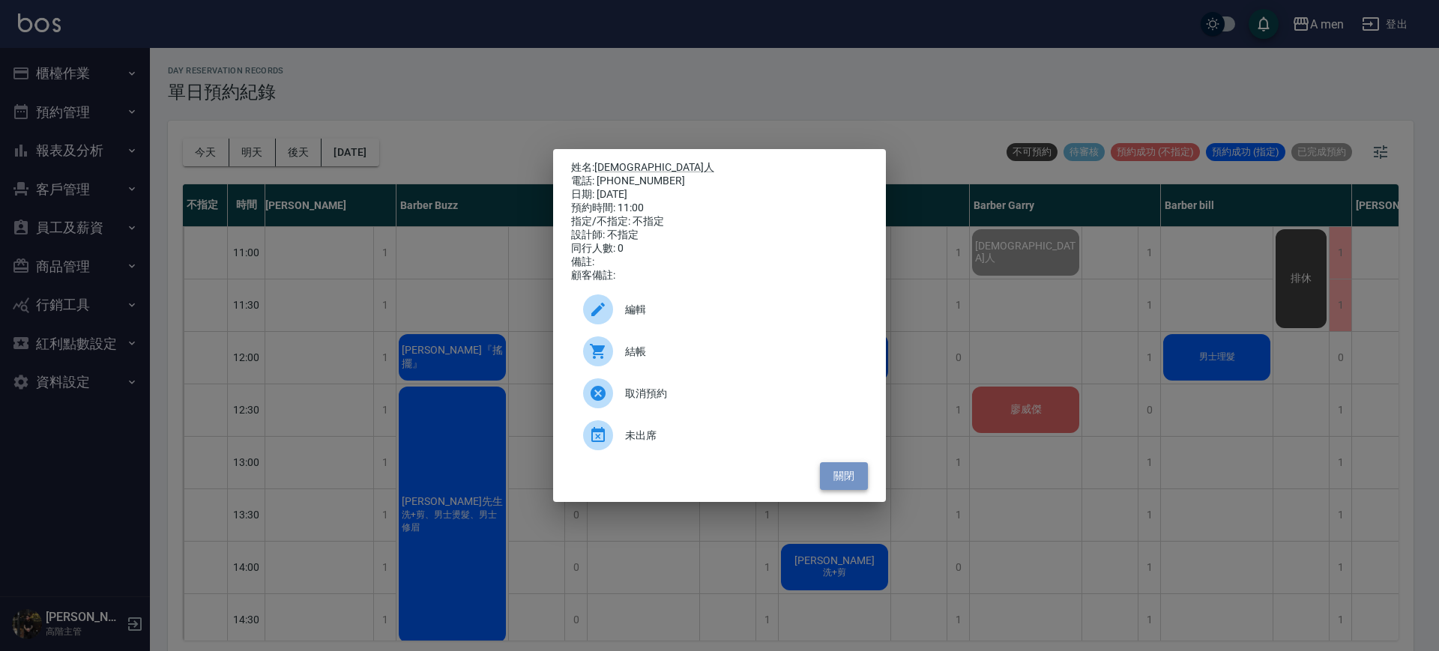
click at [829, 473] on button "關閉" at bounding box center [844, 477] width 48 height 28
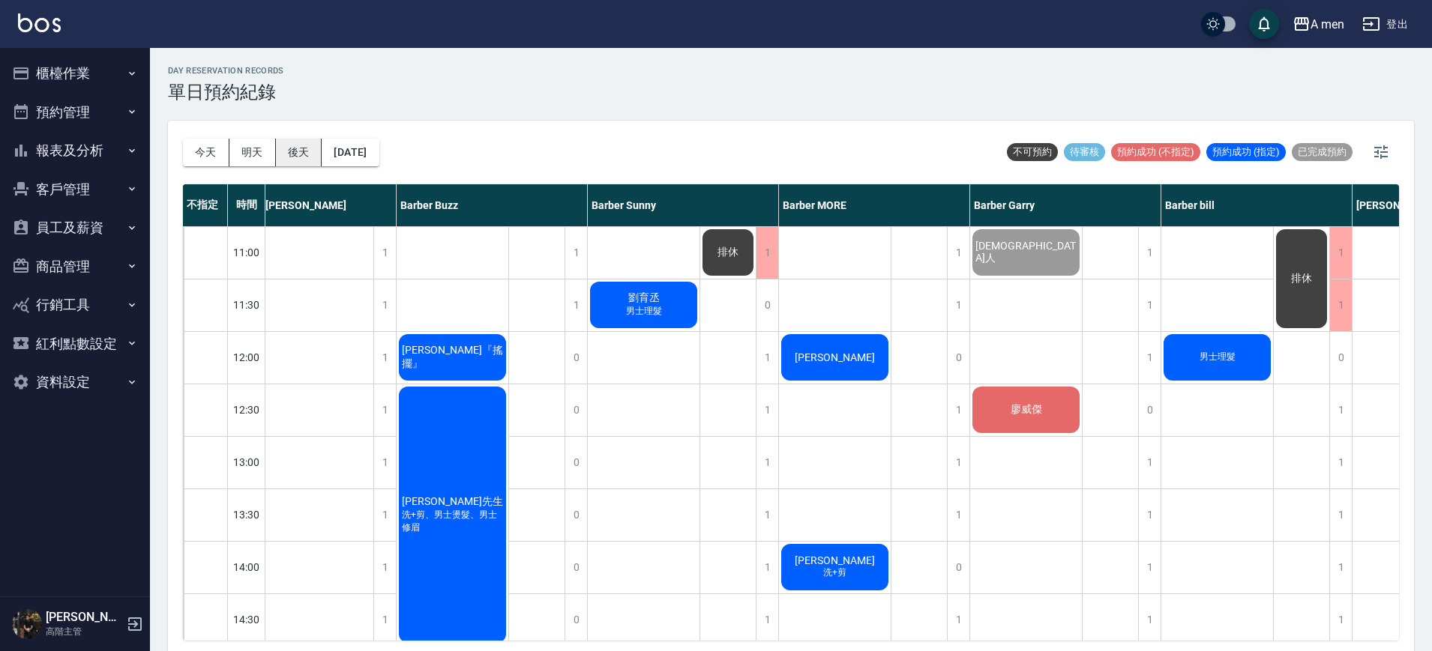
click at [283, 159] on button "後天" at bounding box center [299, 153] width 46 height 28
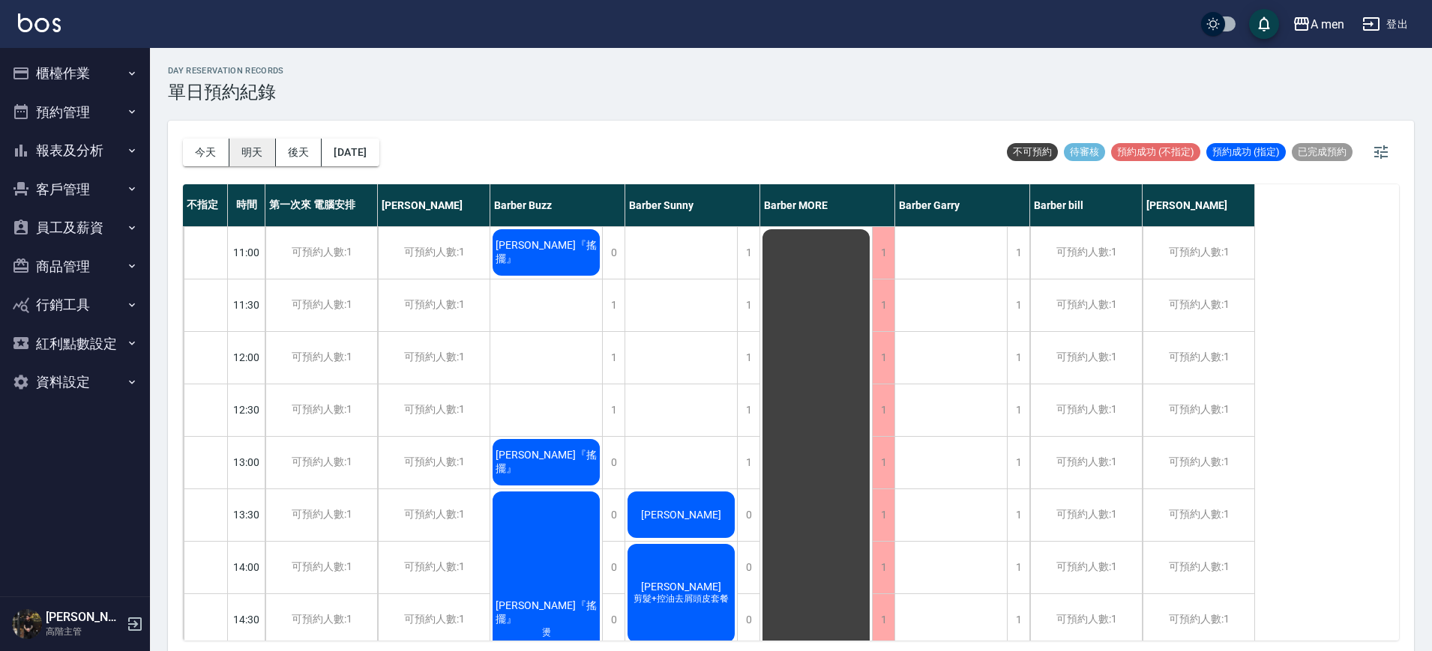
click at [254, 165] on button "明天" at bounding box center [252, 153] width 46 height 28
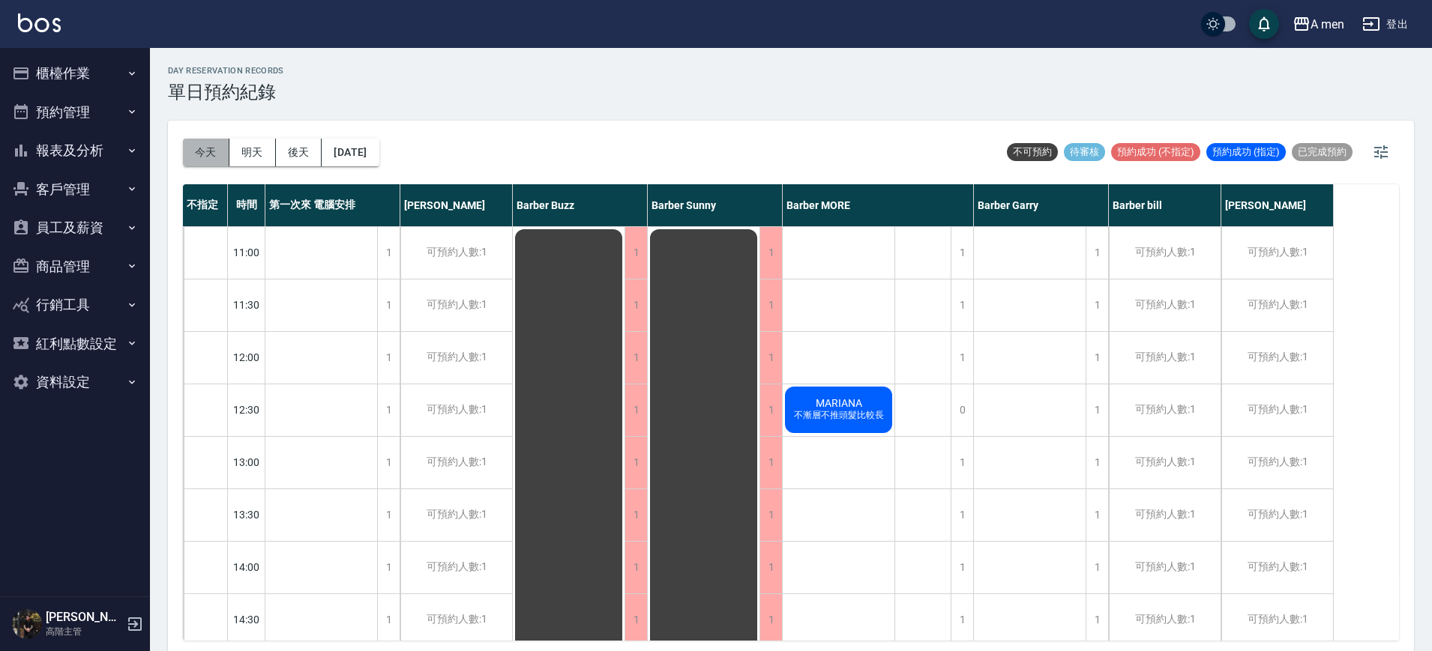
click at [199, 157] on button "今天" at bounding box center [206, 153] width 46 height 28
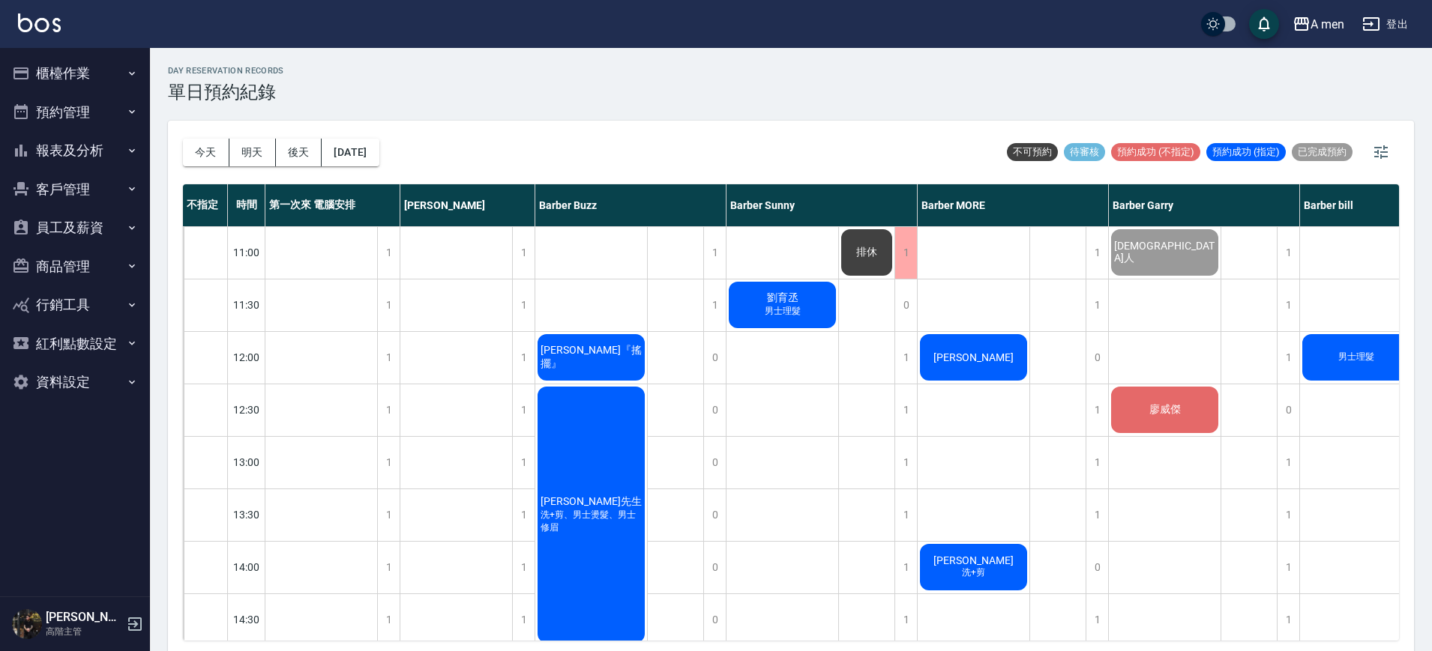
click at [780, 315] on span "男士理髮" at bounding box center [783, 311] width 42 height 13
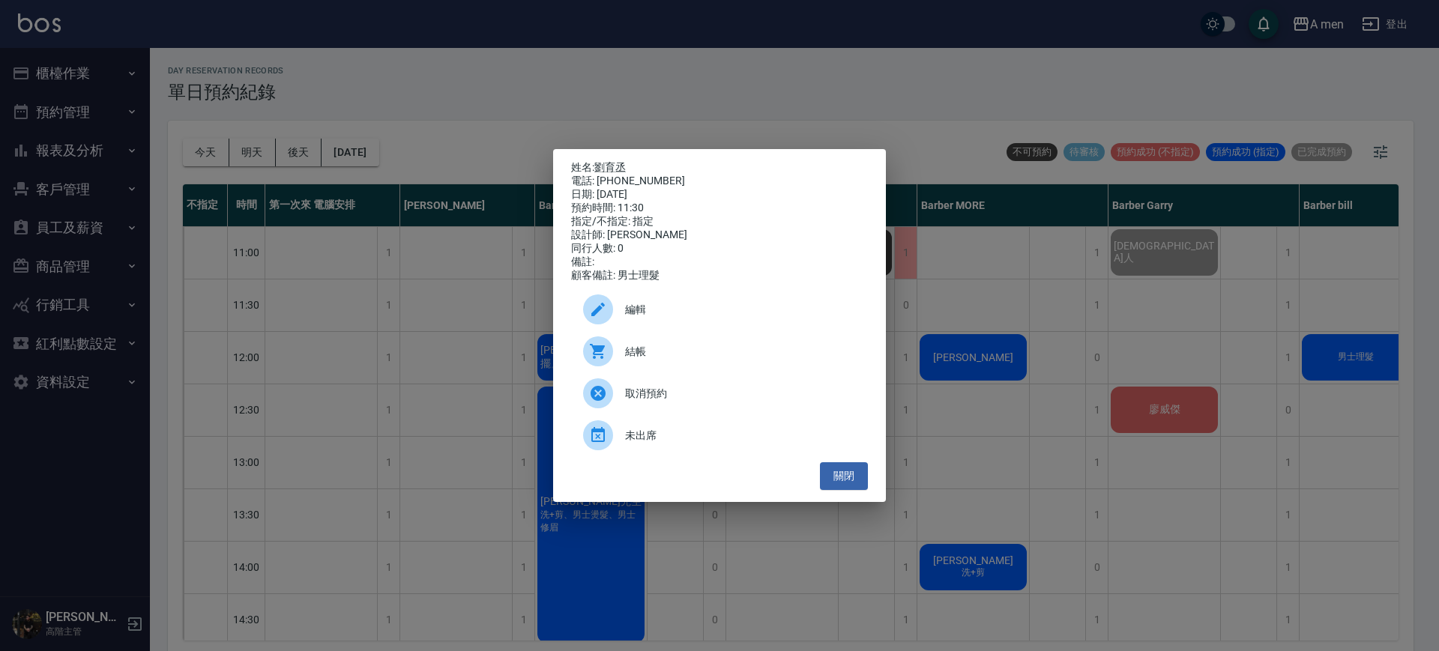
click at [638, 360] on span "結帳" at bounding box center [740, 352] width 231 height 16
click at [861, 490] on button "關閉" at bounding box center [844, 477] width 48 height 28
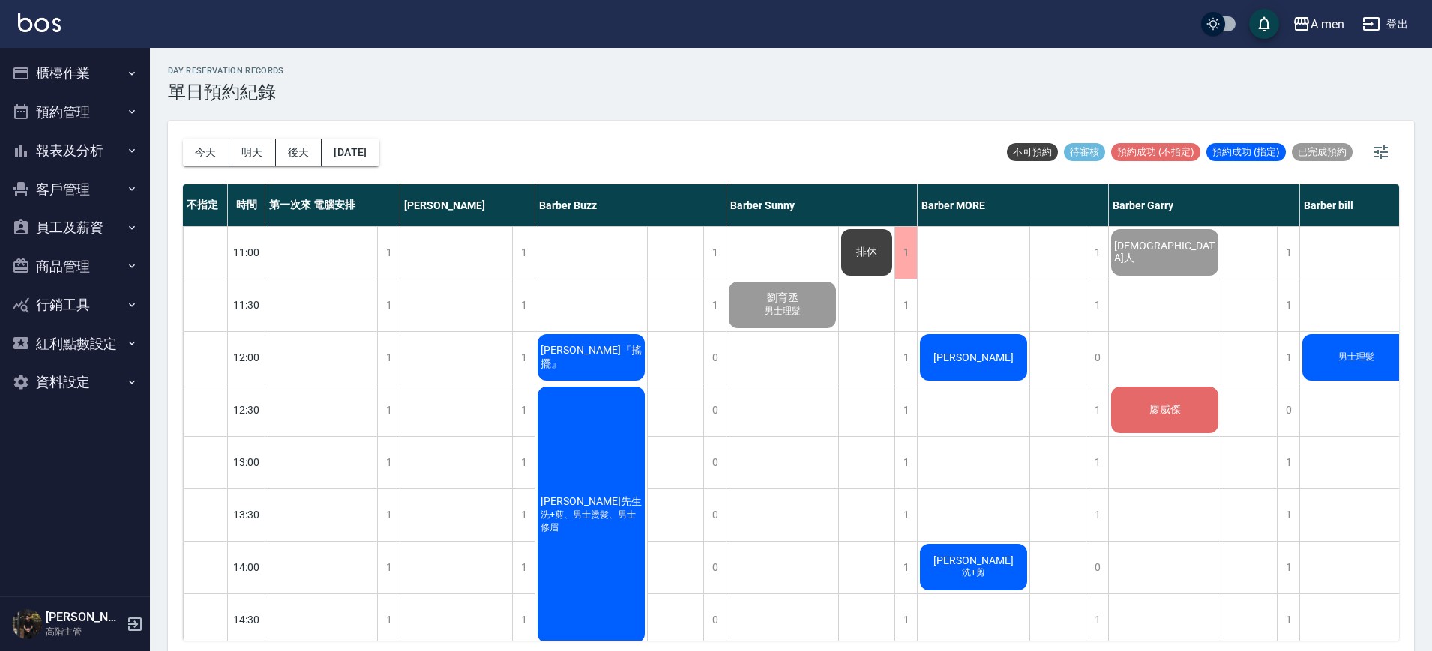
scroll to position [91, 0]
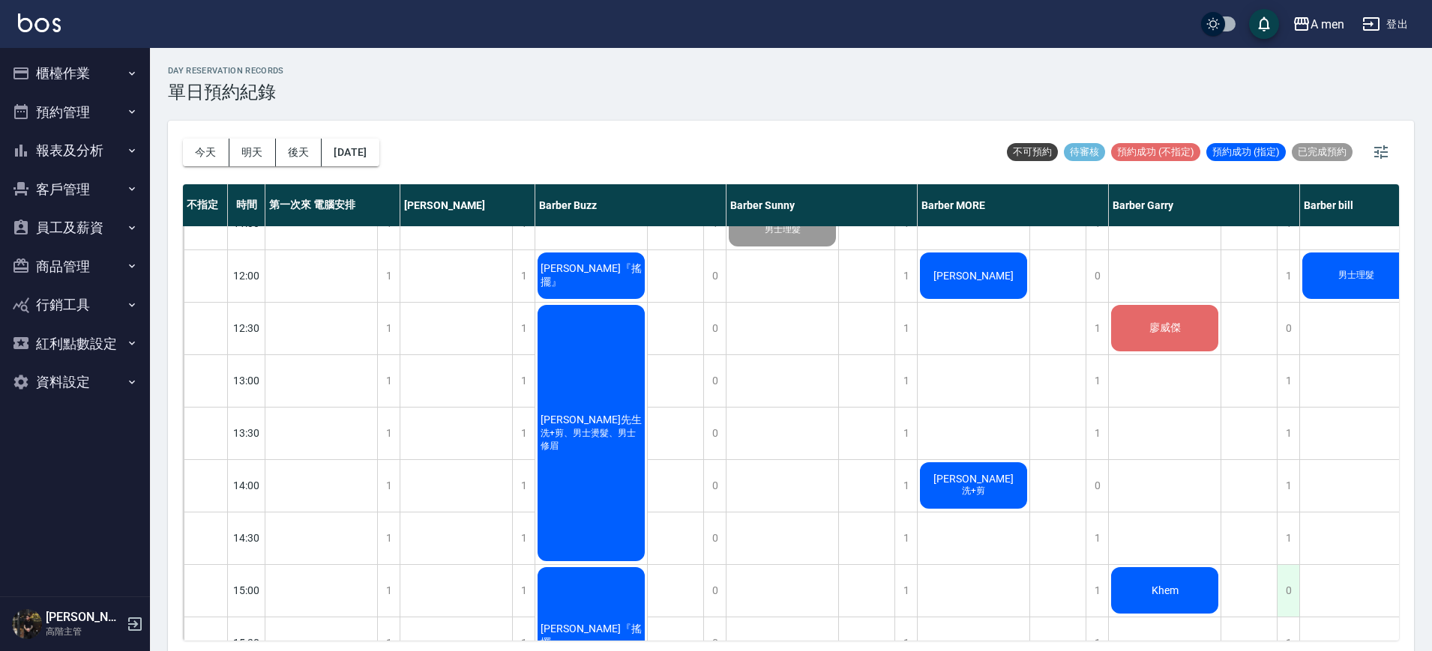
drag, startPoint x: 1132, startPoint y: 640, endPoint x: 1284, endPoint y: 621, distance: 153.3
click at [1284, 621] on div "今天 明天 後天 2025/09/24 不可預約 待審核 預約成功 (不指定) 預約成功 (指定) 已完成預約 不指定 時間 第一次來 電腦安排 小陳 Bar…" at bounding box center [791, 388] width 1246 height 535
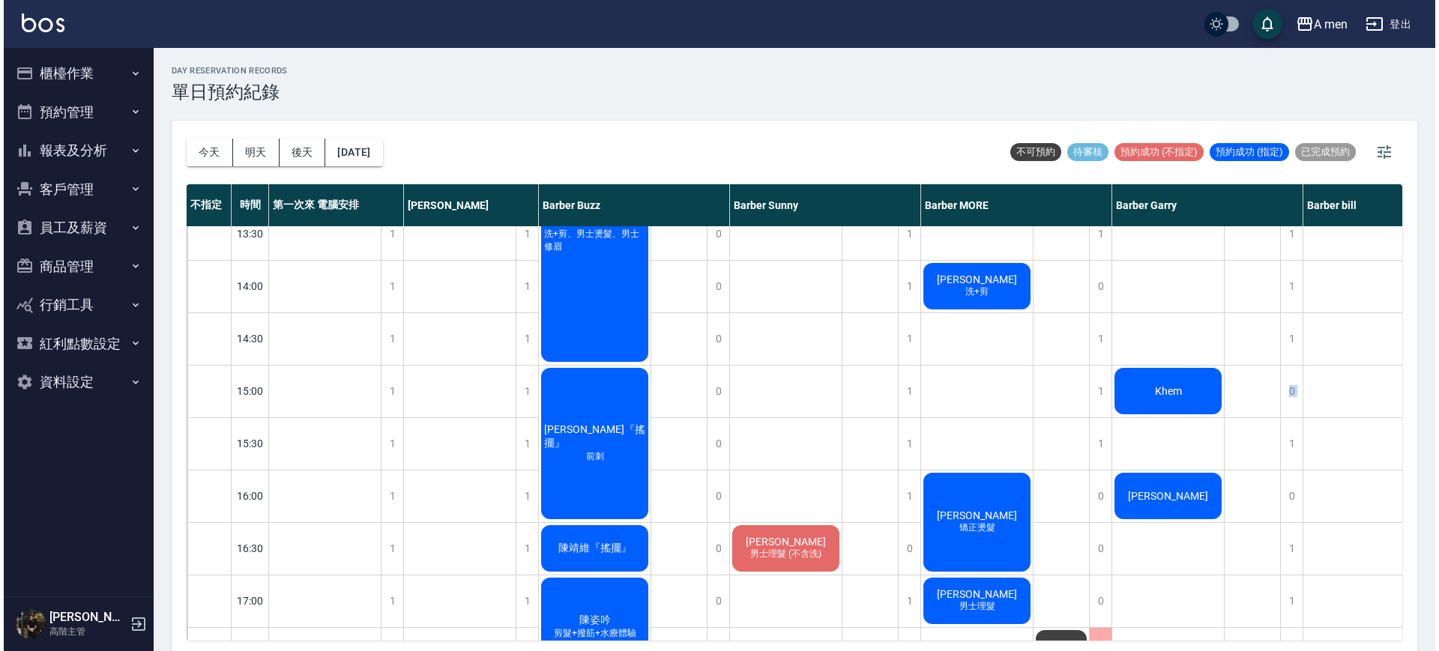
scroll to position [0, 0]
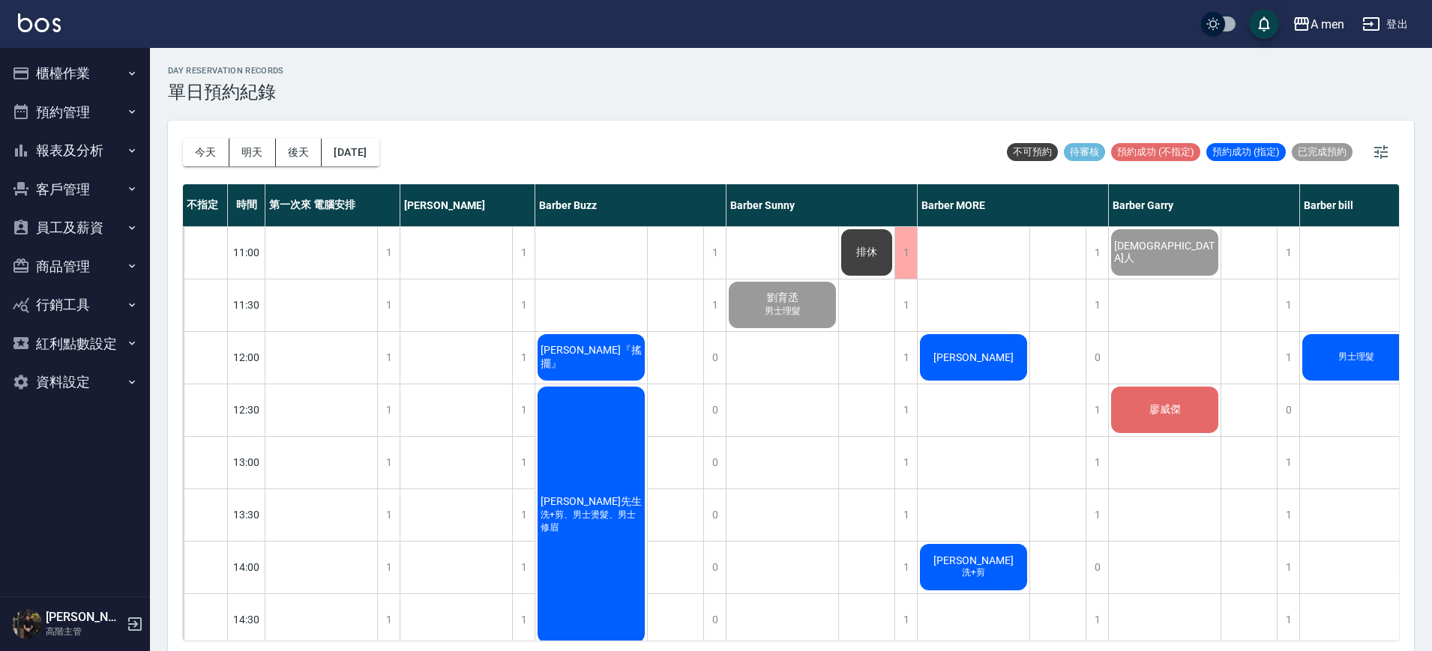
click at [983, 346] on div "[PERSON_NAME]" at bounding box center [974, 357] width 112 height 51
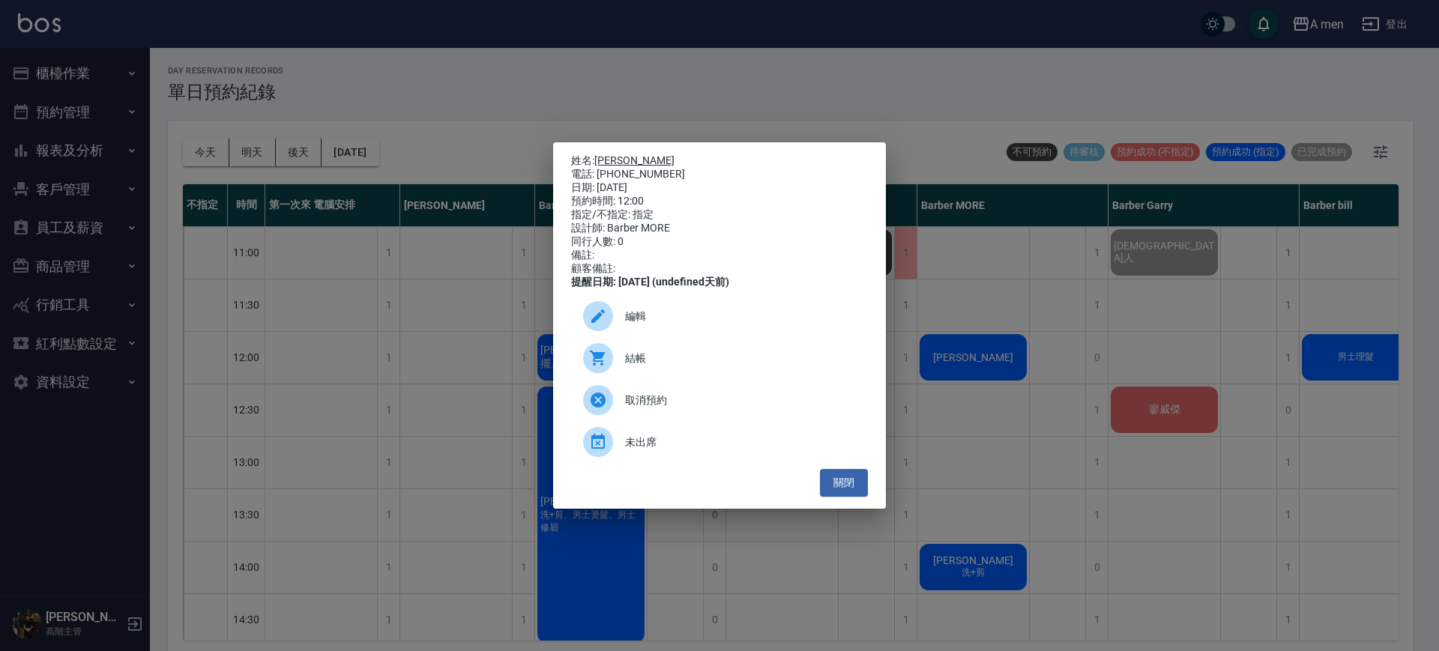
click at [606, 154] on link "[PERSON_NAME]" at bounding box center [634, 160] width 80 height 12
click at [788, 379] on div "結帳" at bounding box center [719, 358] width 297 height 42
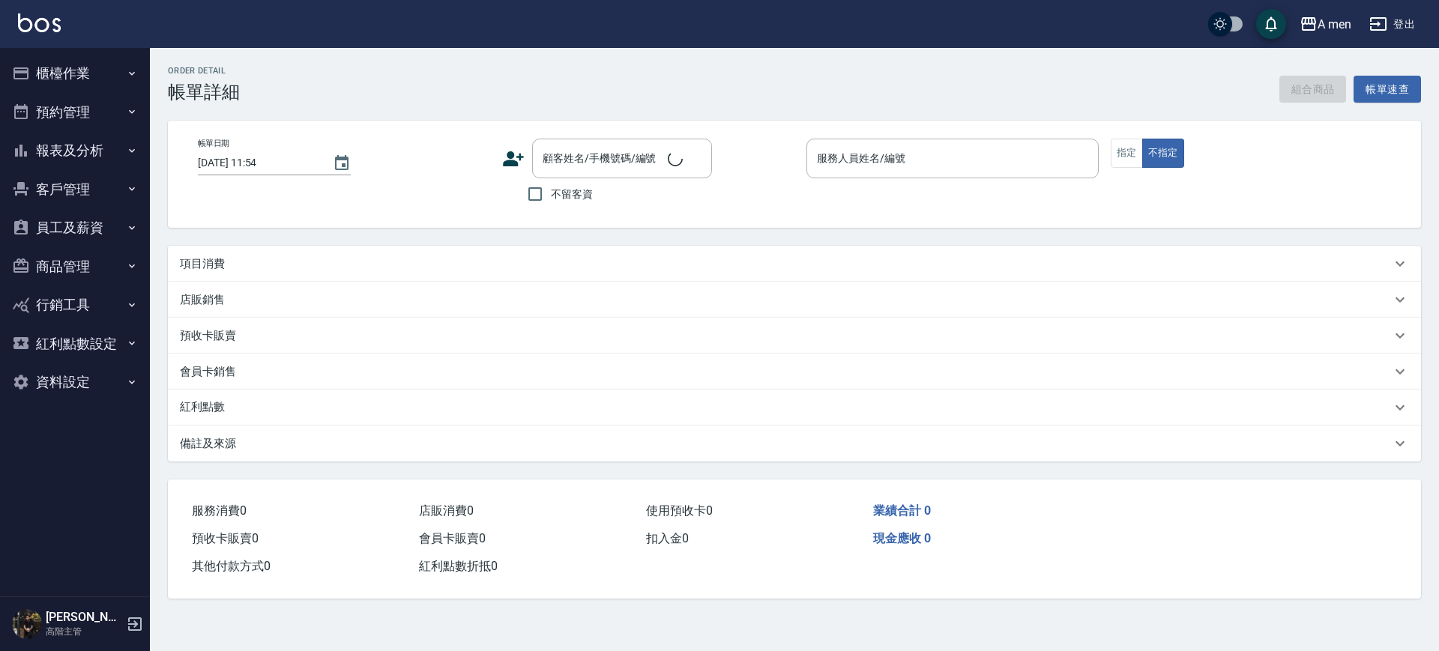
type input "[DATE] 11:00"
type input "Barber Garry-008"
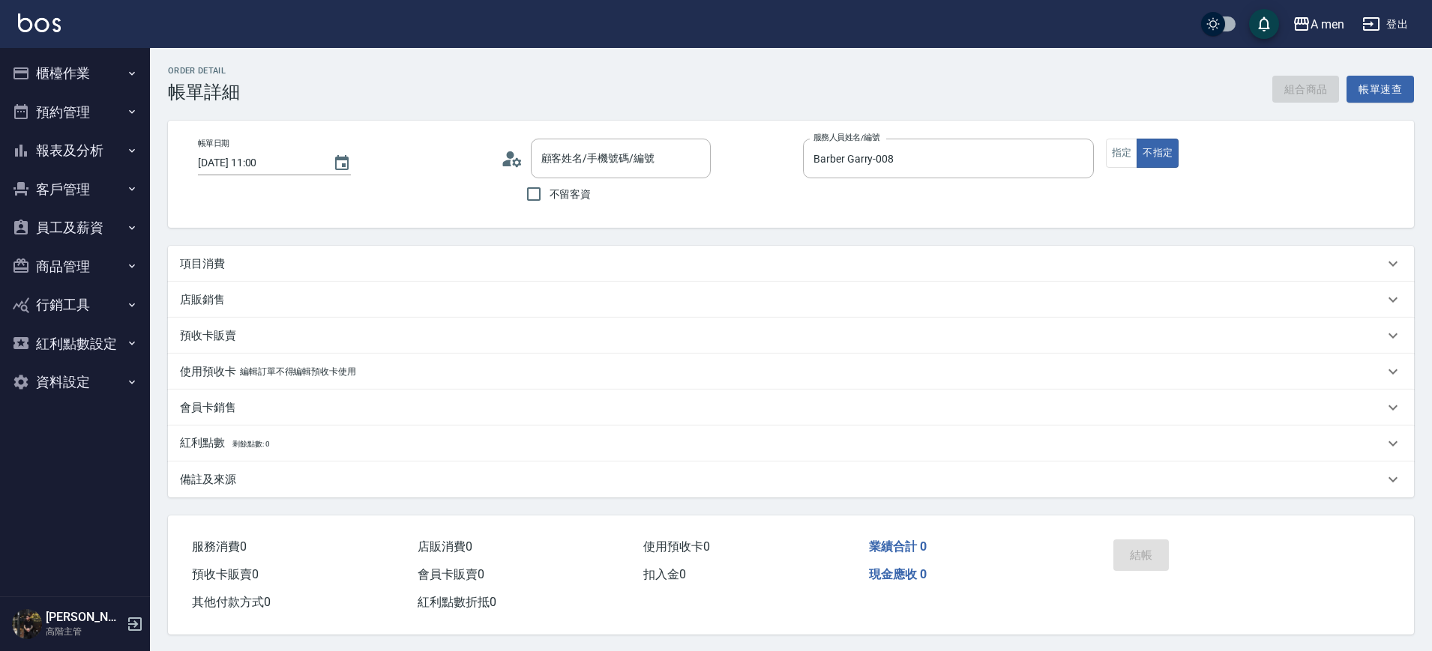
type input "[DEMOGRAPHIC_DATA]人/38974-18/null"
click at [1317, 94] on button "組合商品" at bounding box center [1305, 90] width 67 height 28
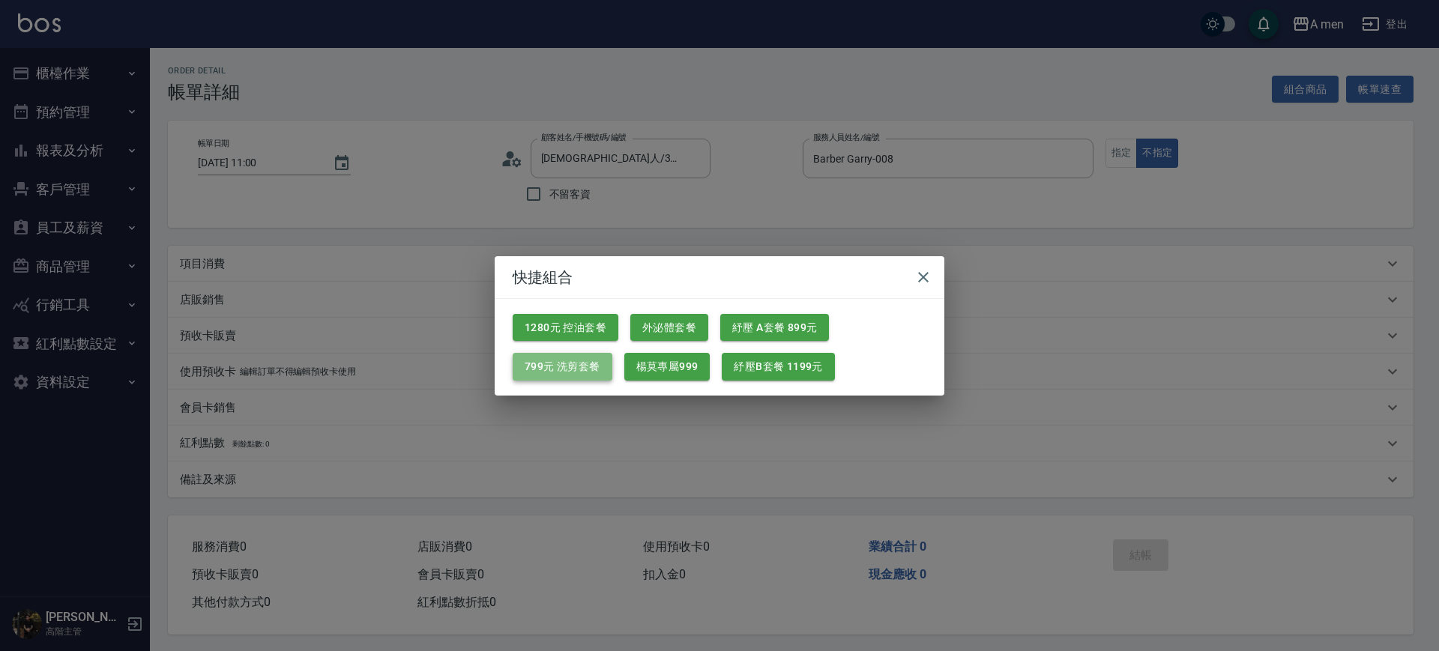
click at [555, 359] on button "799元 洗剪套餐" at bounding box center [563, 367] width 100 height 28
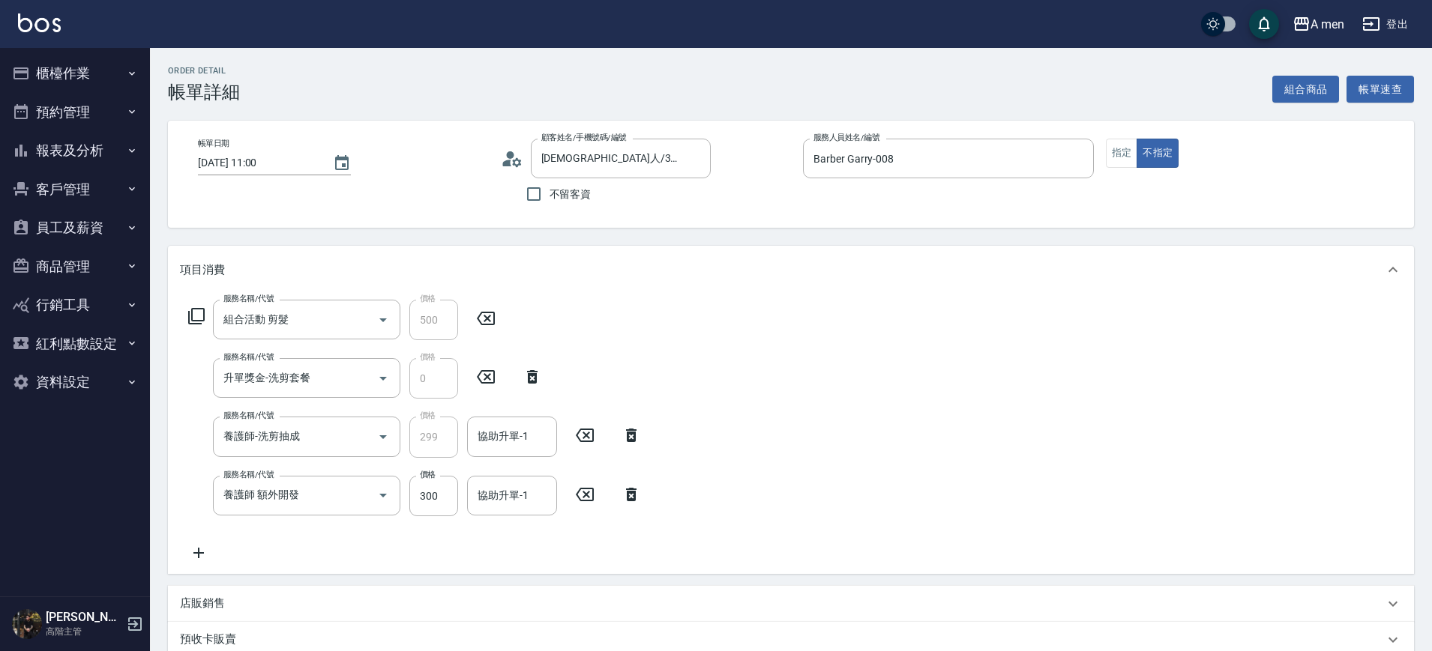
click at [576, 502] on icon at bounding box center [584, 495] width 37 height 18
click at [490, 439] on div "協助升單-1 協助升單-1" at bounding box center [512, 437] width 90 height 40
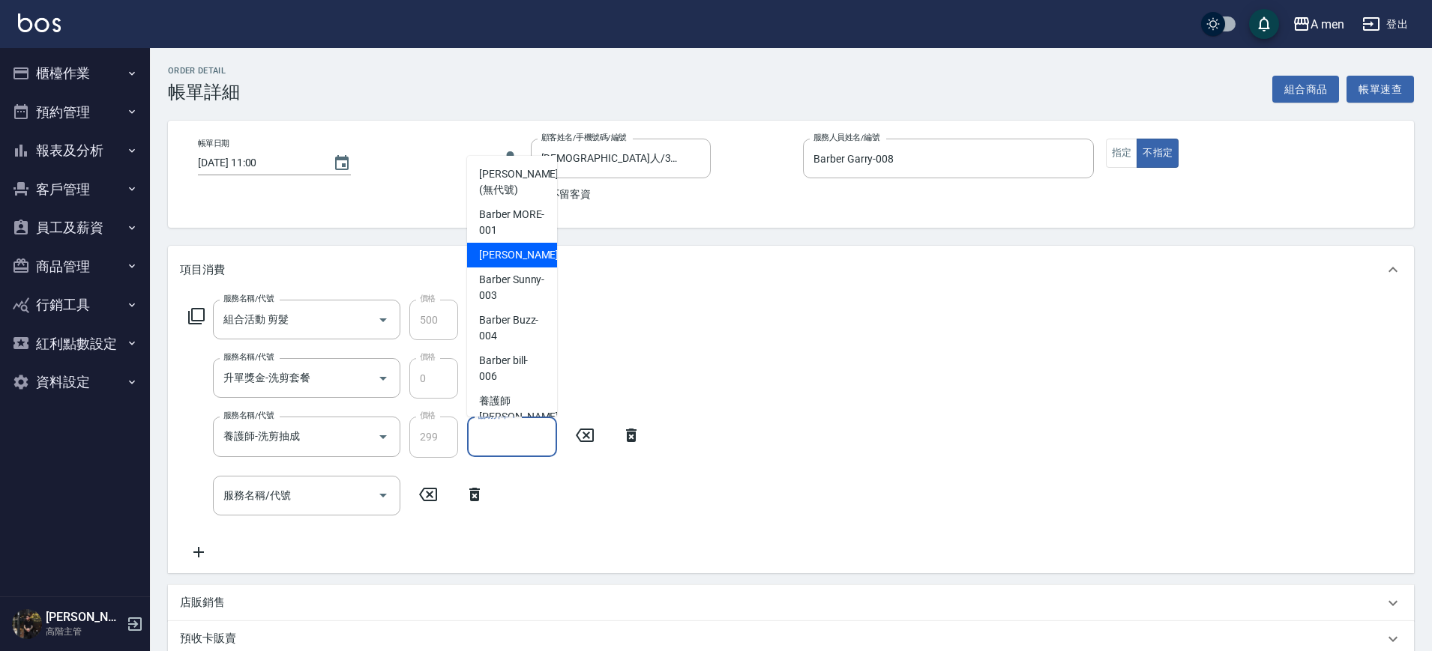
click at [515, 256] on span "小陳 -002" at bounding box center [529, 255] width 100 height 16
type input "小陳-002"
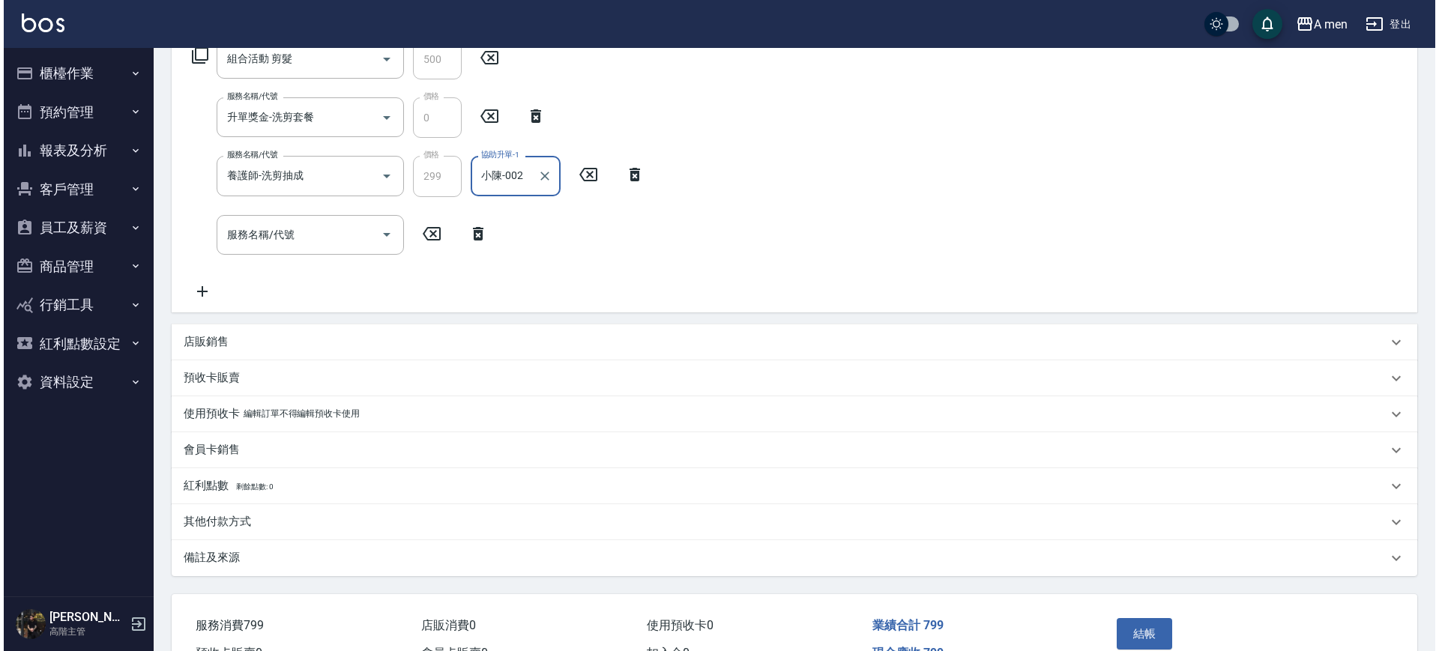
scroll to position [348, 0]
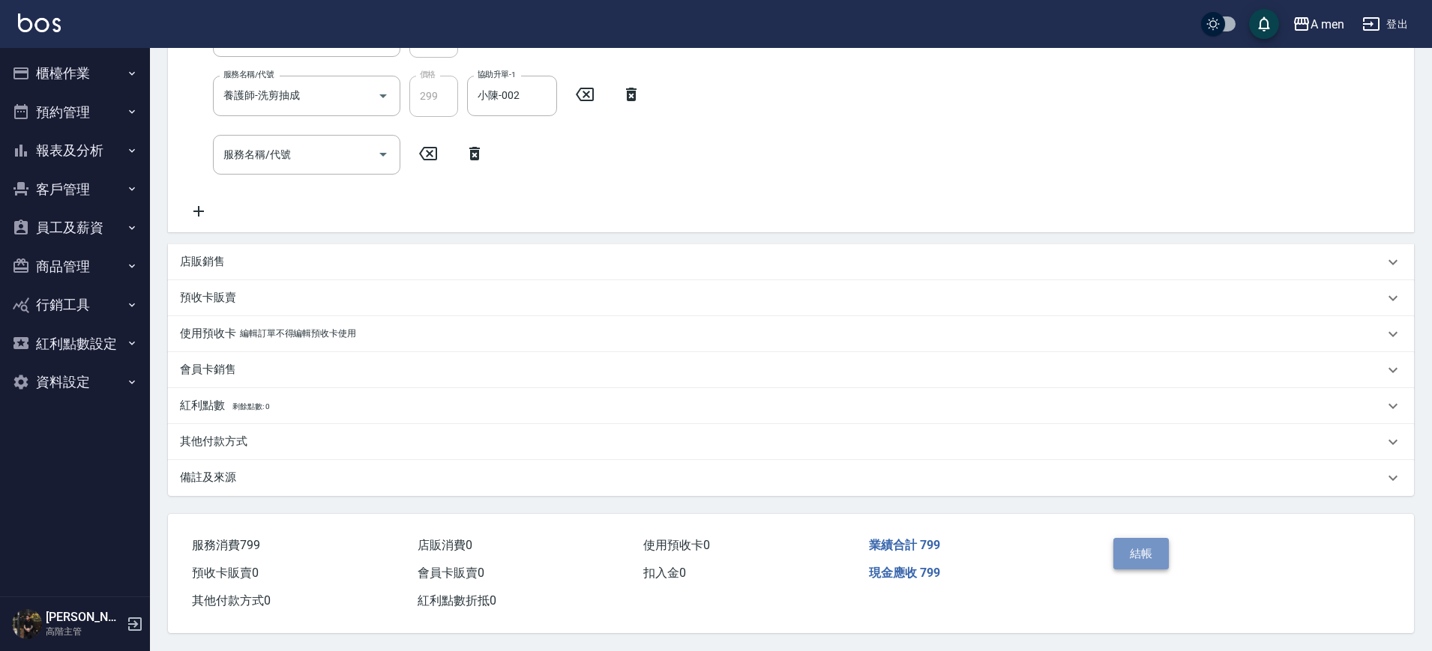
click at [1147, 552] on button "結帳" at bounding box center [1141, 553] width 56 height 31
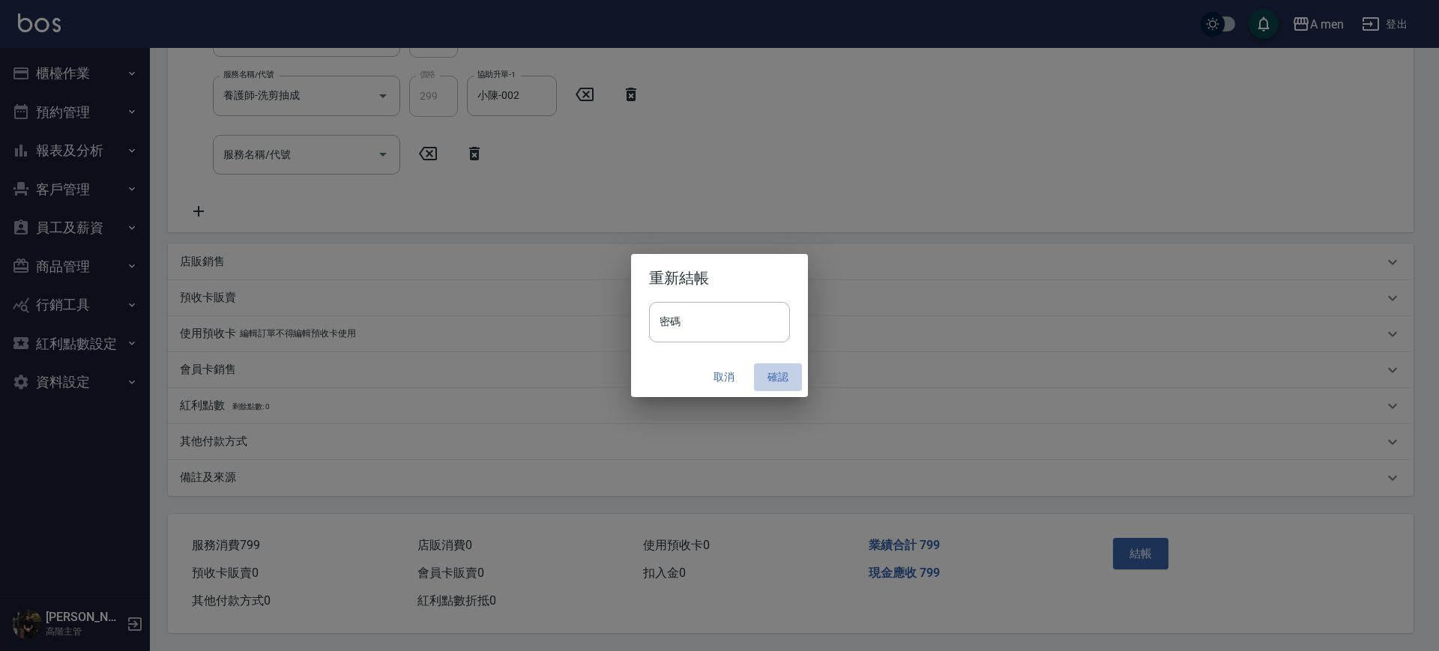
click at [798, 382] on button "確認" at bounding box center [778, 378] width 48 height 28
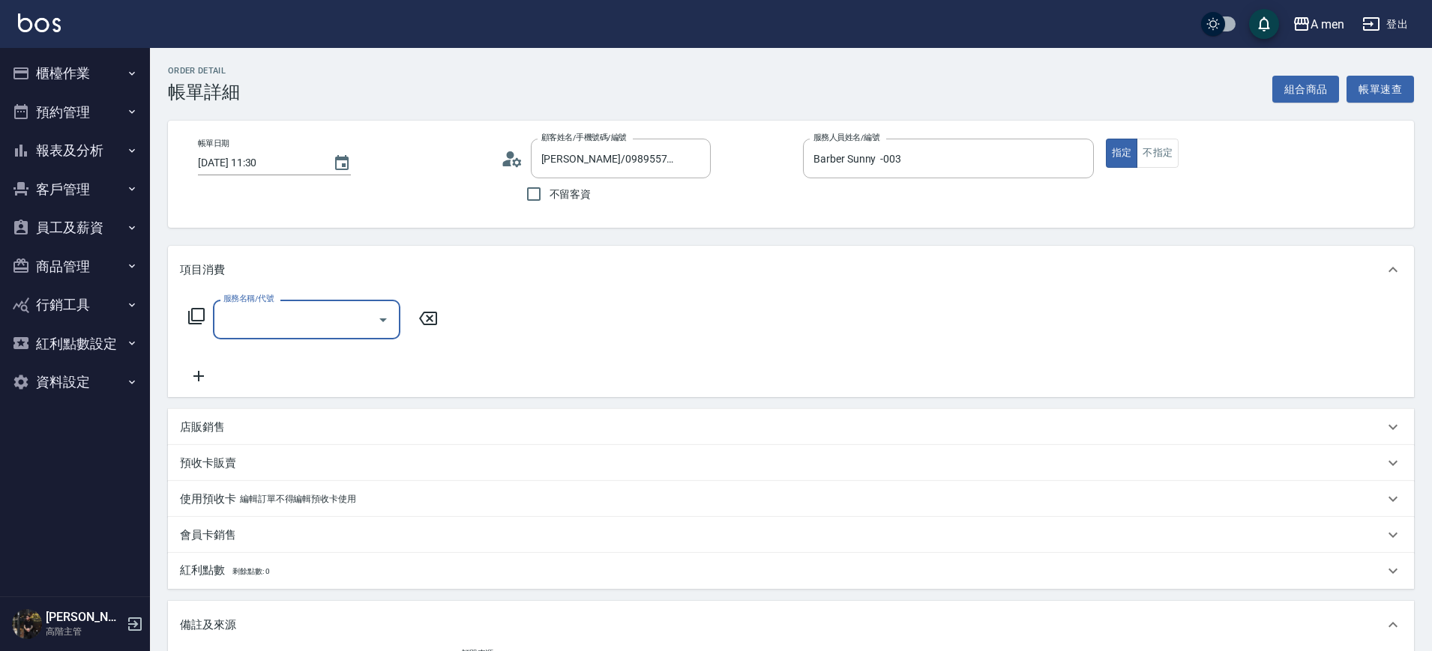
click at [382, 322] on icon "Open" at bounding box center [383, 320] width 18 height 18
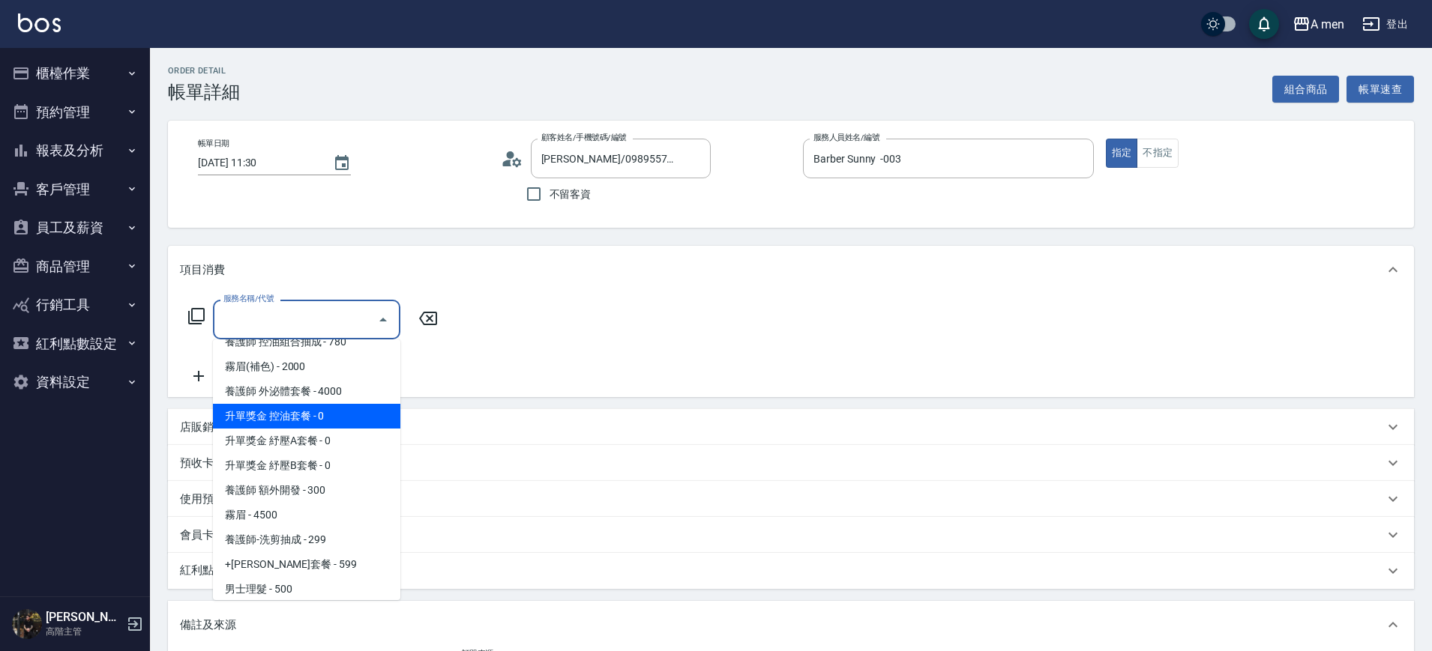
scroll to position [281, 0]
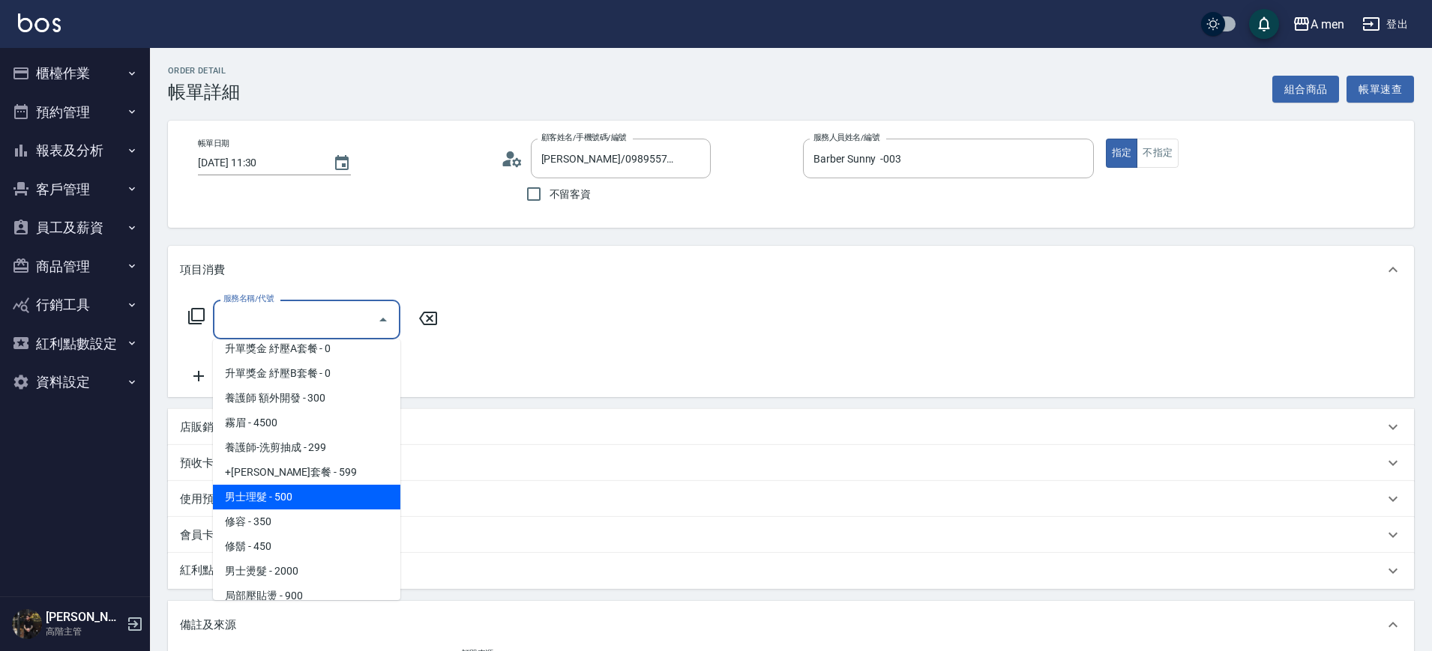
click at [289, 498] on span "男士理髮 - 500" at bounding box center [306, 497] width 187 height 25
type input "男士理髮(A01)"
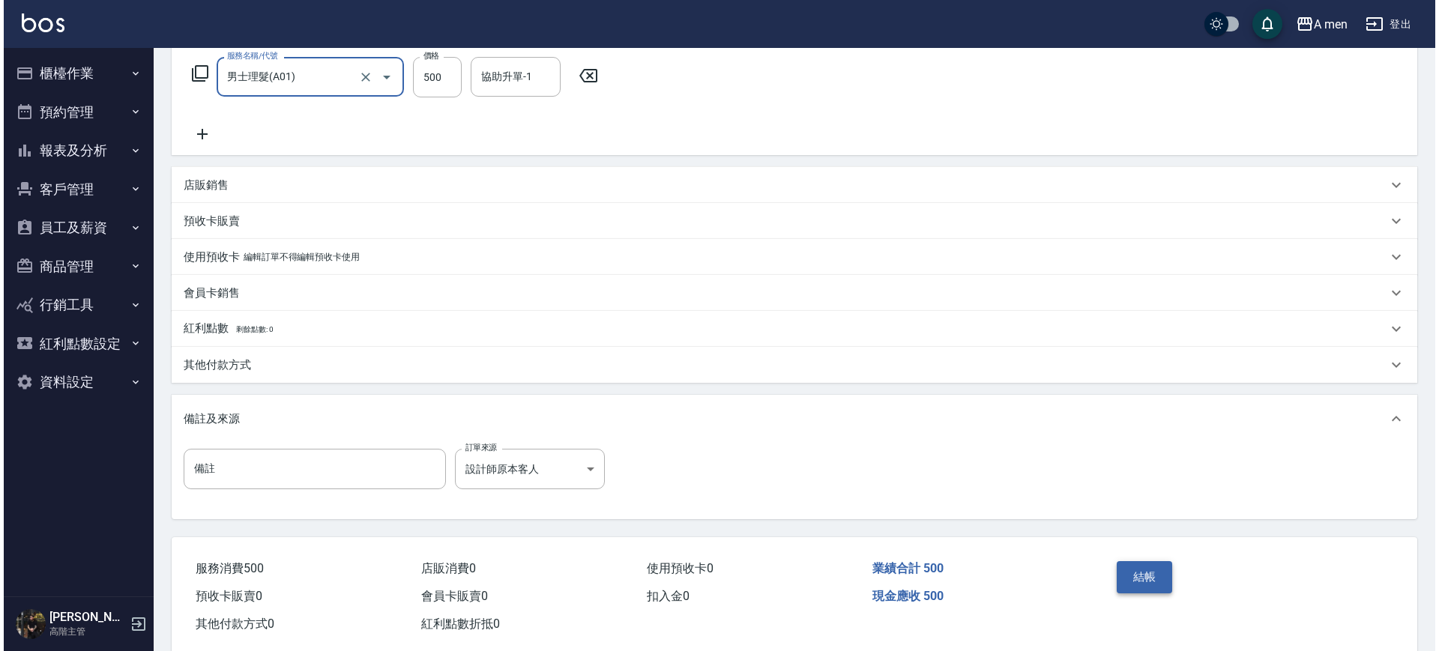
scroll to position [273, 0]
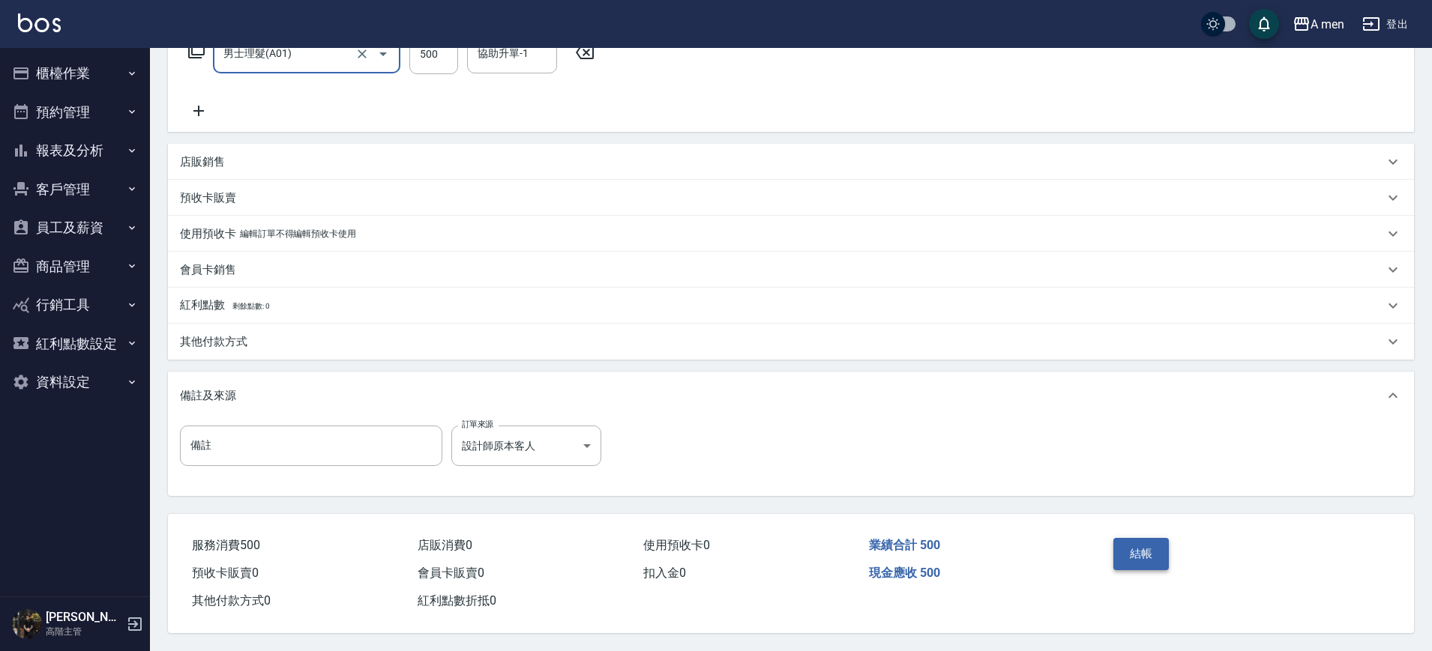
click at [1122, 538] on button "結帳" at bounding box center [1141, 553] width 56 height 31
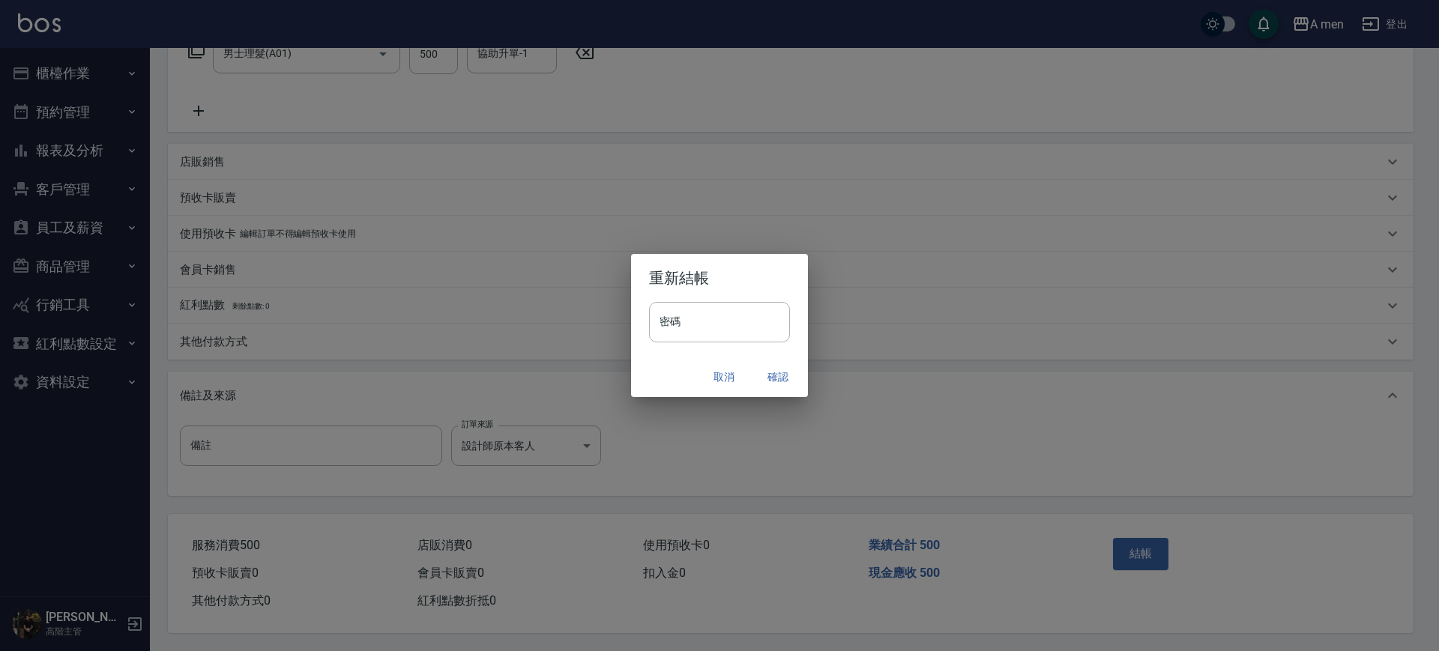
click at [779, 380] on button "確認" at bounding box center [778, 378] width 48 height 28
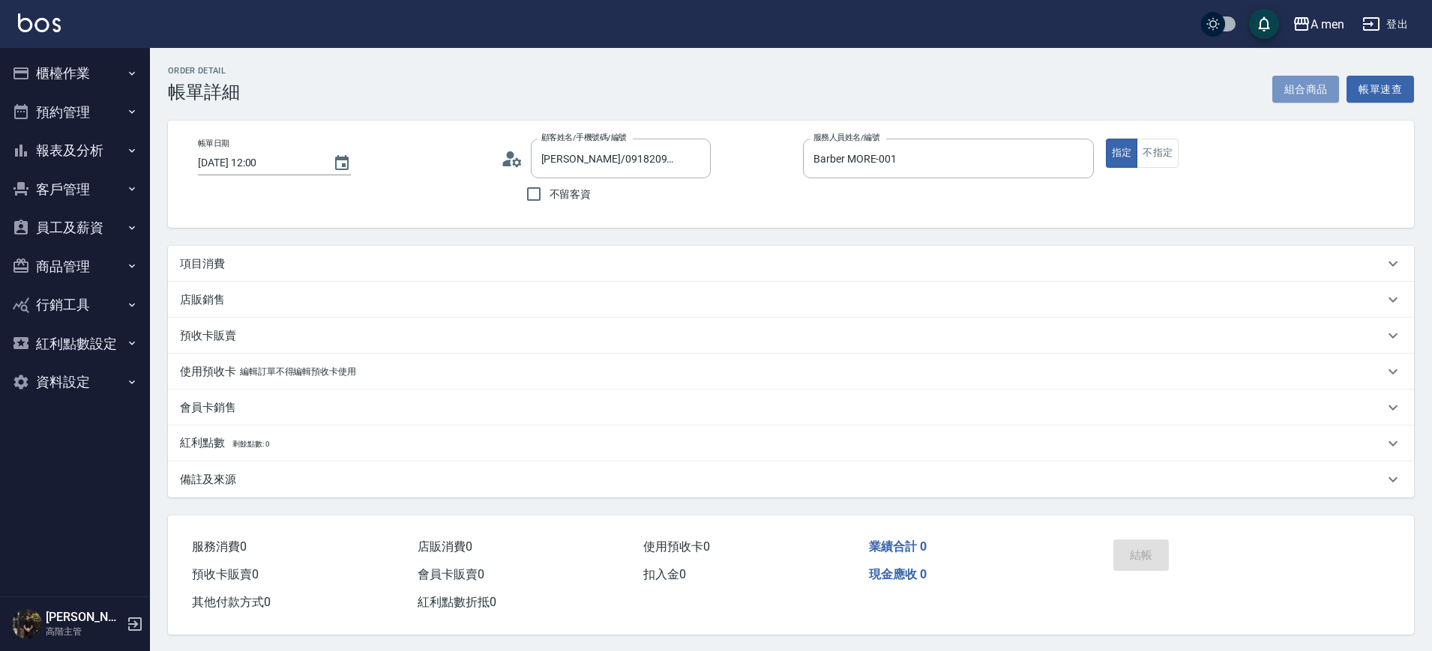
click at [1304, 91] on button "組合商品" at bounding box center [1305, 90] width 67 height 28
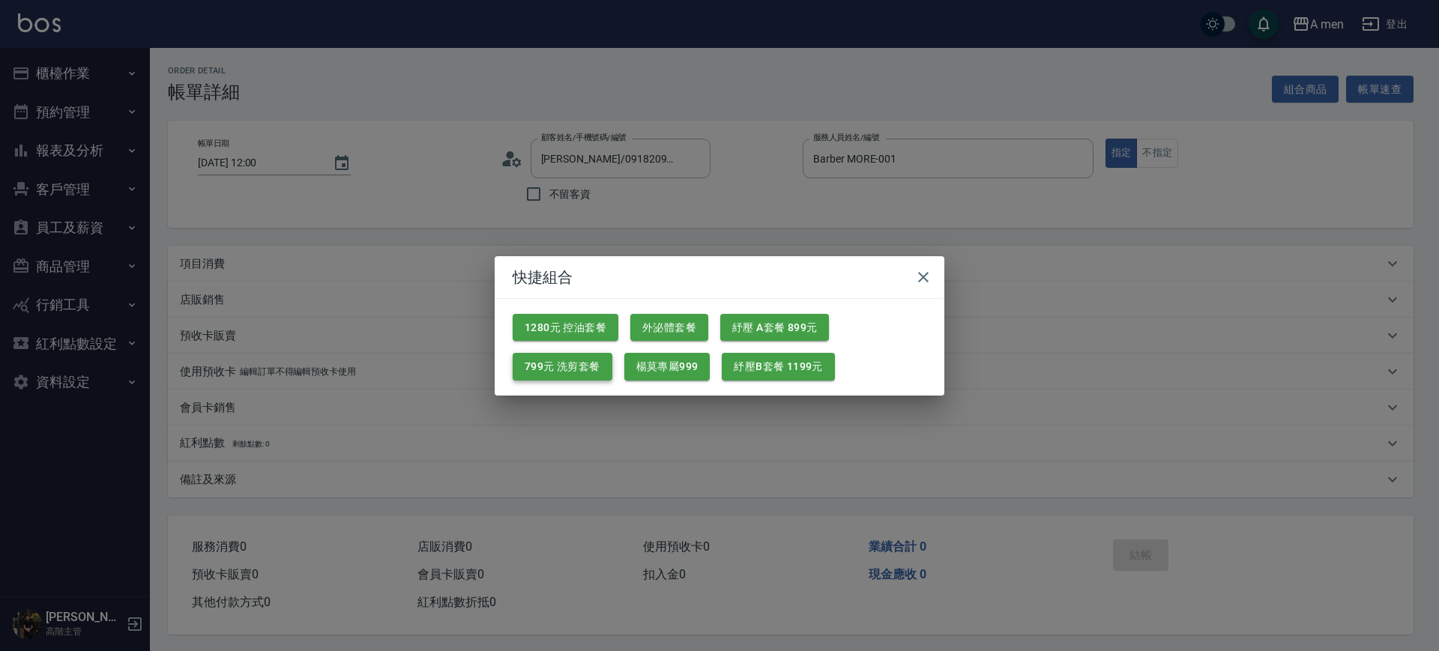
click at [585, 359] on button "799元 洗剪套餐" at bounding box center [563, 367] width 100 height 28
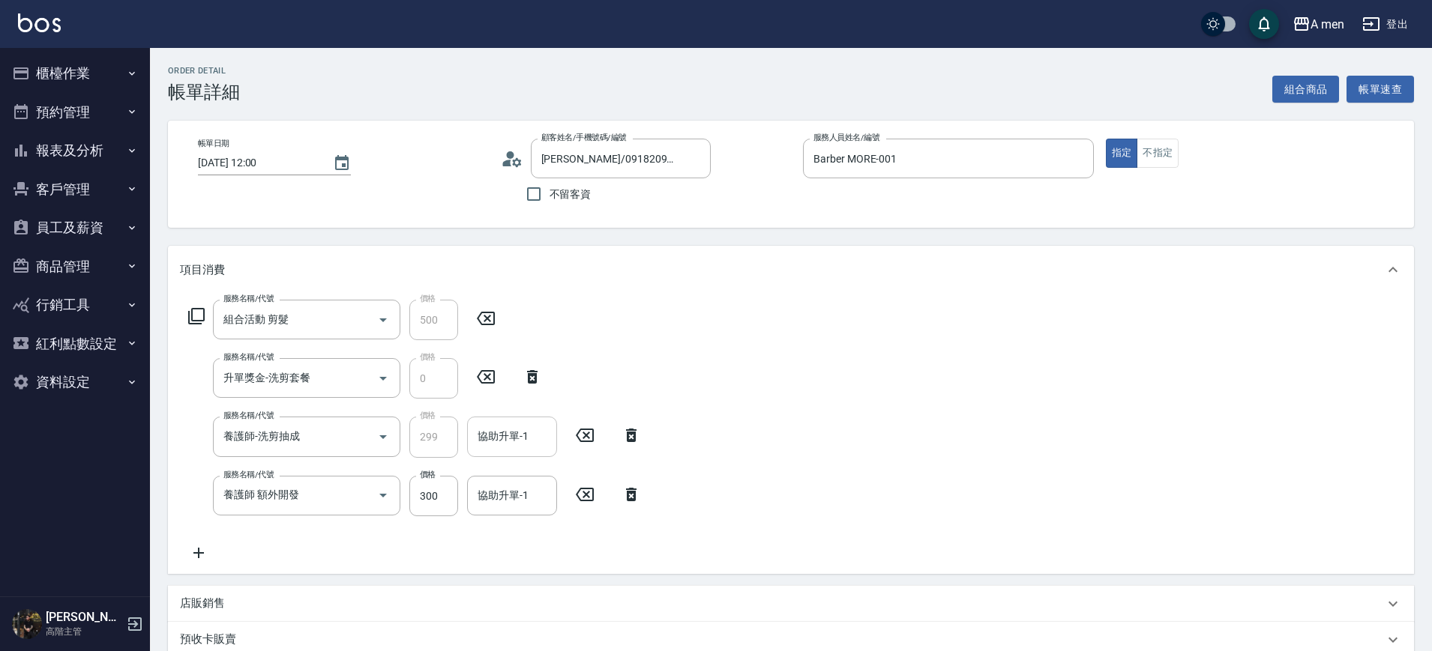
click at [506, 424] on input "協助升單-1" at bounding box center [512, 437] width 76 height 26
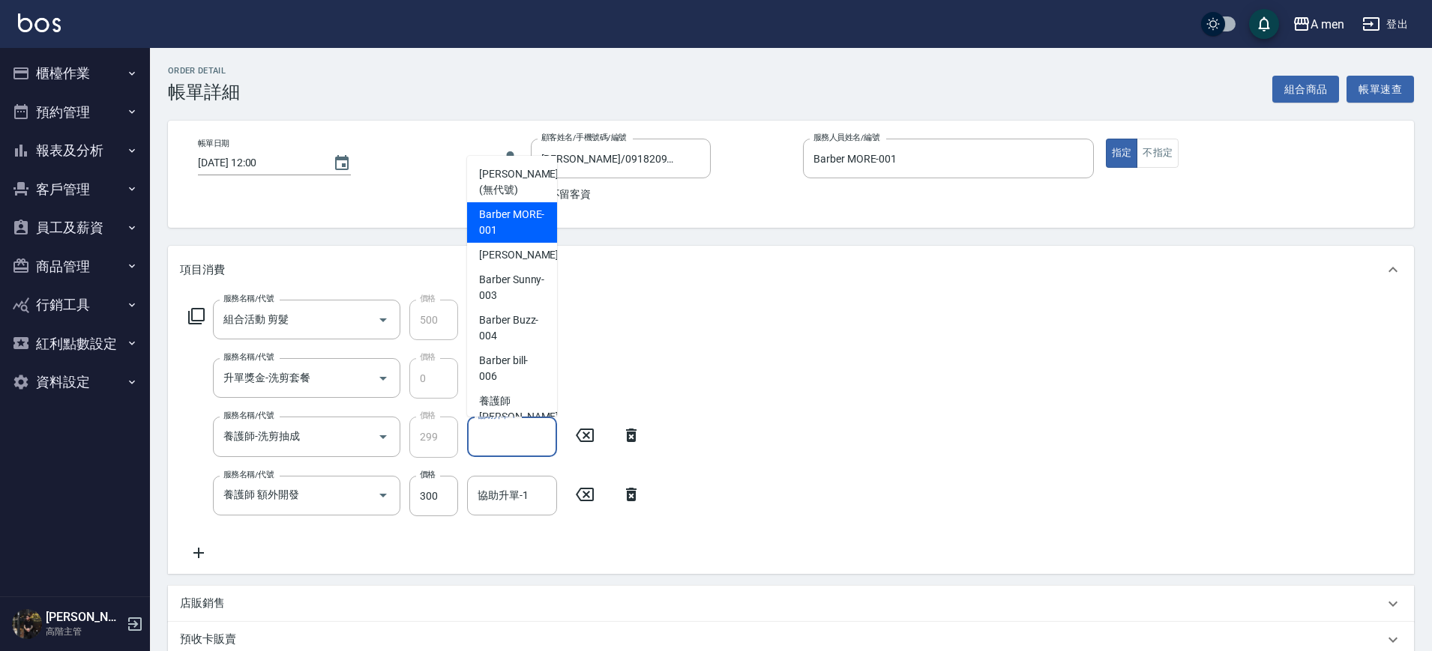
click at [521, 211] on span "Barber MORE -001" at bounding box center [512, 222] width 66 height 31
type input "Barber MORE-001"
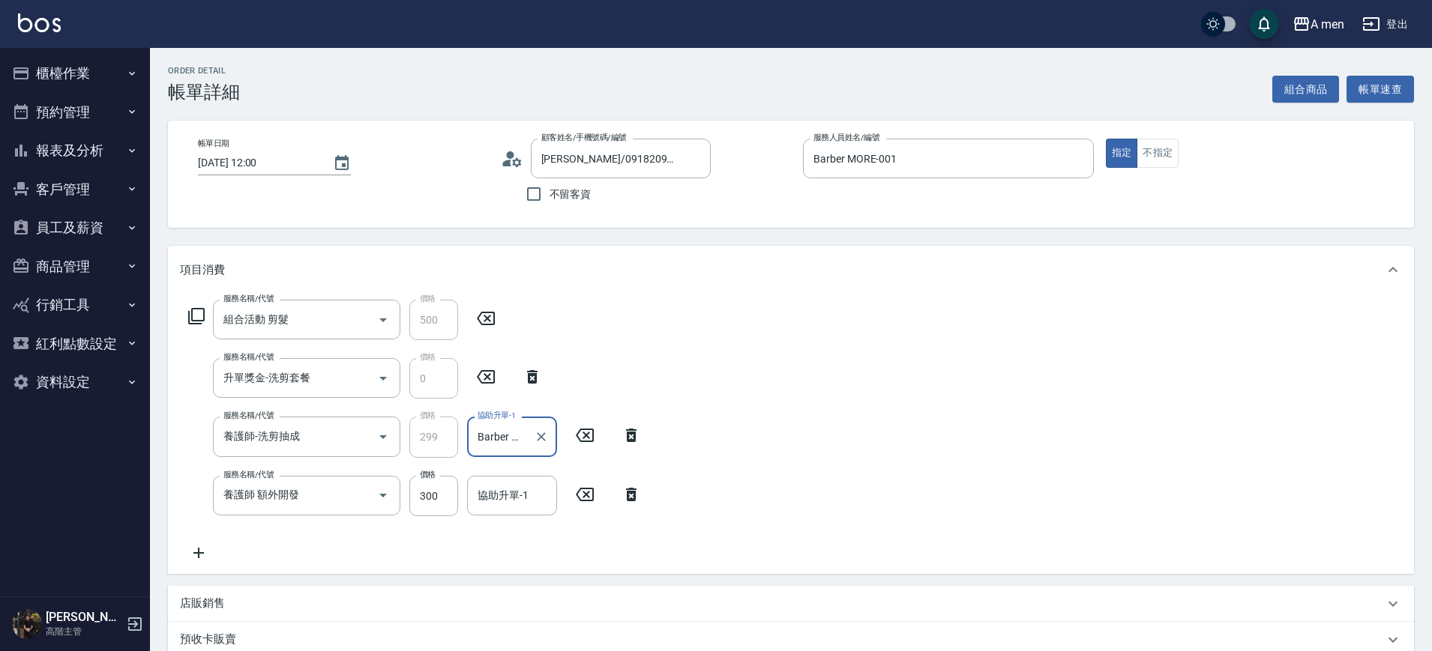
click at [631, 493] on icon at bounding box center [631, 494] width 10 height 13
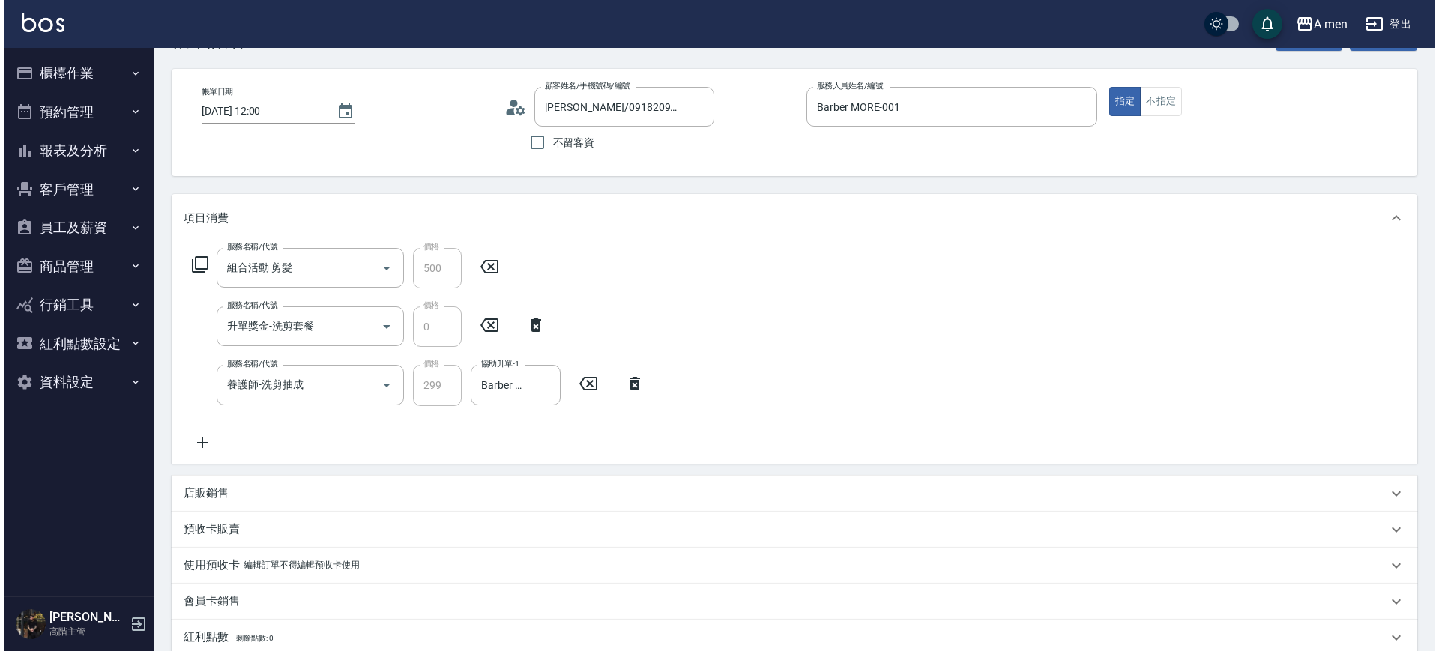
scroll to position [281, 0]
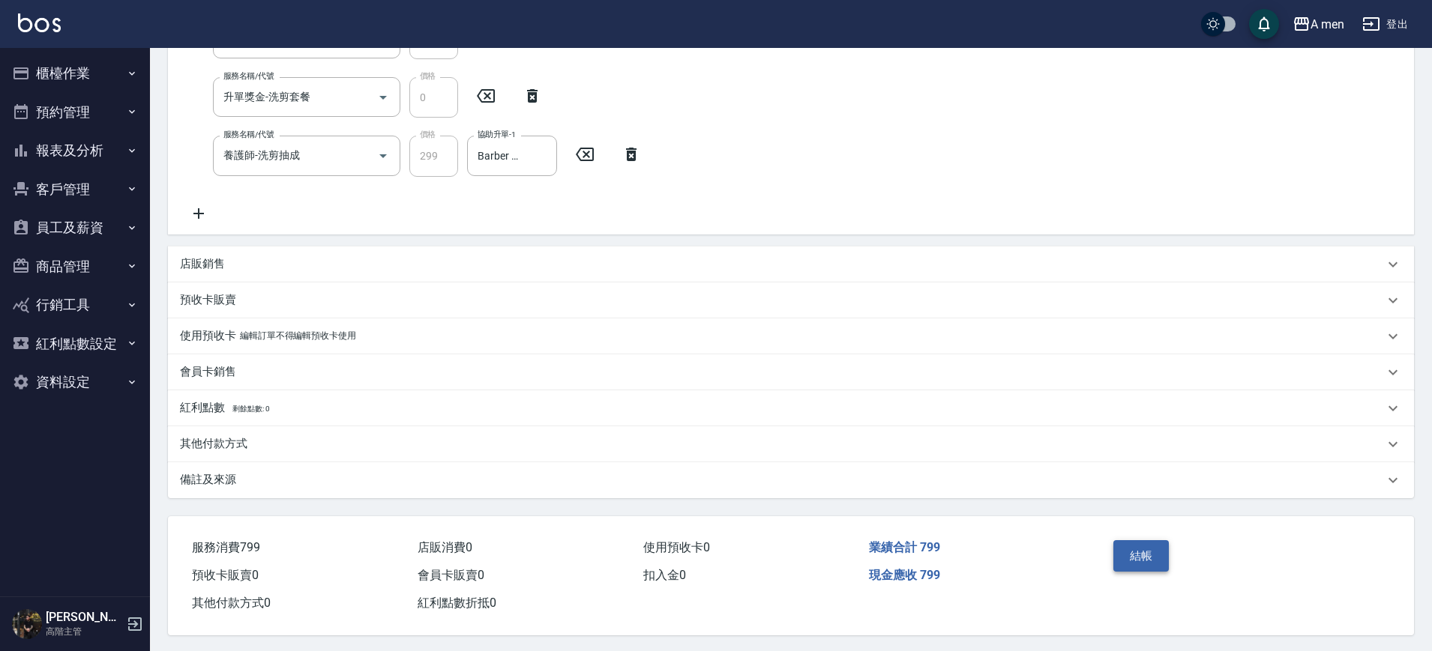
click at [1164, 545] on button "結帳" at bounding box center [1141, 555] width 56 height 31
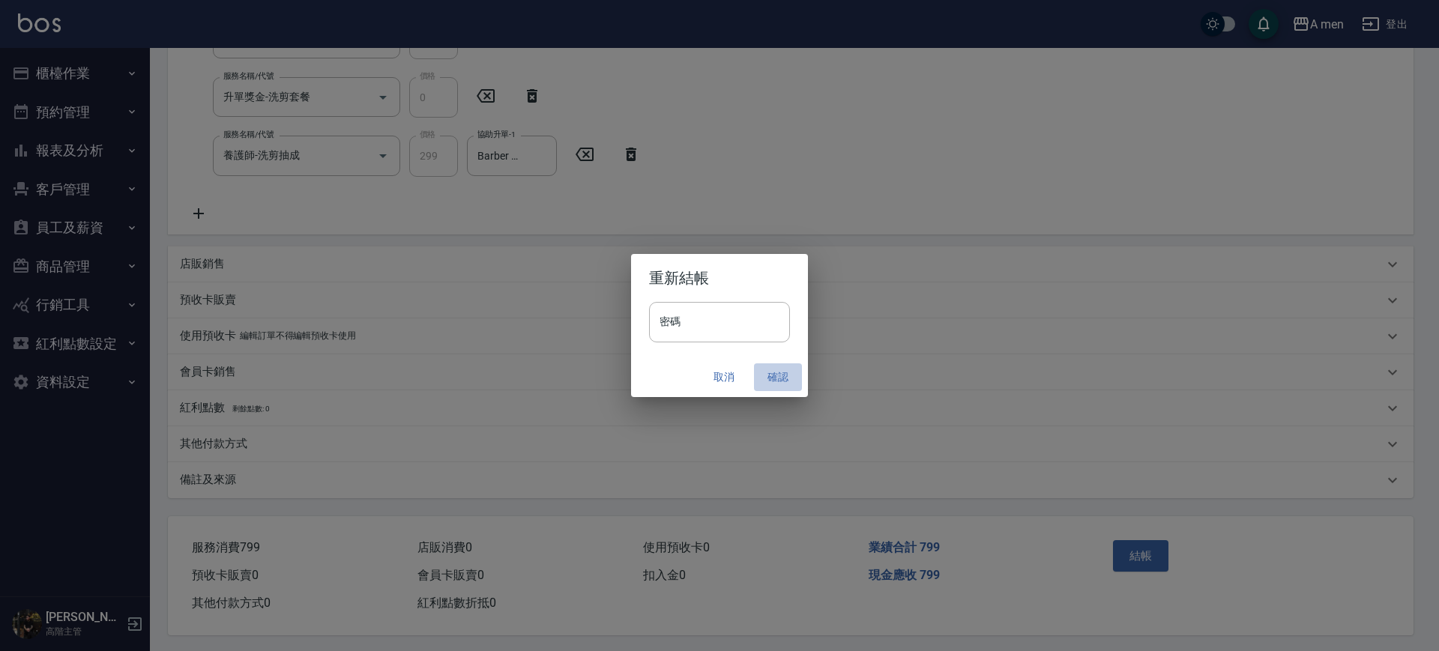
click at [783, 382] on button "確認" at bounding box center [778, 378] width 48 height 28
